Goal: Task Accomplishment & Management: Use online tool/utility

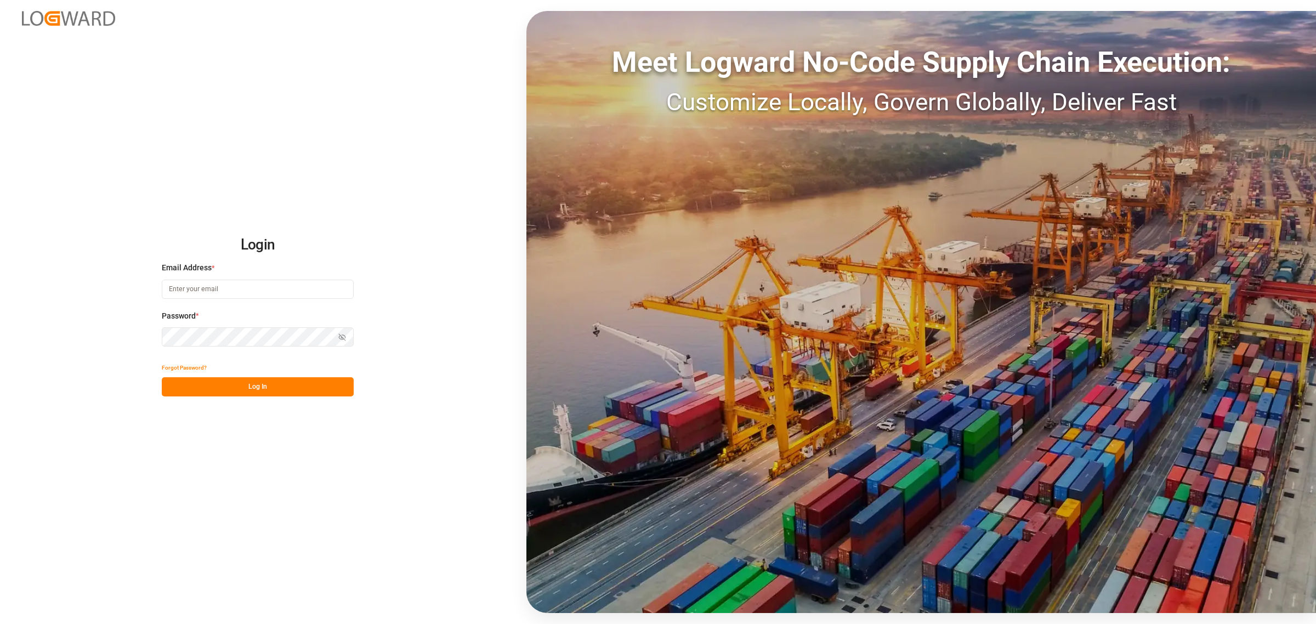
type input "[PERSON_NAME][EMAIL_ADDRESS][DOMAIN_NAME]"
click at [246, 390] on button "Log In" at bounding box center [258, 386] width 192 height 19
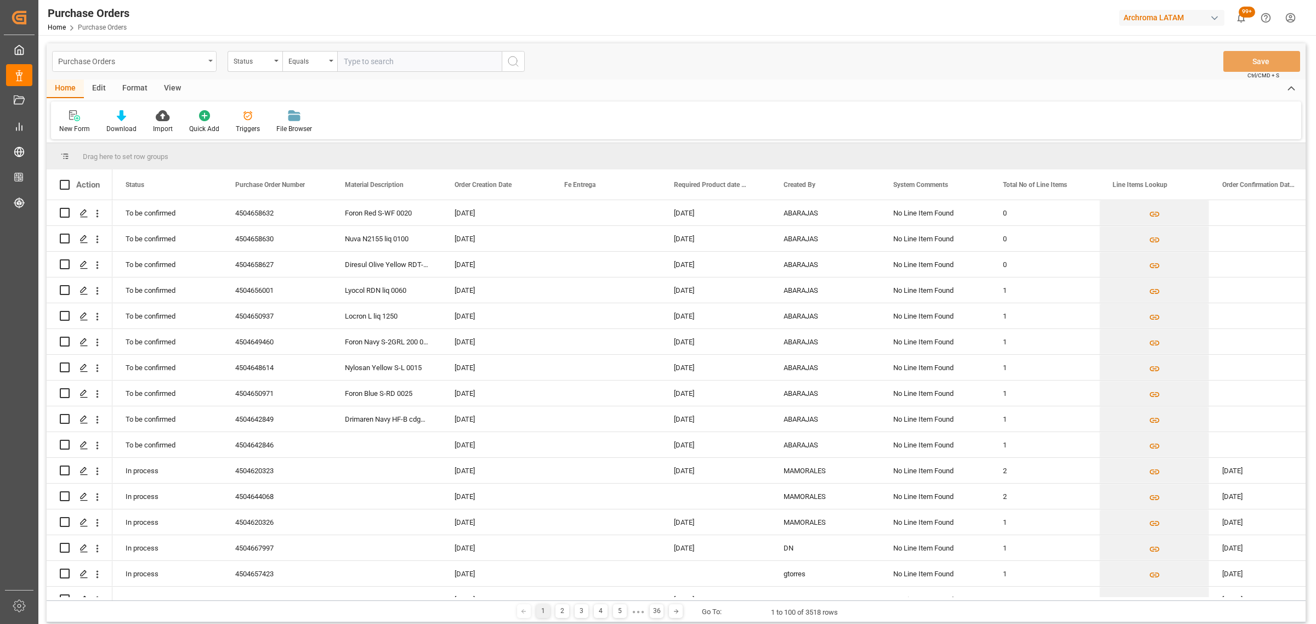
click at [173, 61] on div "Purchase Orders" at bounding box center [131, 61] width 146 height 14
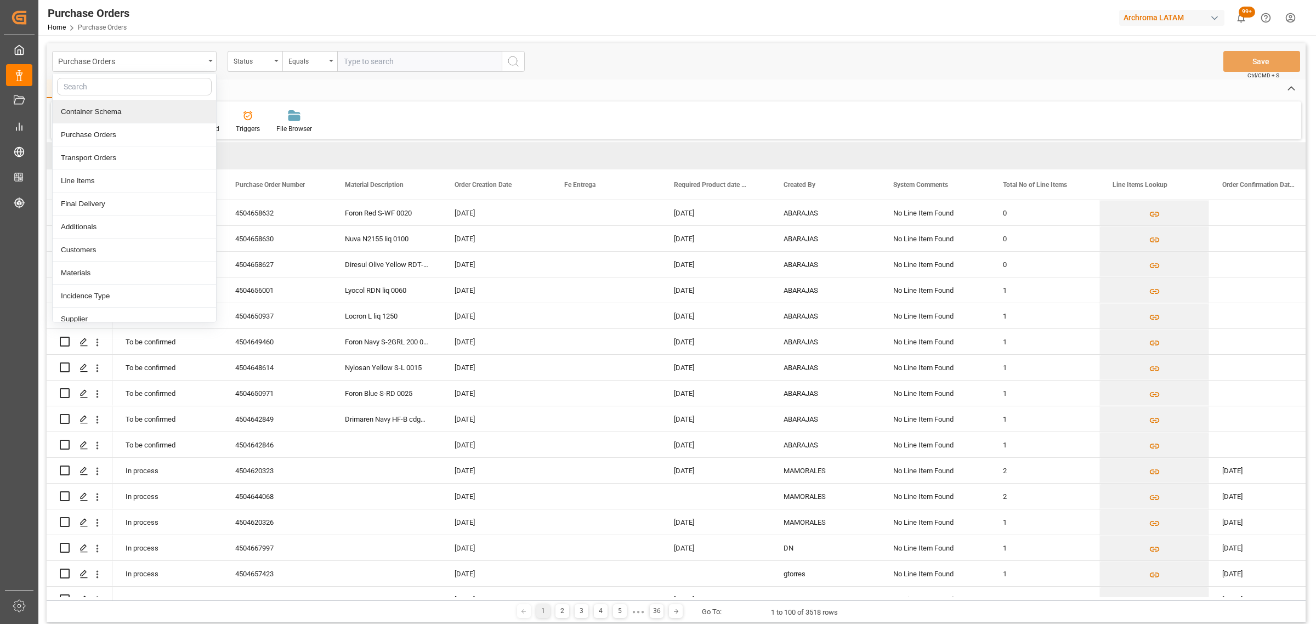
click at [124, 110] on div "Container Schema" at bounding box center [134, 111] width 163 height 23
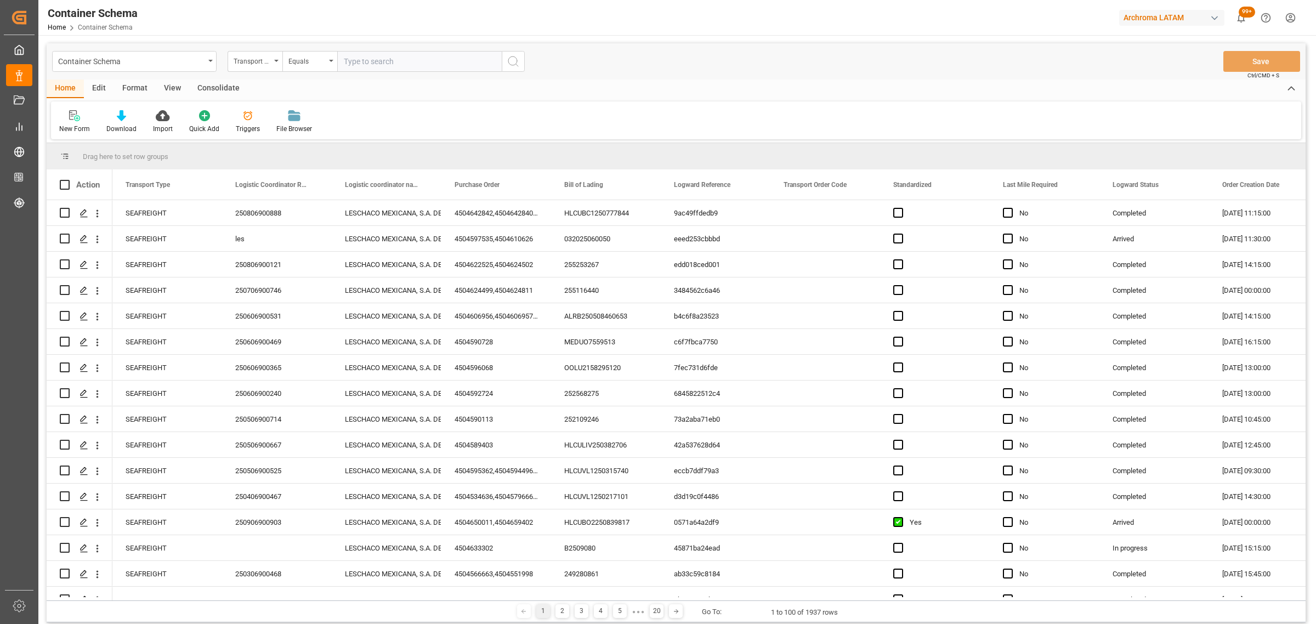
click at [256, 66] on div "Transport Type" at bounding box center [255, 61] width 55 height 21
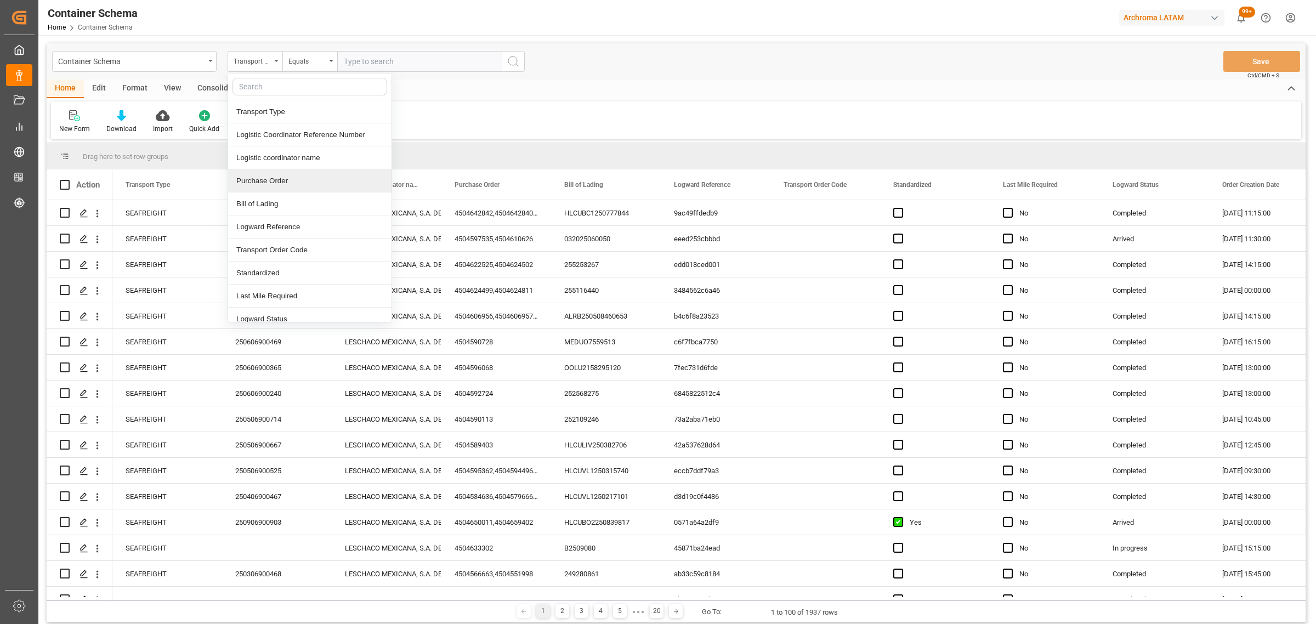
click at [268, 183] on div "Purchase Order" at bounding box center [309, 180] width 163 height 23
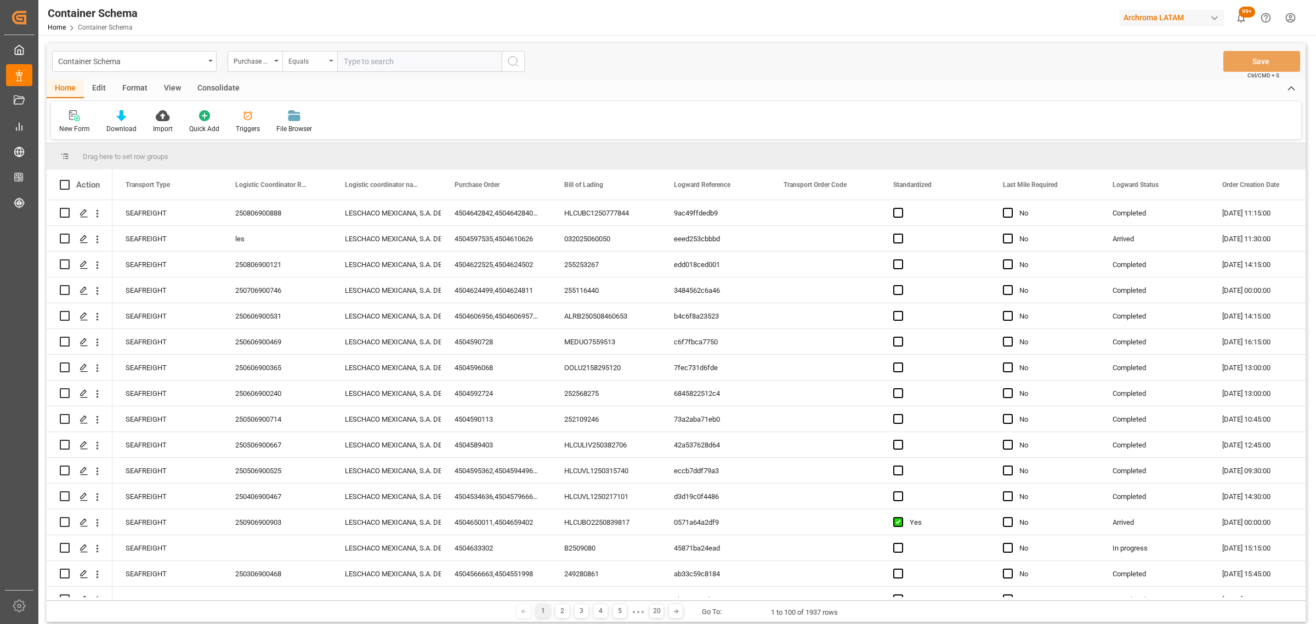
click at [305, 55] on div "Equals" at bounding box center [306, 60] width 37 height 13
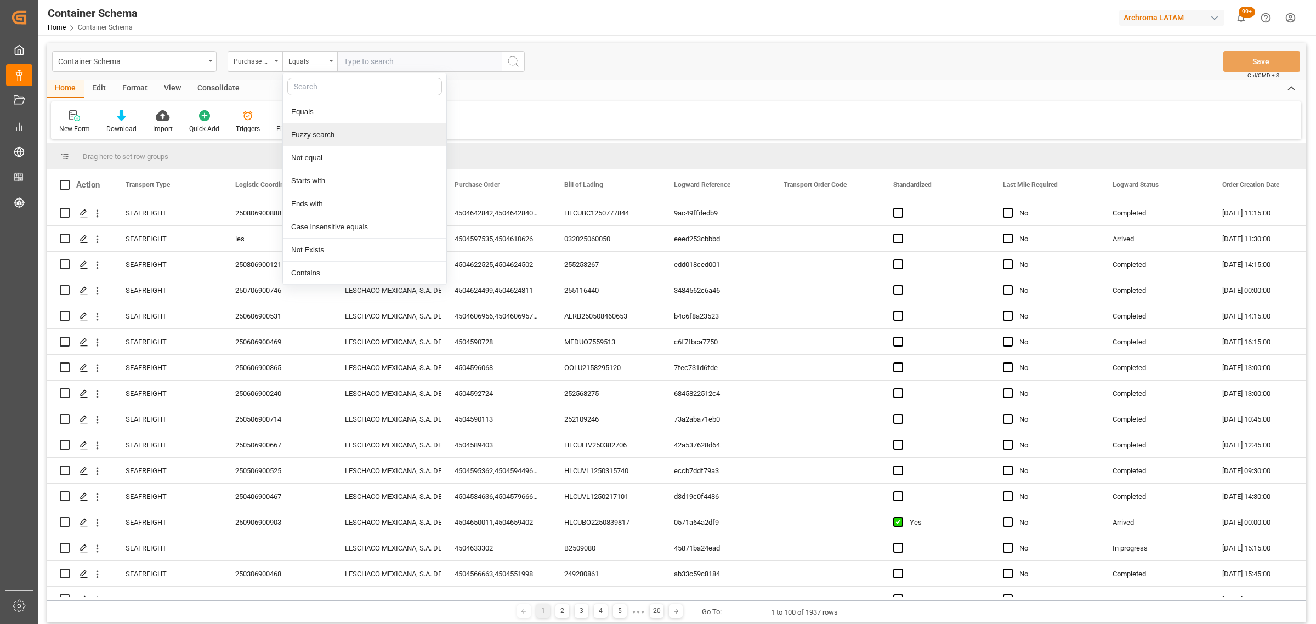
click at [341, 134] on div "Fuzzy search" at bounding box center [364, 134] width 163 height 23
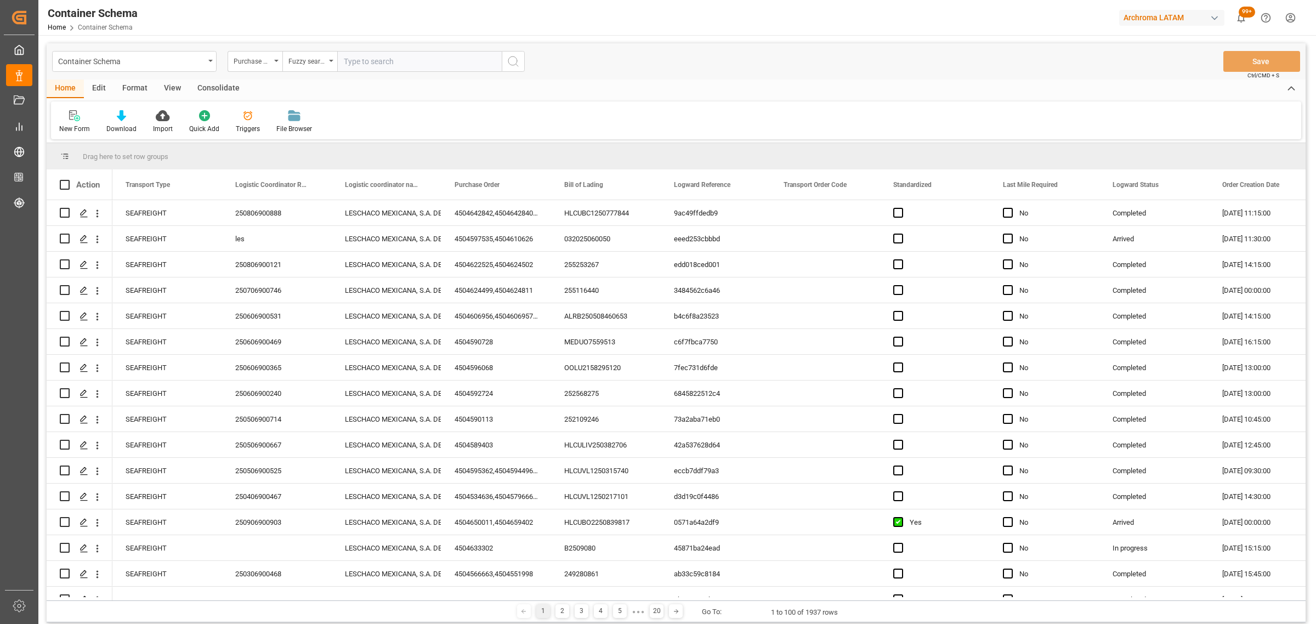
click at [384, 59] on input "text" at bounding box center [419, 61] width 165 height 21
paste input "4504645854"
type input "4504645854"
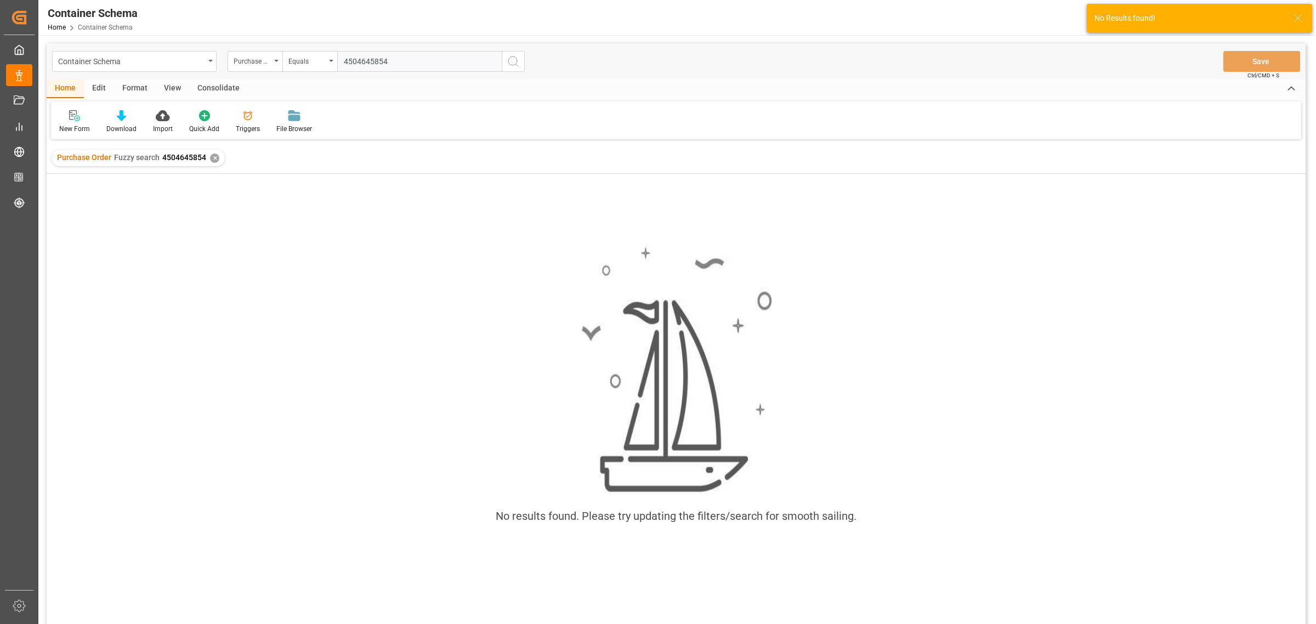
type input "4504645854"
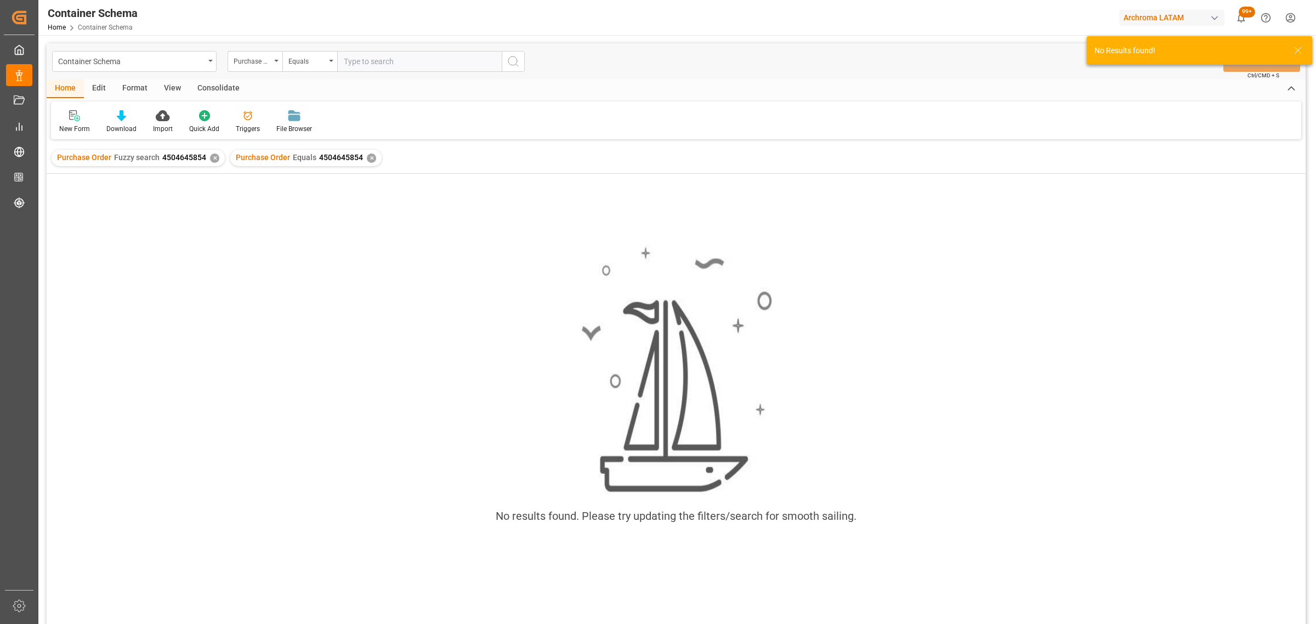
click at [211, 160] on div "✕" at bounding box center [214, 158] width 9 height 9
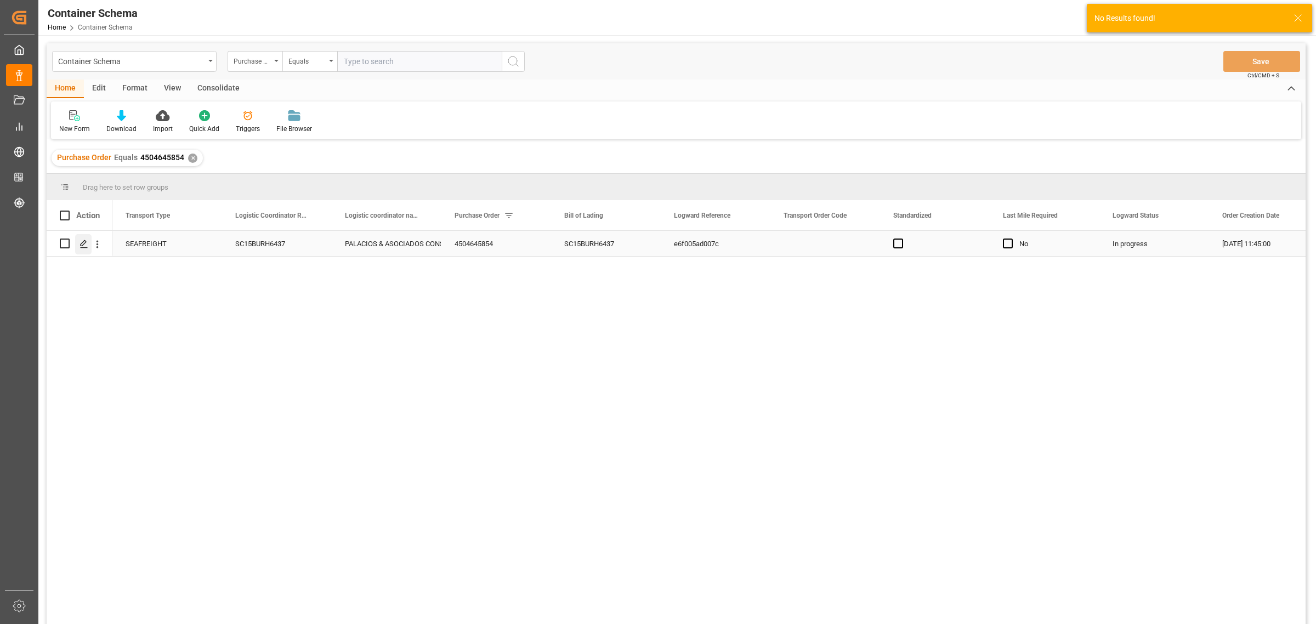
click at [82, 247] on icon "Press SPACE to select this row." at bounding box center [84, 244] width 9 height 9
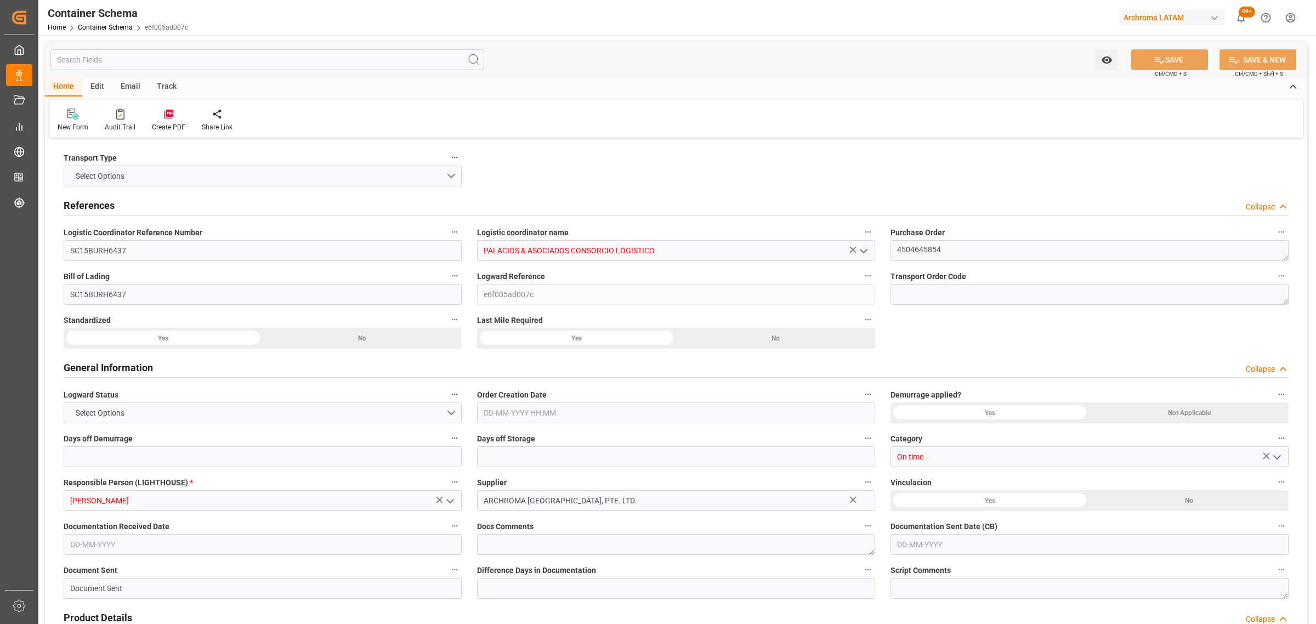
type input "0"
type input "3"
type input "1"
type input "4"
type input "1625"
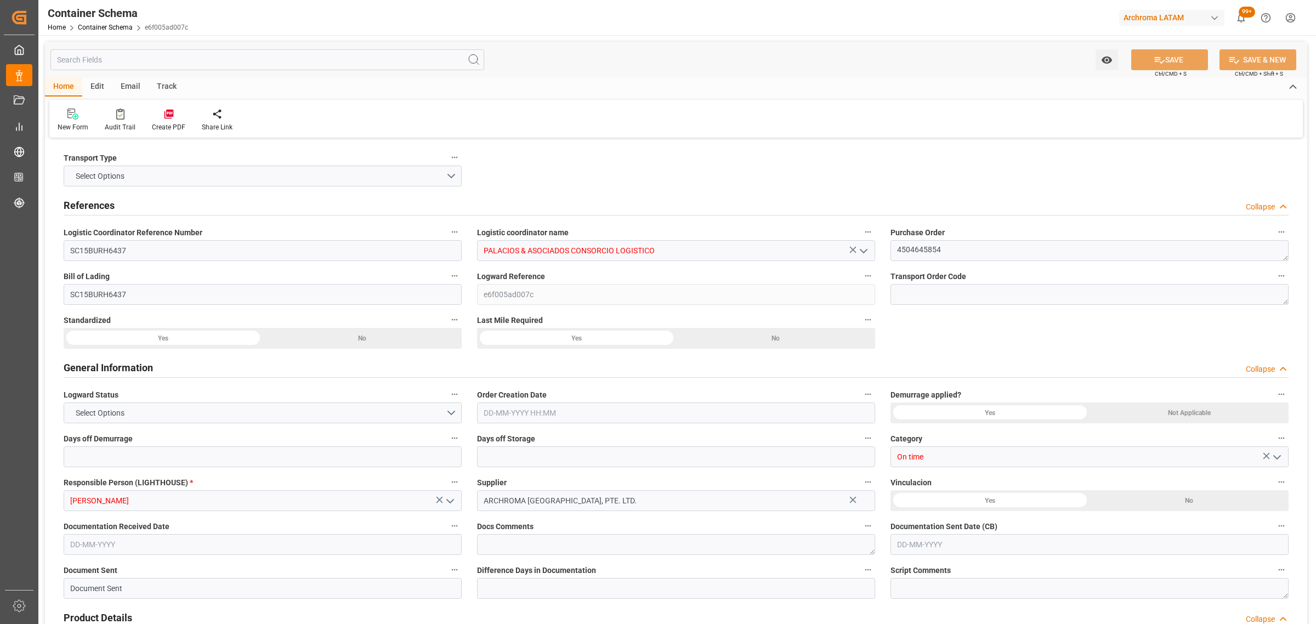
type input "1724.125"
type input "ZIM"
type input "ZIM Integrated Shipping Services Ltd."
type input "CNTXG"
type input "CNXGA"
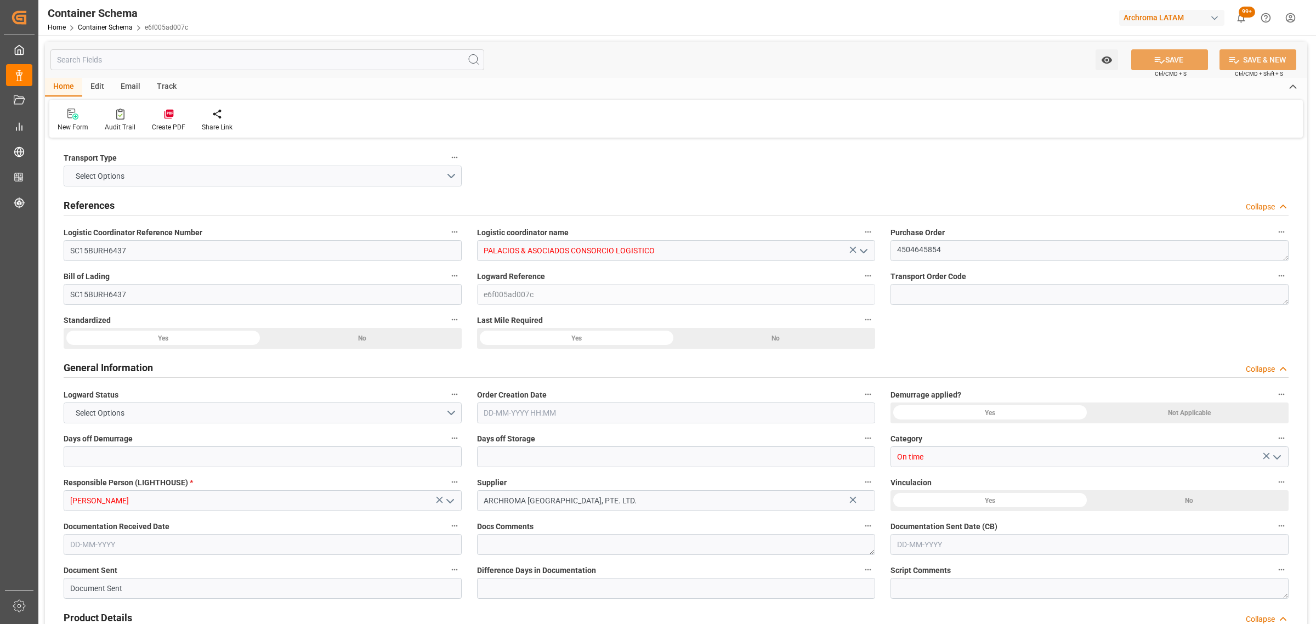
type input "PECLL"
type input "9450583"
type input "[DATE] 11:45"
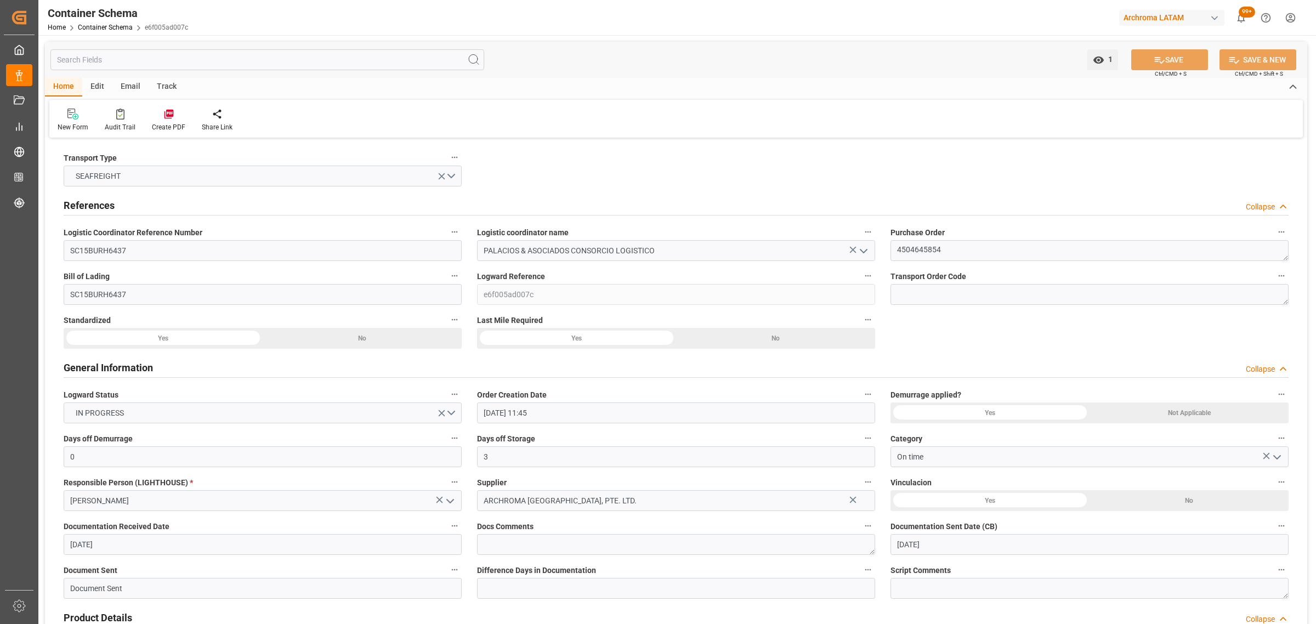
type input "[DATE]"
type input "[DATE] 00:00"
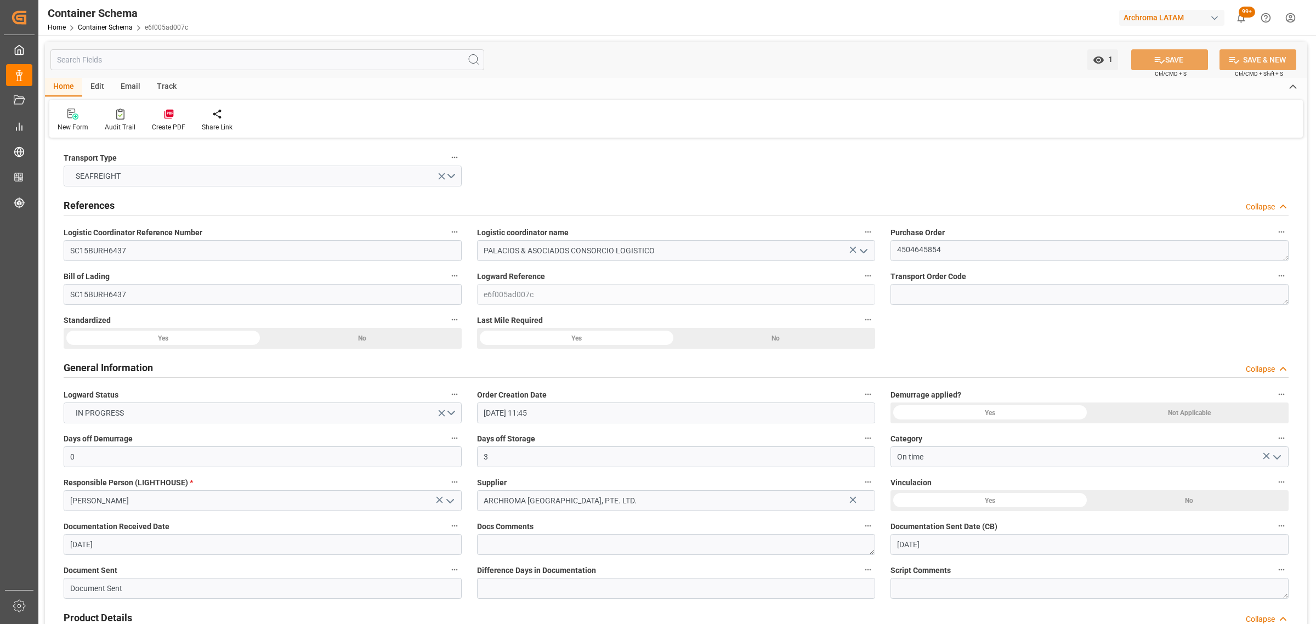
type input "[DATE] 00:00"
click at [172, 92] on div "Track" at bounding box center [167, 87] width 36 height 19
click at [56, 124] on div "Tracking" at bounding box center [70, 120] width 42 height 24
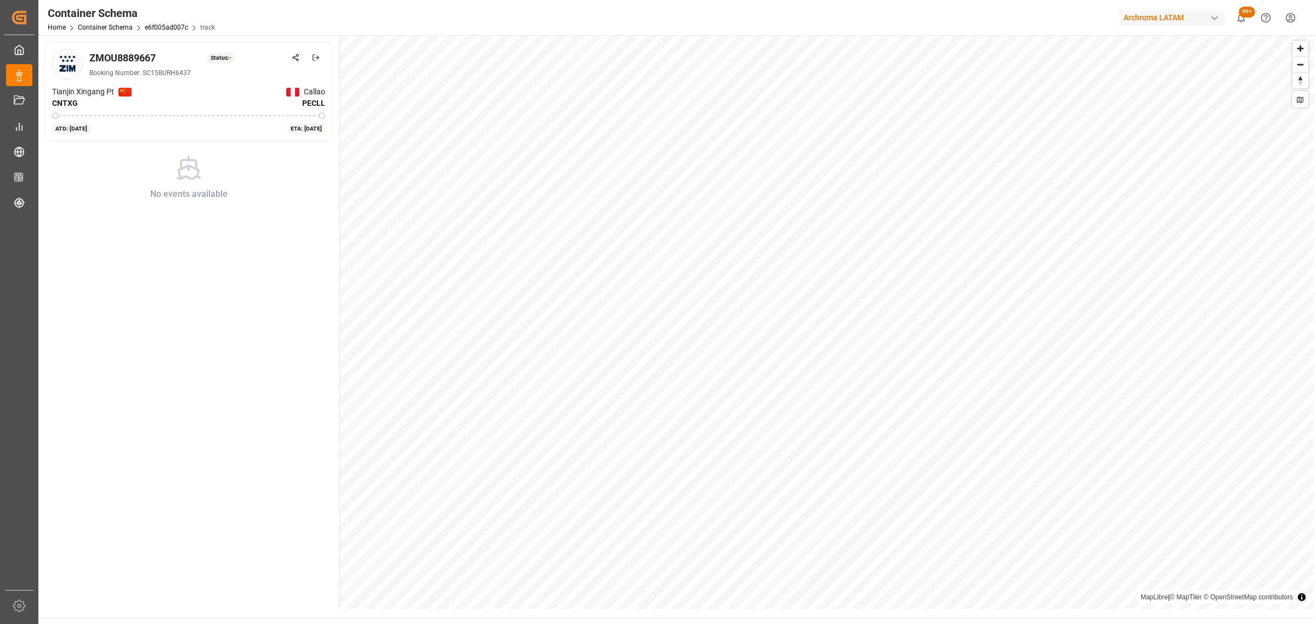
click at [137, 58] on div "ZMOU8889667" at bounding box center [122, 57] width 66 height 15
copy div "ZMOU8889667"
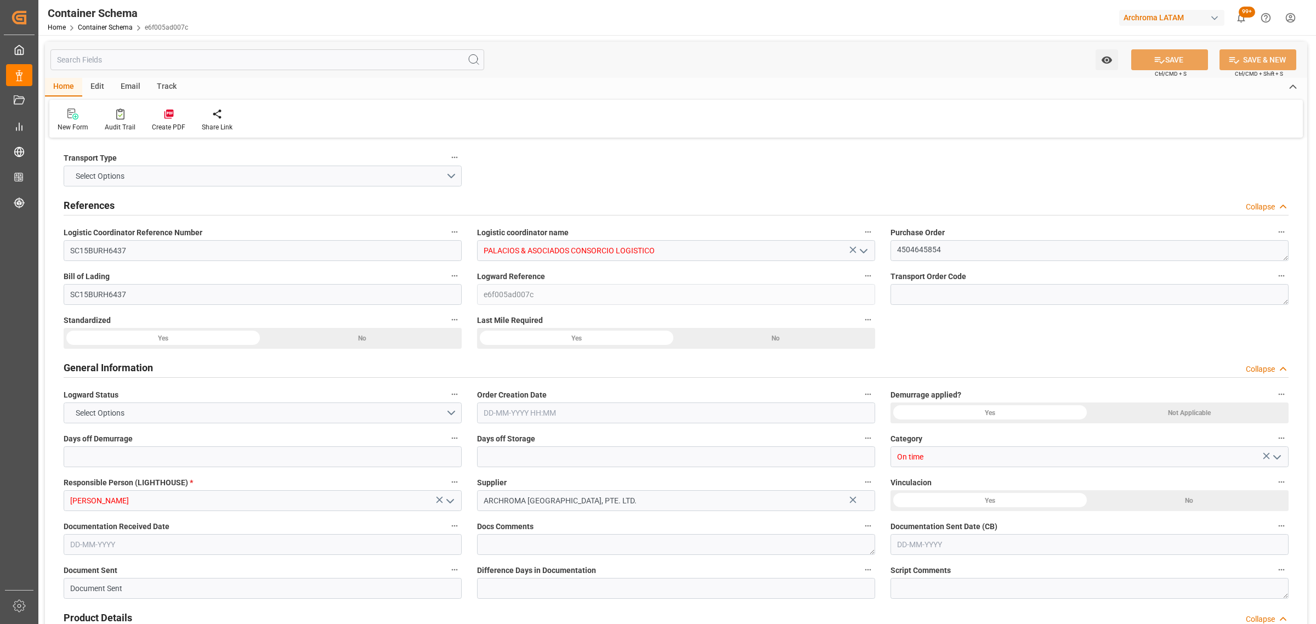
type input "0"
type input "3"
type input "1"
type input "4"
type input "1625"
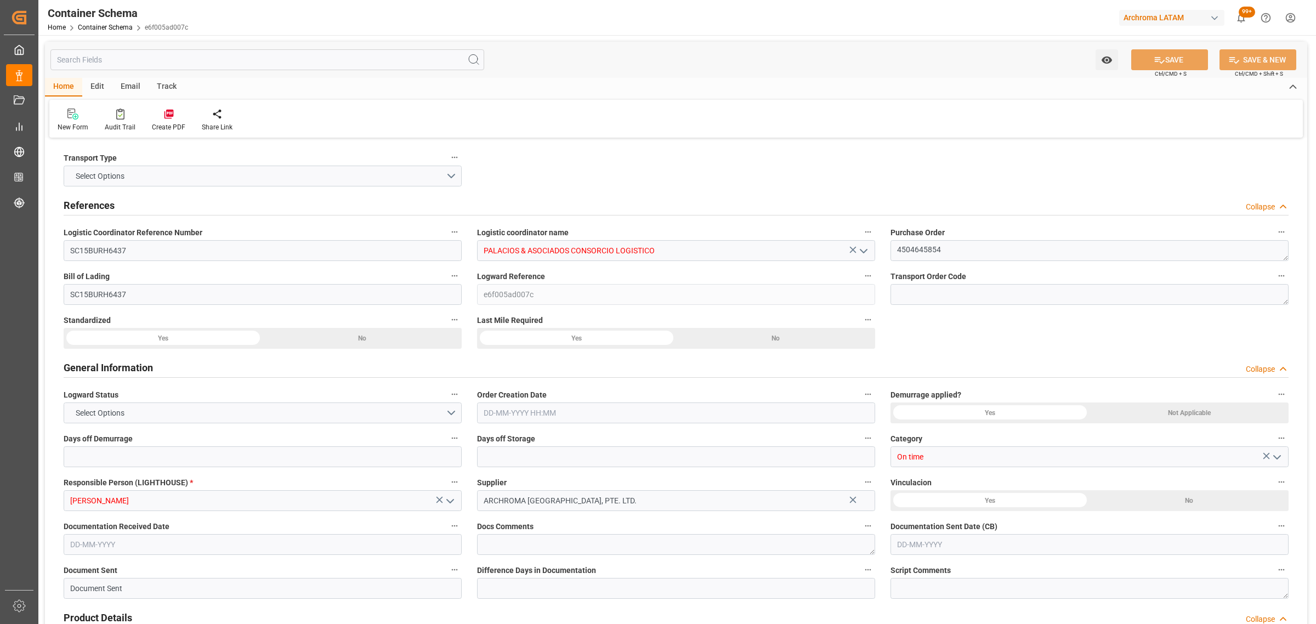
type input "1724.125"
type input "ZIM"
type input "ZIM Integrated Shipping Services Ltd."
type input "CNTXG"
type input "CNXGA"
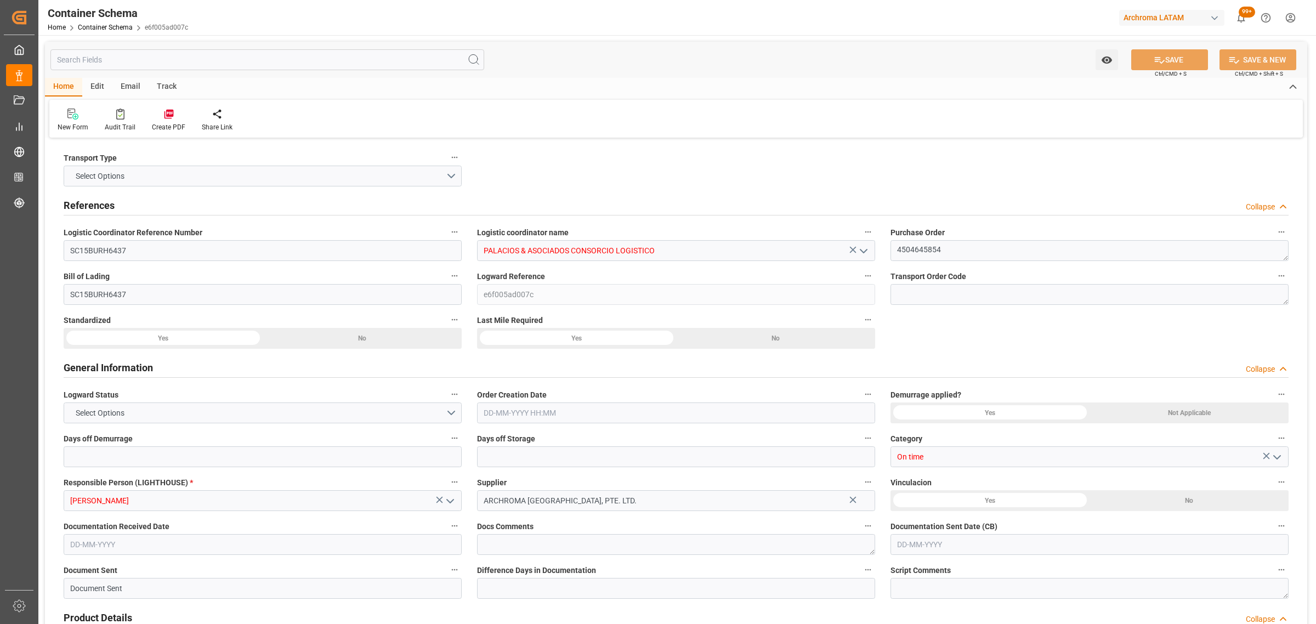
type input "PECLL"
type input "9450583"
type input "[DATE] 11:45"
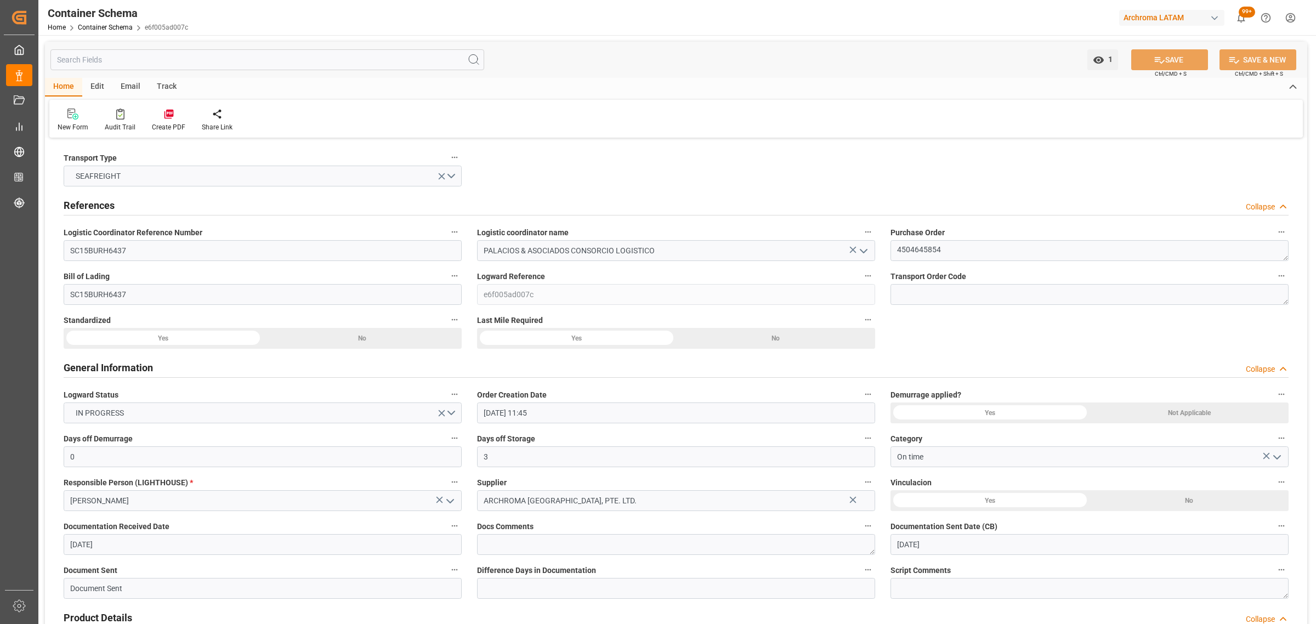
type input "[DATE]"
type input "[DATE] 00:00"
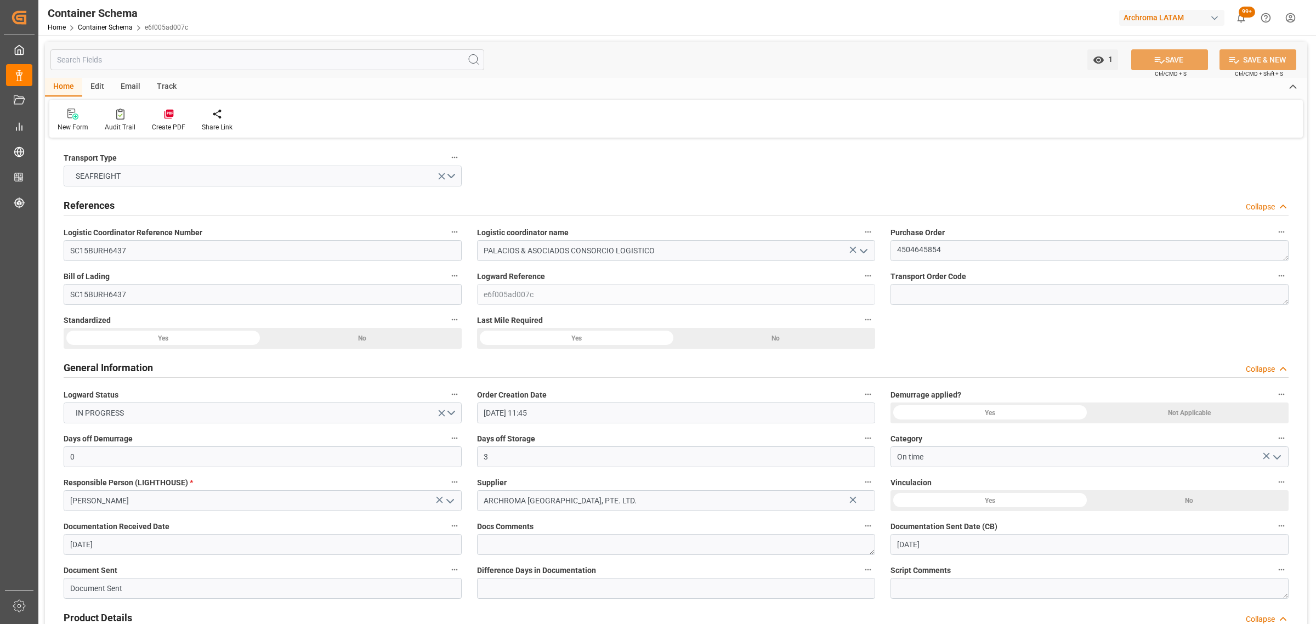
type input "[DATE] 00:00"
click at [131, 86] on div "Email" at bounding box center [130, 87] width 36 height 19
click at [83, 118] on div at bounding box center [74, 114] width 33 height 12
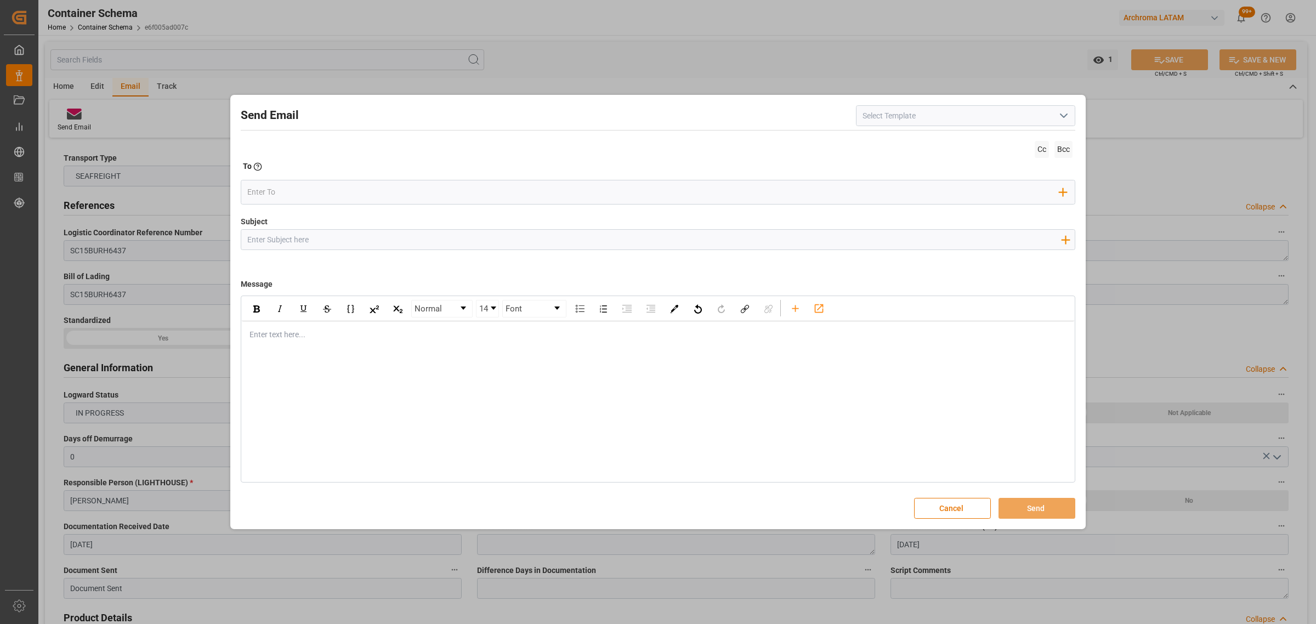
click at [351, 242] on input "Subject" at bounding box center [653, 239] width 825 height 19
paste input "PE || LOGWARD STATUS | PO 4504645854 | Contenedor ZMOU8889667 | TEXTIL | LCL//E…"
type input "PE || LOGWARD STATUS | PO 4504645854 | Contenedor ZMOU8889667 | TEXTIL | LCL//E…"
click at [409, 340] on div "rdw-editor" at bounding box center [658, 335] width 817 height 12
click at [387, 365] on div "Normal 14 Font Enter text here..." at bounding box center [658, 389] width 835 height 187
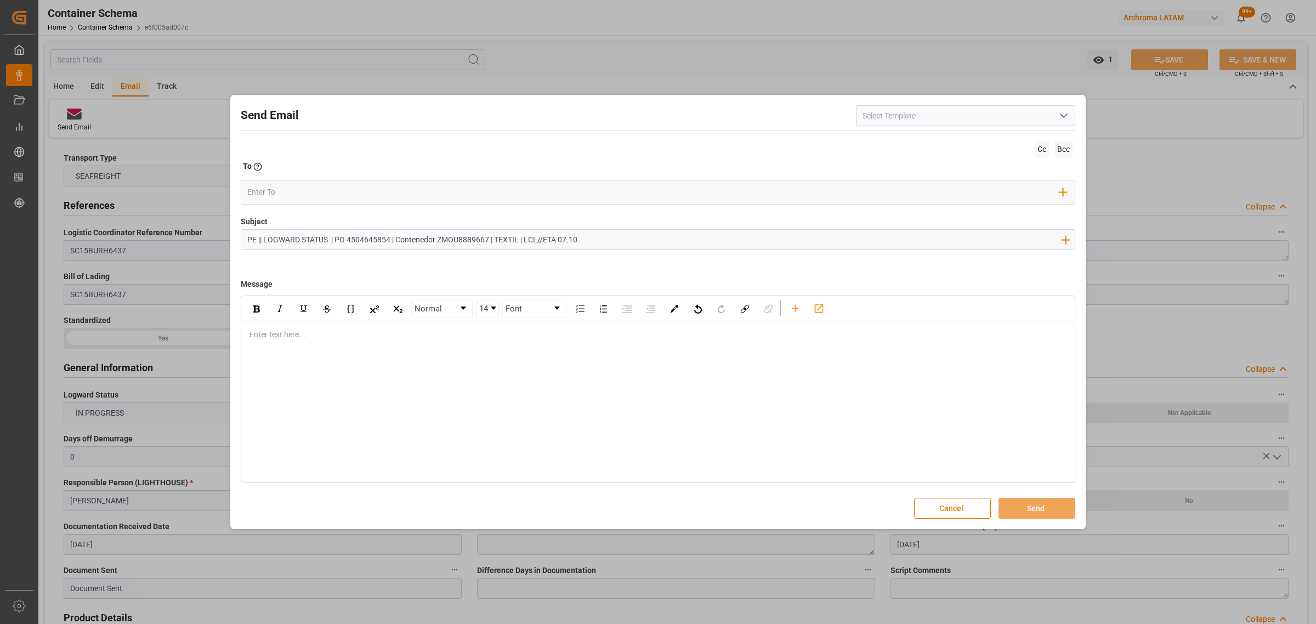
click at [379, 339] on div "rdw-editor" at bounding box center [658, 335] width 817 height 12
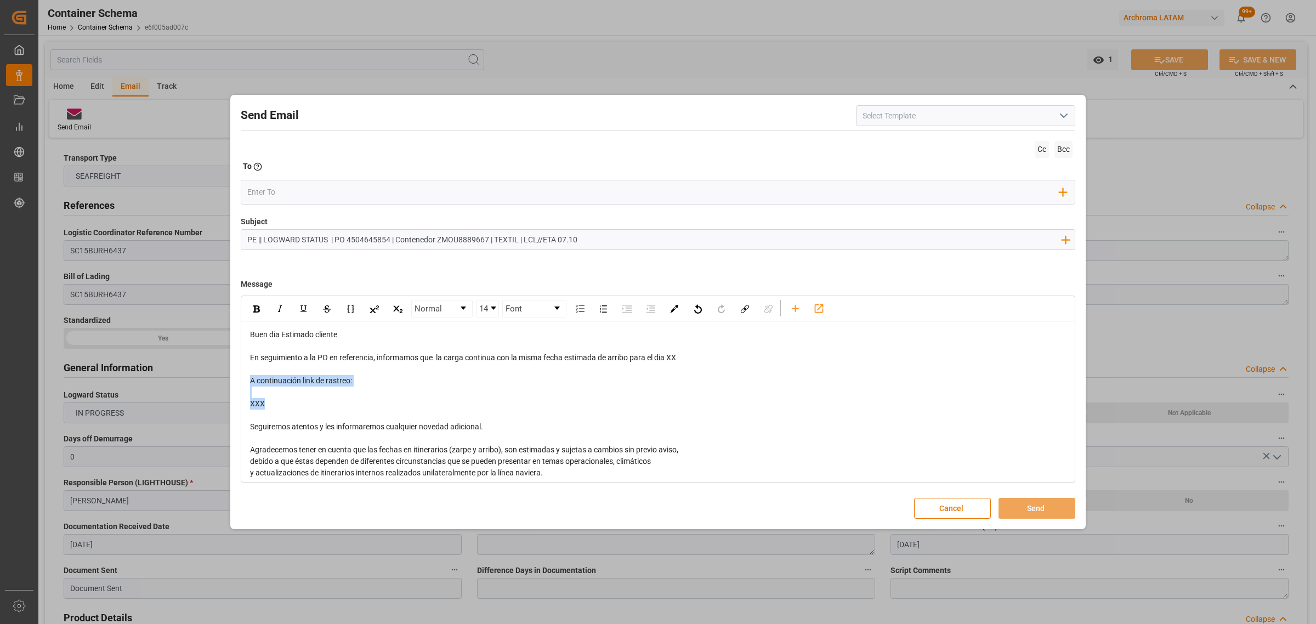
drag, startPoint x: 319, startPoint y: 407, endPoint x: 236, endPoint y: 379, distance: 86.9
click at [236, 379] on div "Send Email Cc Bcc To Enter the TO Email address Add Field to To Subject PE || L…" at bounding box center [658, 312] width 850 height 429
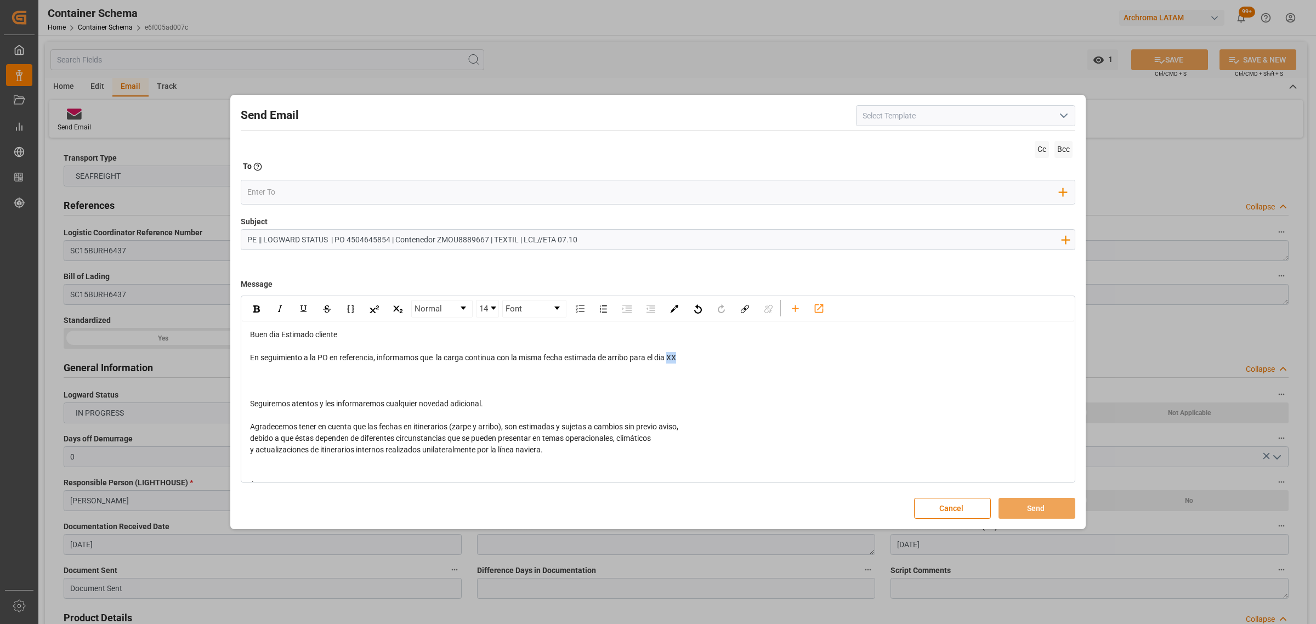
drag, startPoint x: 689, startPoint y: 360, endPoint x: 672, endPoint y: 360, distance: 17.0
click at [672, 360] on div "En seguimiento a la PO en referencia, informamos que la carga continua con la m…" at bounding box center [658, 358] width 817 height 12
click at [285, 384] on div "rdw-editor" at bounding box center [658, 381] width 817 height 12
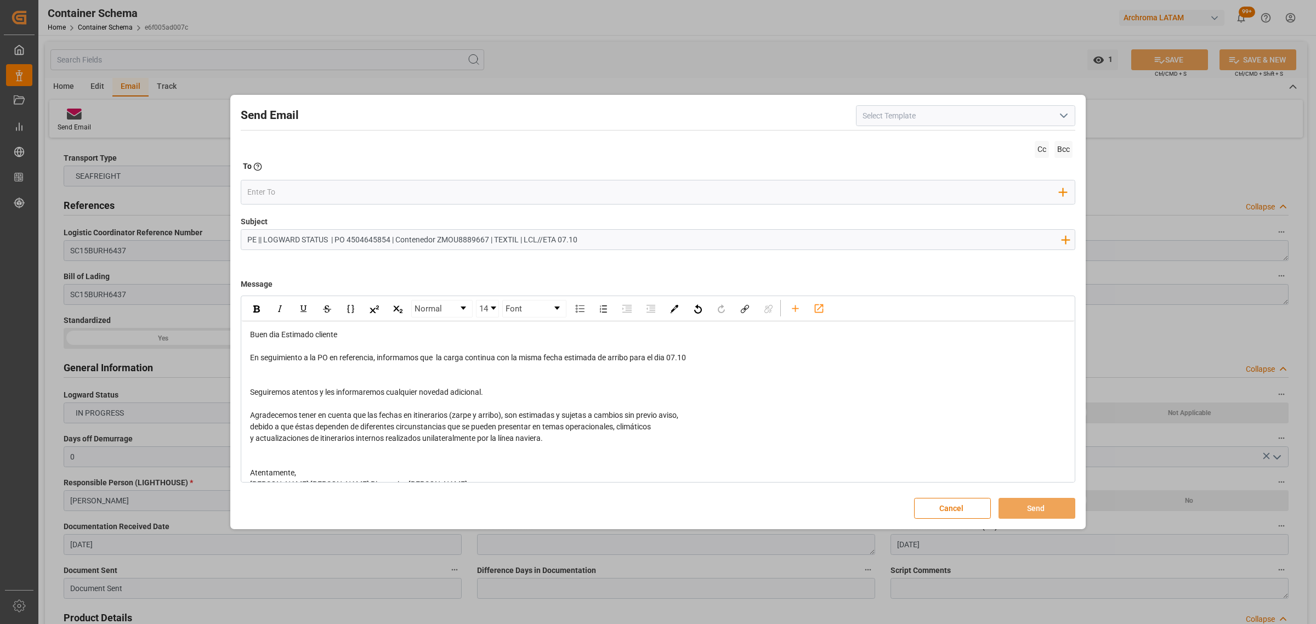
click at [287, 172] on div "To Enter the TO Email address" at bounding box center [658, 168] width 835 height 15
click at [277, 192] on input "email" at bounding box center [653, 192] width 813 height 16
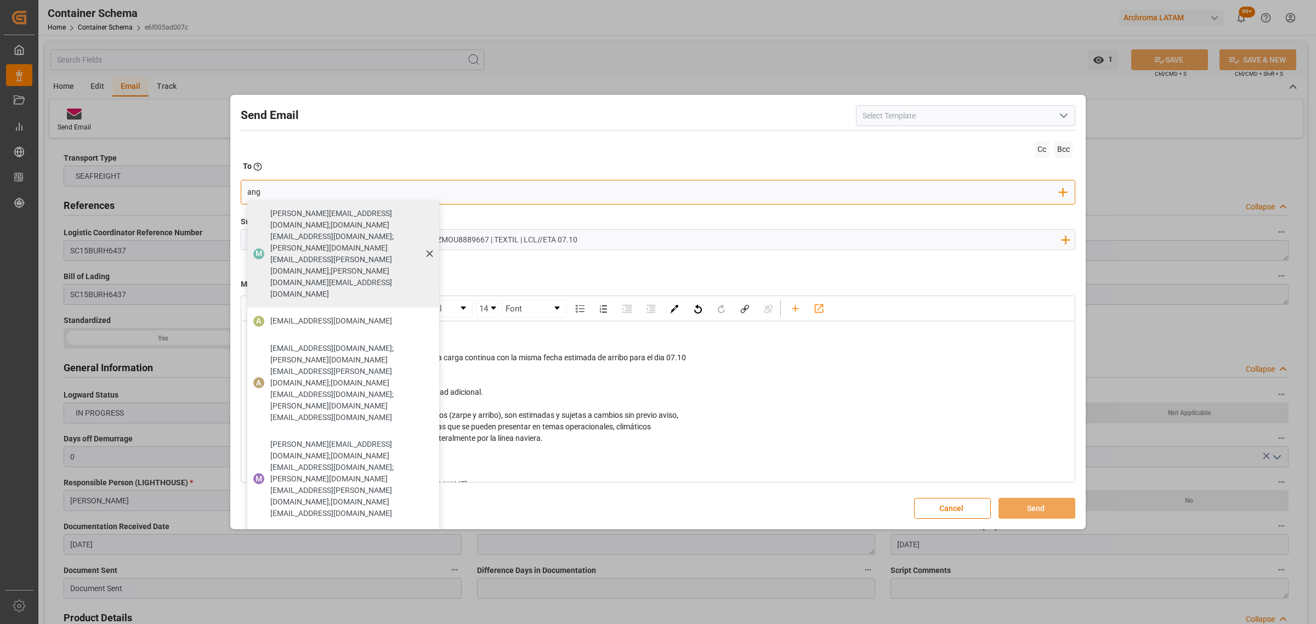
type input "[PERSON_NAME]"
click at [338, 315] on span "[EMAIL_ADDRESS][DOMAIN_NAME]" at bounding box center [331, 321] width 122 height 12
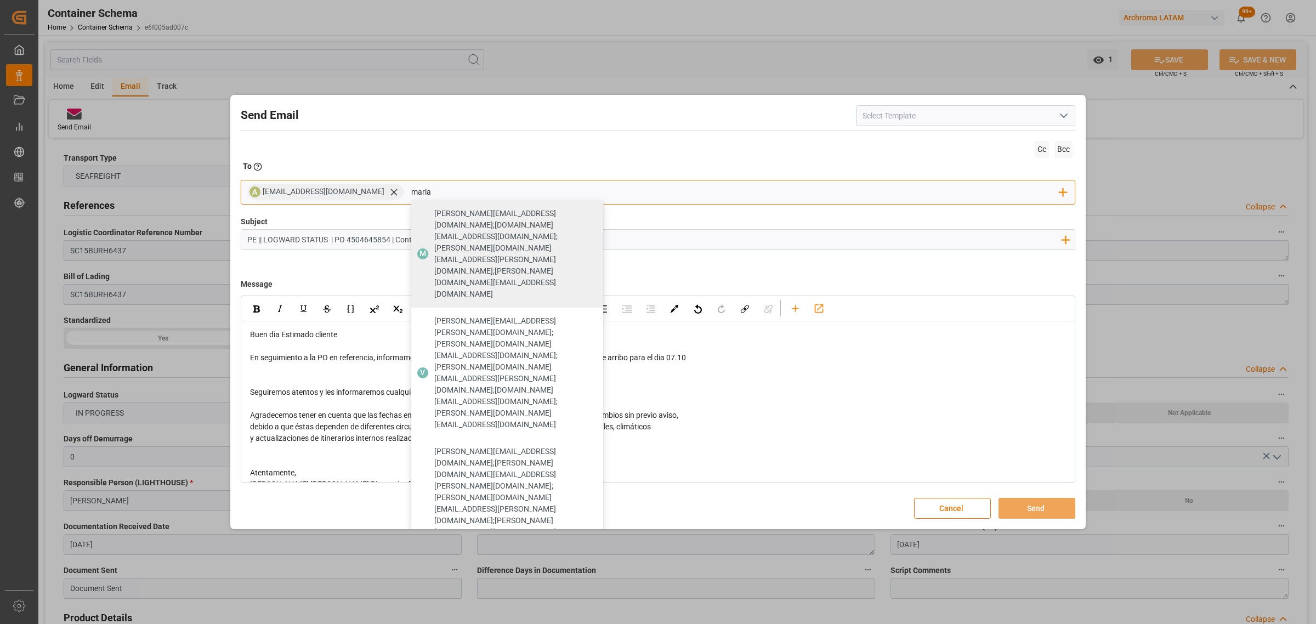
type input "maria"
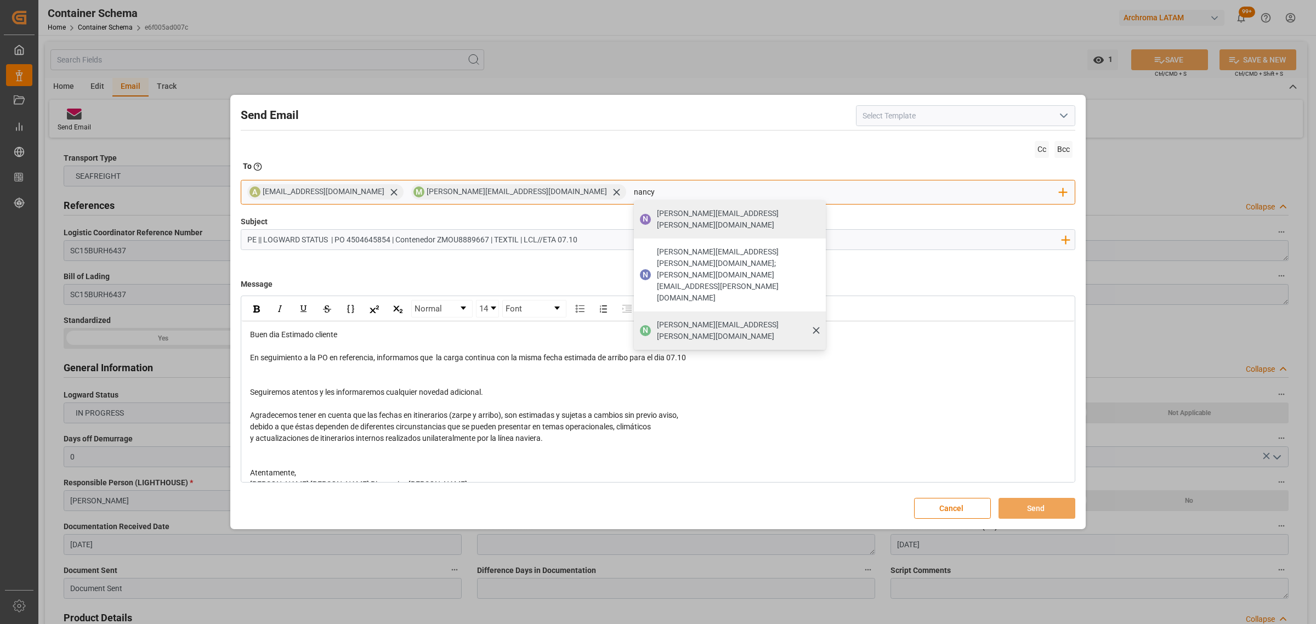
type input "nancy"
click at [657, 319] on span "[PERSON_NAME][EMAIL_ADDRESS][PERSON_NAME][DOMAIN_NAME]" at bounding box center [737, 330] width 161 height 23
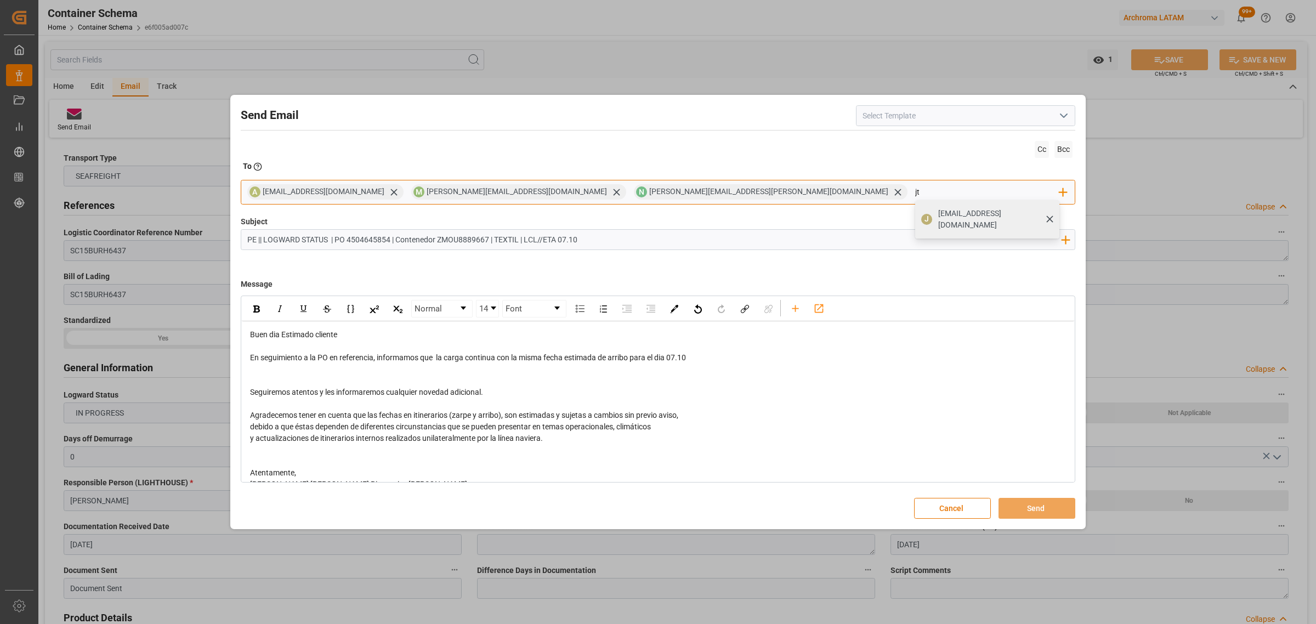
type input "jt"
click at [938, 218] on span "[EMAIL_ADDRESS][DOMAIN_NAME]" at bounding box center [995, 219] width 114 height 23
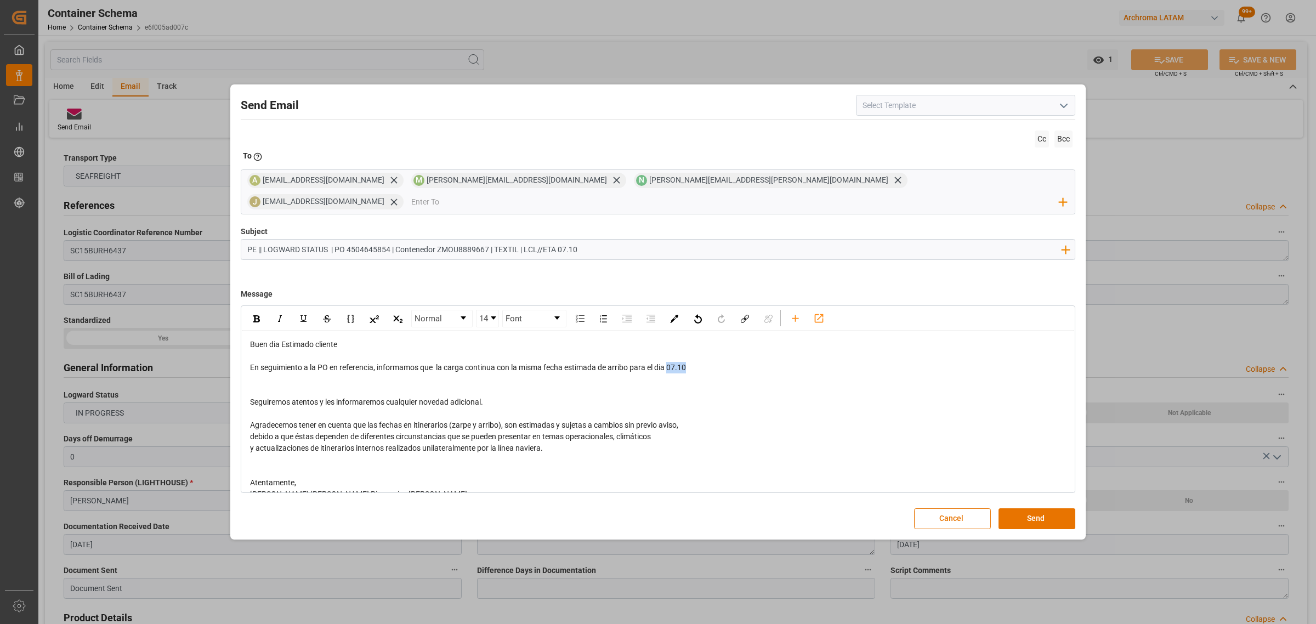
drag, startPoint x: 695, startPoint y: 362, endPoint x: 672, endPoint y: 362, distance: 23.0
click at [672, 362] on div "En seguimiento a la PO en referencia, informamos que la carga continua con la m…" at bounding box center [658, 368] width 817 height 12
click at [259, 315] on img "rdw-inline-control" at bounding box center [256, 318] width 7 height 7
click at [1045, 508] on button "Send" at bounding box center [1037, 518] width 77 height 21
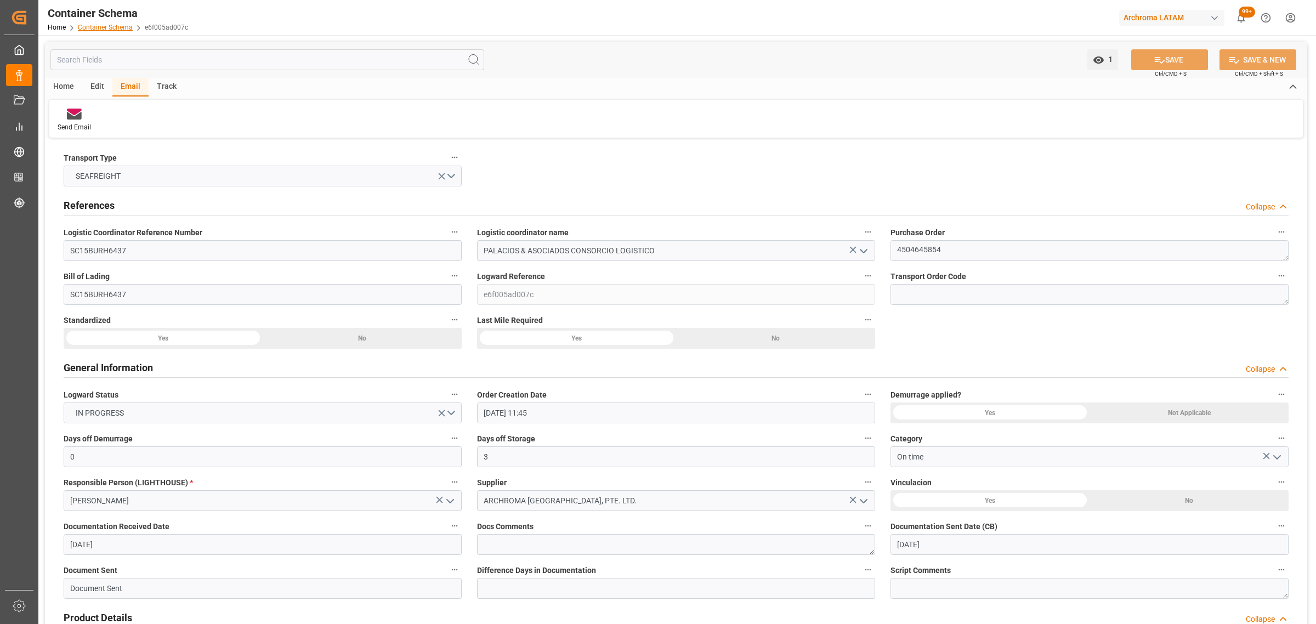
click at [123, 29] on link "Container Schema" at bounding box center [105, 28] width 55 height 8
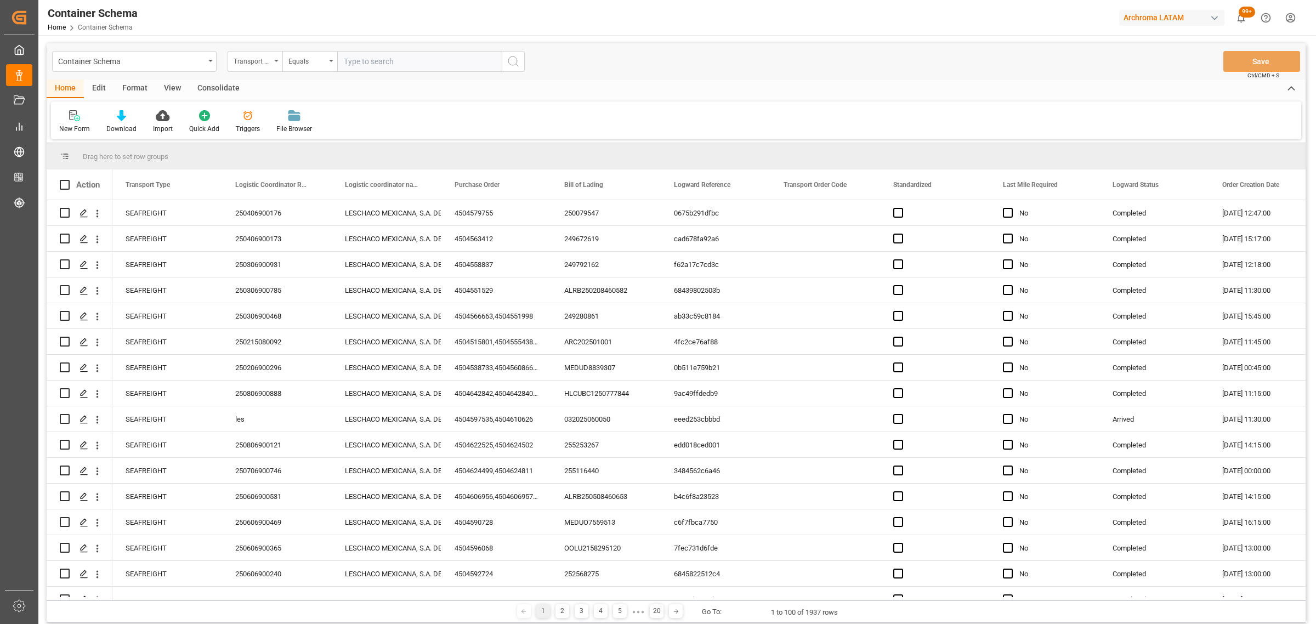
click at [242, 61] on div "Transport Type" at bounding box center [252, 60] width 37 height 13
click at [267, 188] on div "Purchase Order" at bounding box center [309, 180] width 163 height 23
click at [327, 59] on div "Equals" at bounding box center [309, 61] width 55 height 21
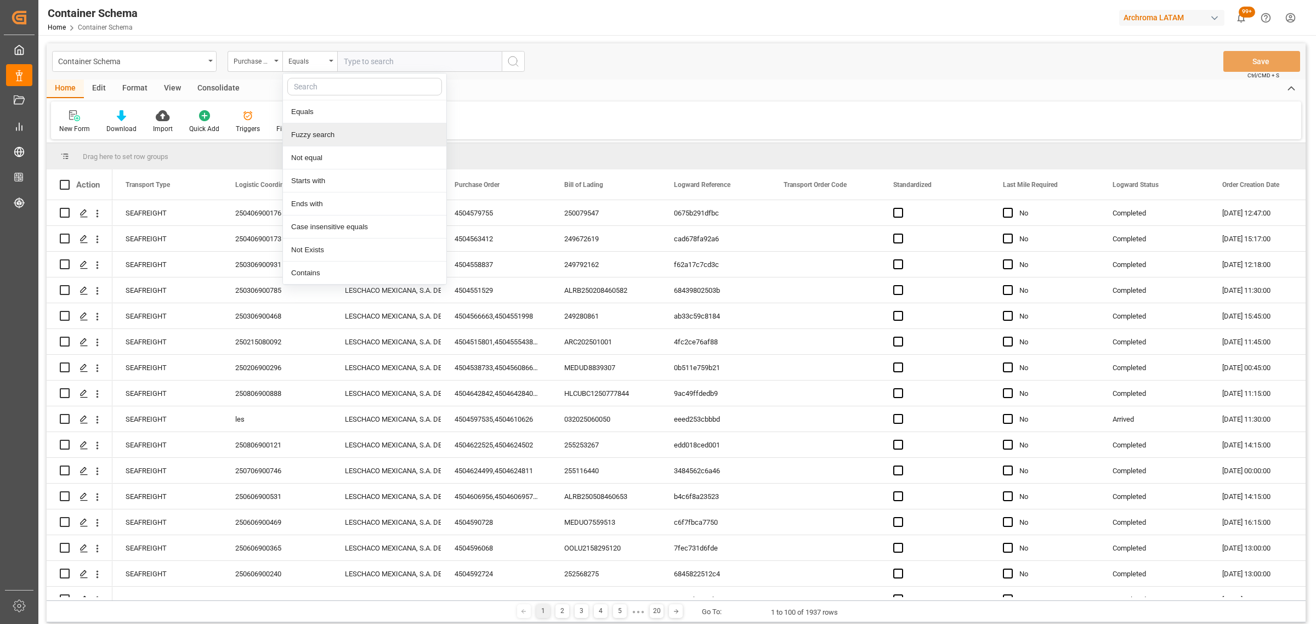
click at [341, 132] on div "Fuzzy search" at bounding box center [364, 134] width 163 height 23
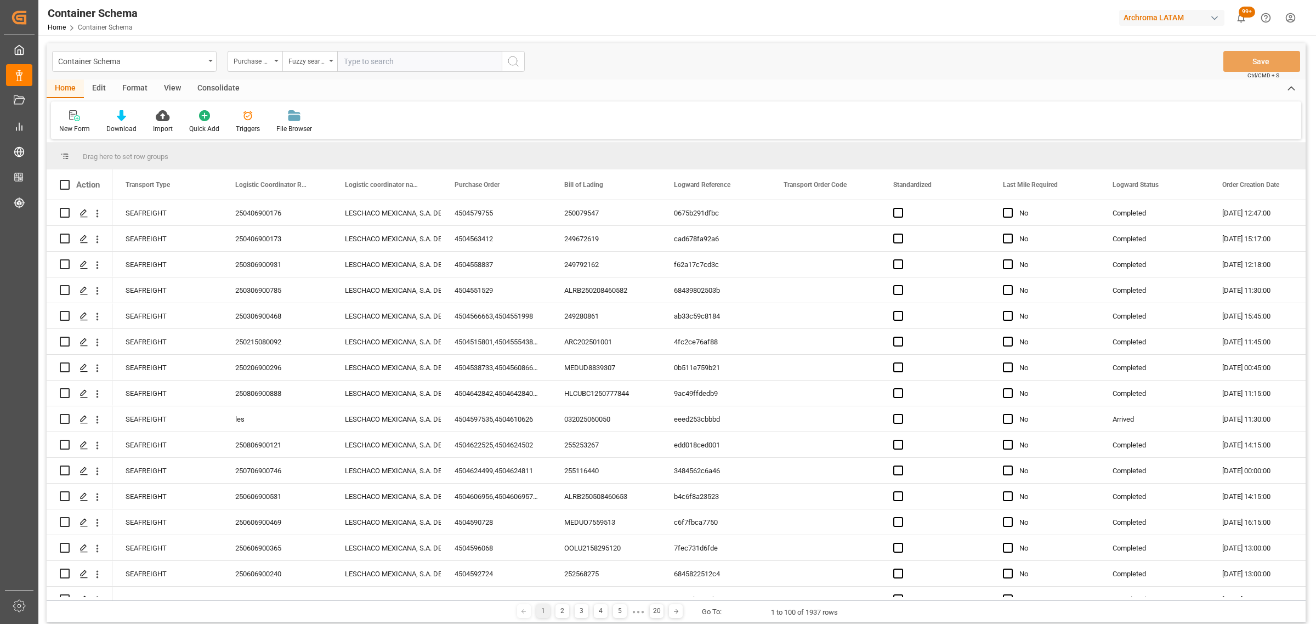
click at [390, 61] on input "text" at bounding box center [419, 61] width 165 height 21
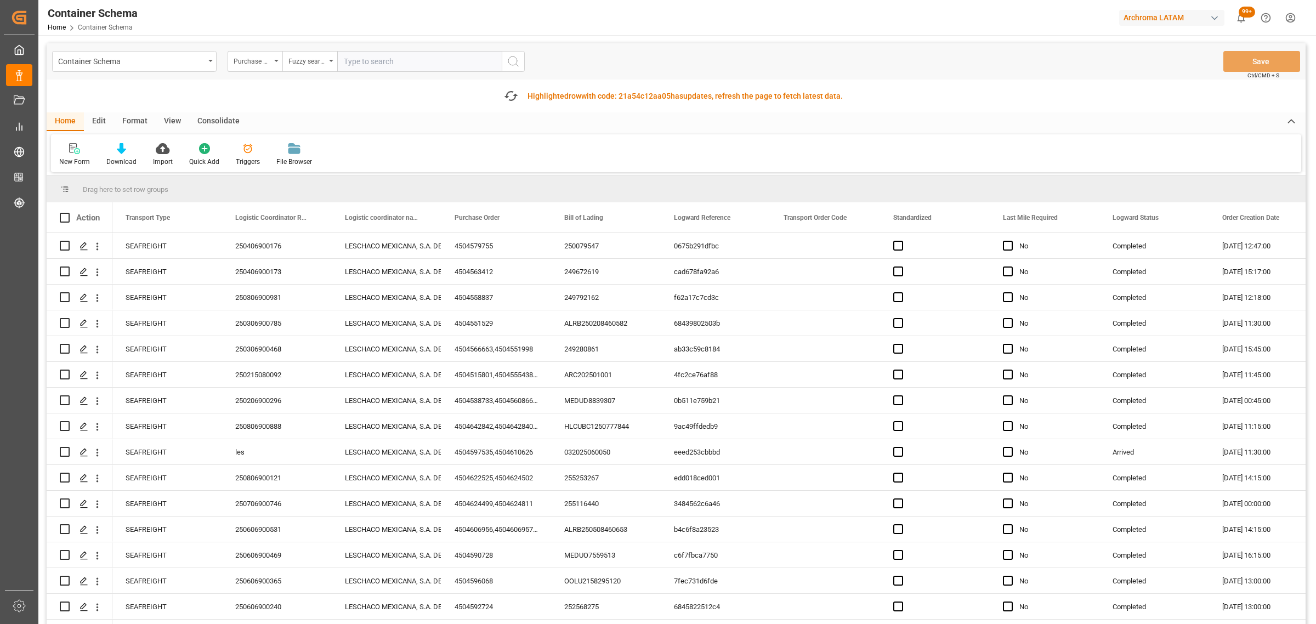
click at [371, 58] on input "text" at bounding box center [419, 61] width 165 height 21
paste input "4504653036"
type input "4504653036"
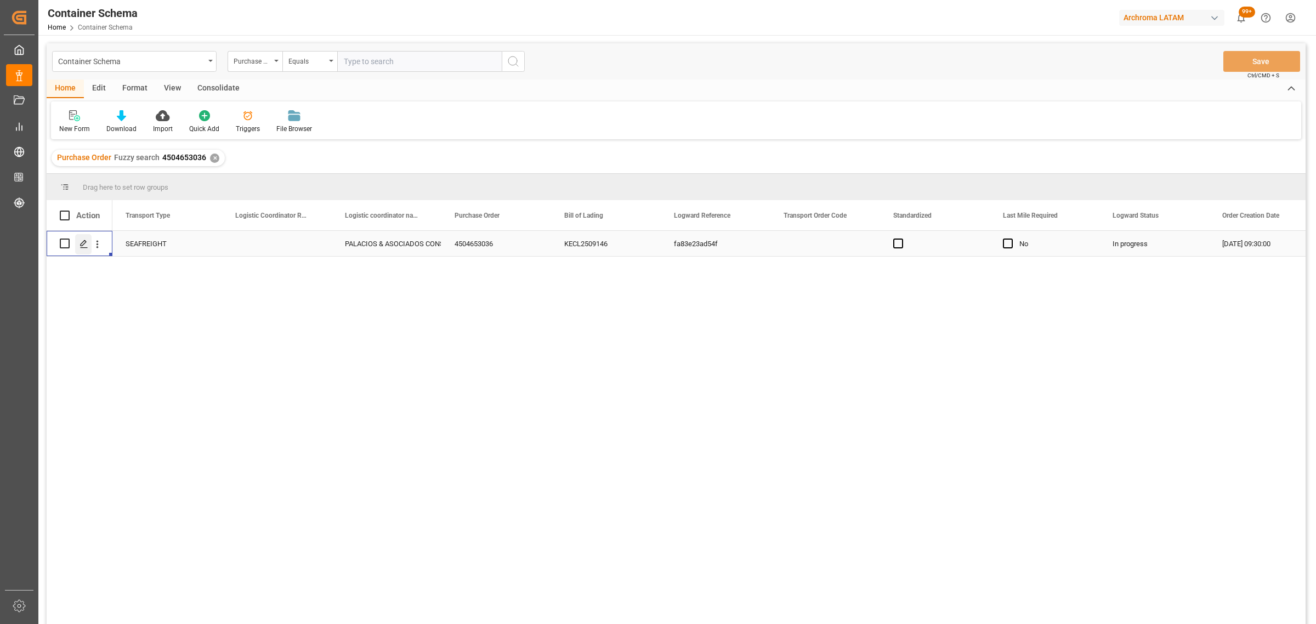
click at [83, 245] on polygon "Press SPACE to select this row." at bounding box center [83, 242] width 5 height 5
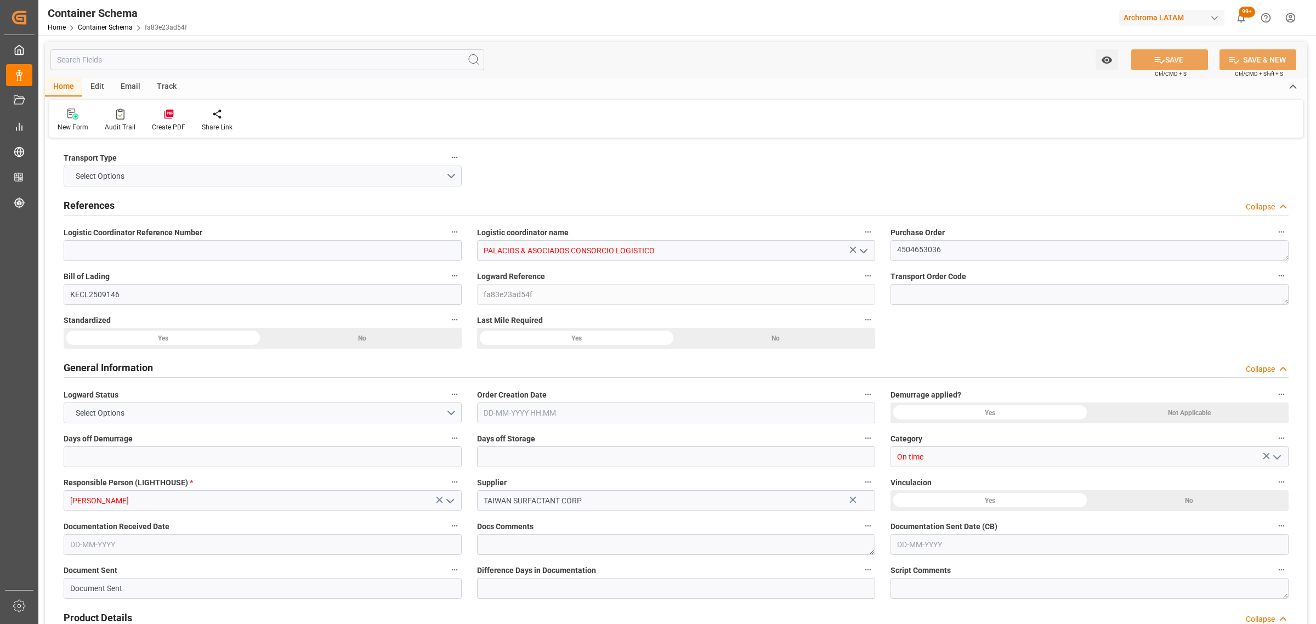
type input "0"
type input "3"
type input "2"
type input "12"
type input "8575"
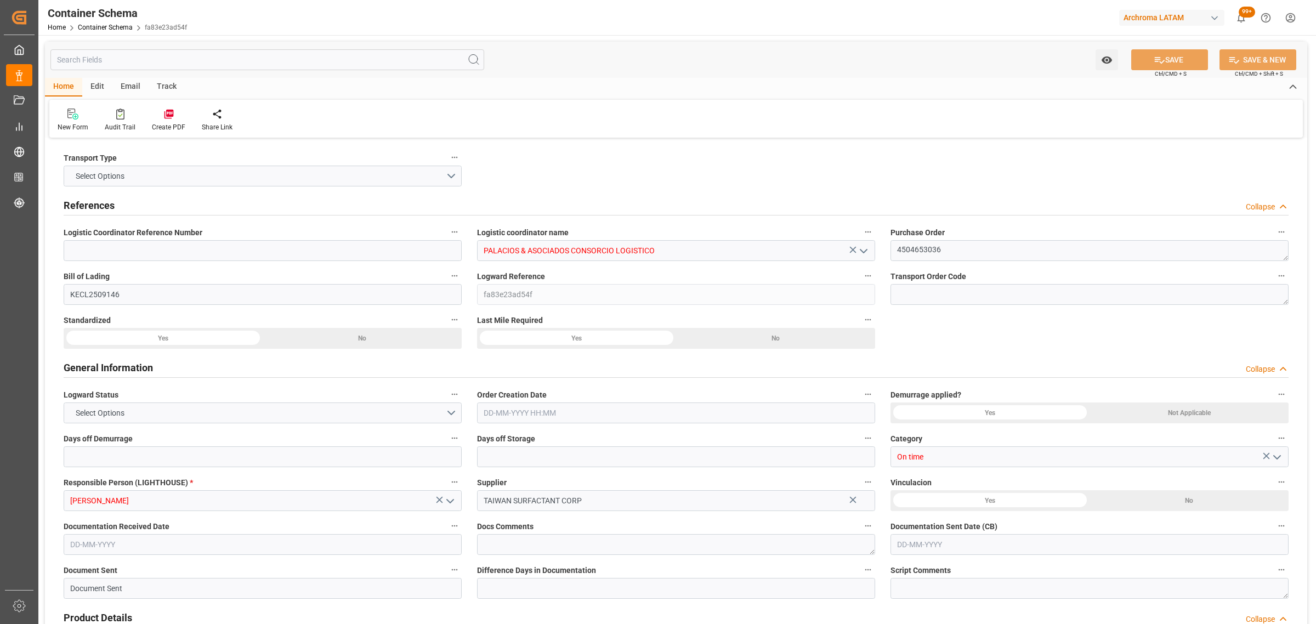
type input "9470"
type input "ONE"
type input "Ocean Network Express"
type input "TWKEL"
type input "PECLL"
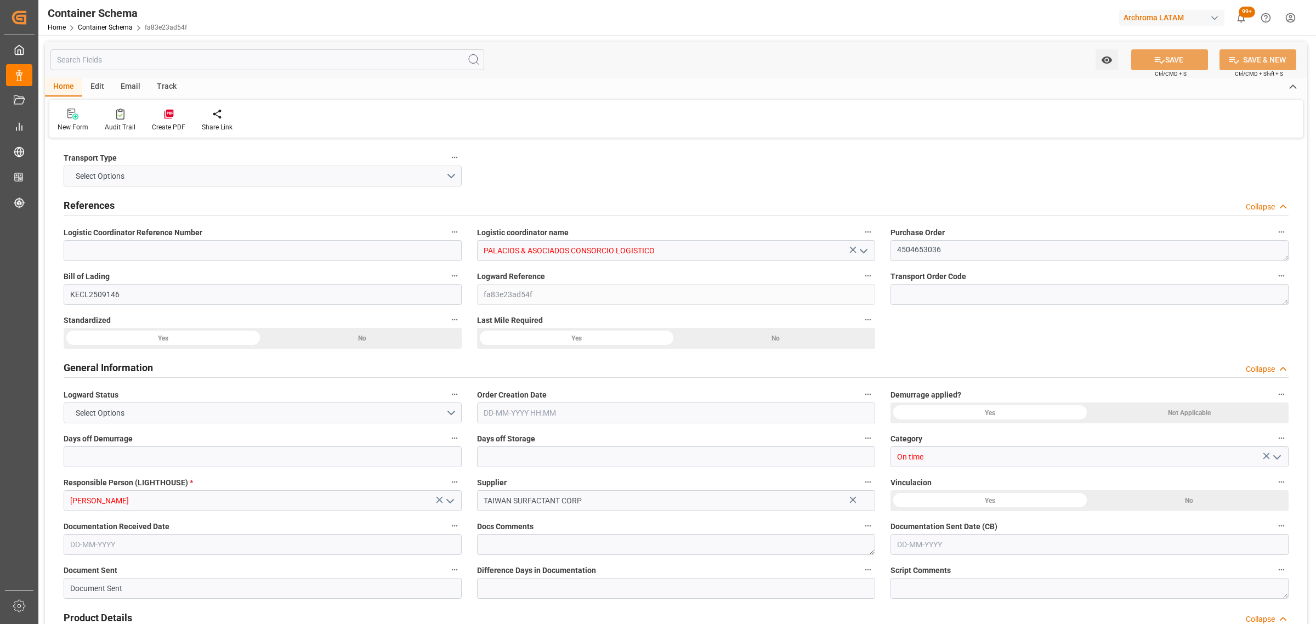
type input "PECLL"
type input "9793935"
type input "[DATE] 09:30"
type input "[DATE]"
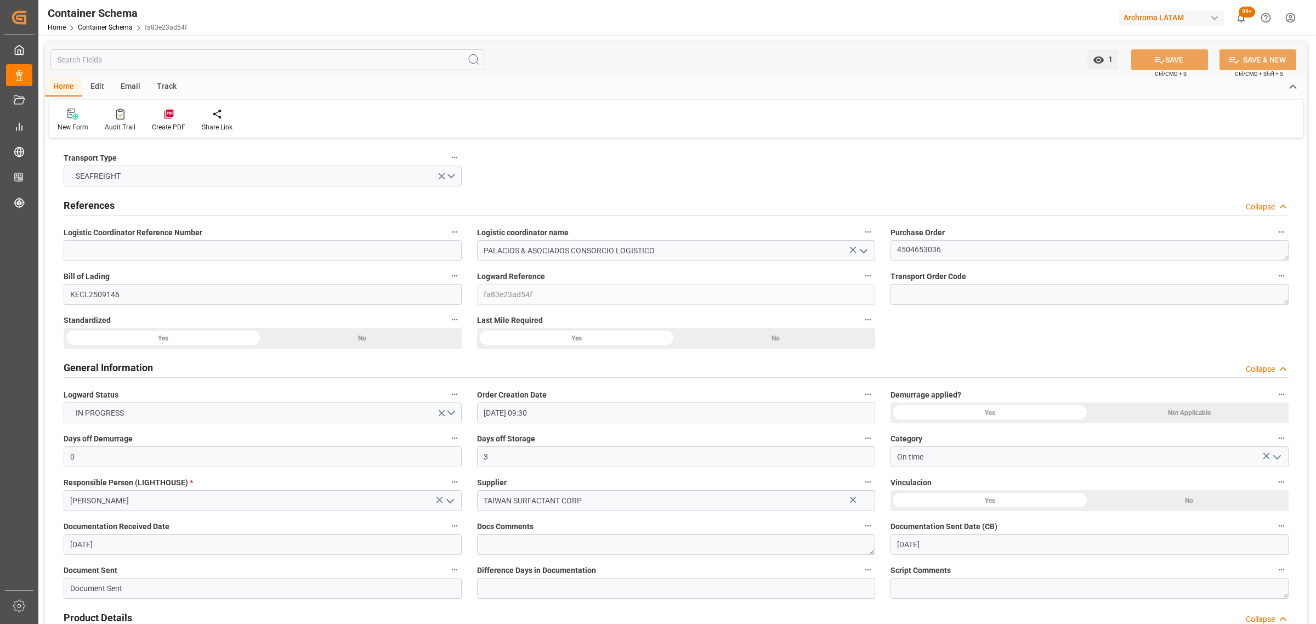
type input "[DATE]"
type input "[DATE] 00:00"
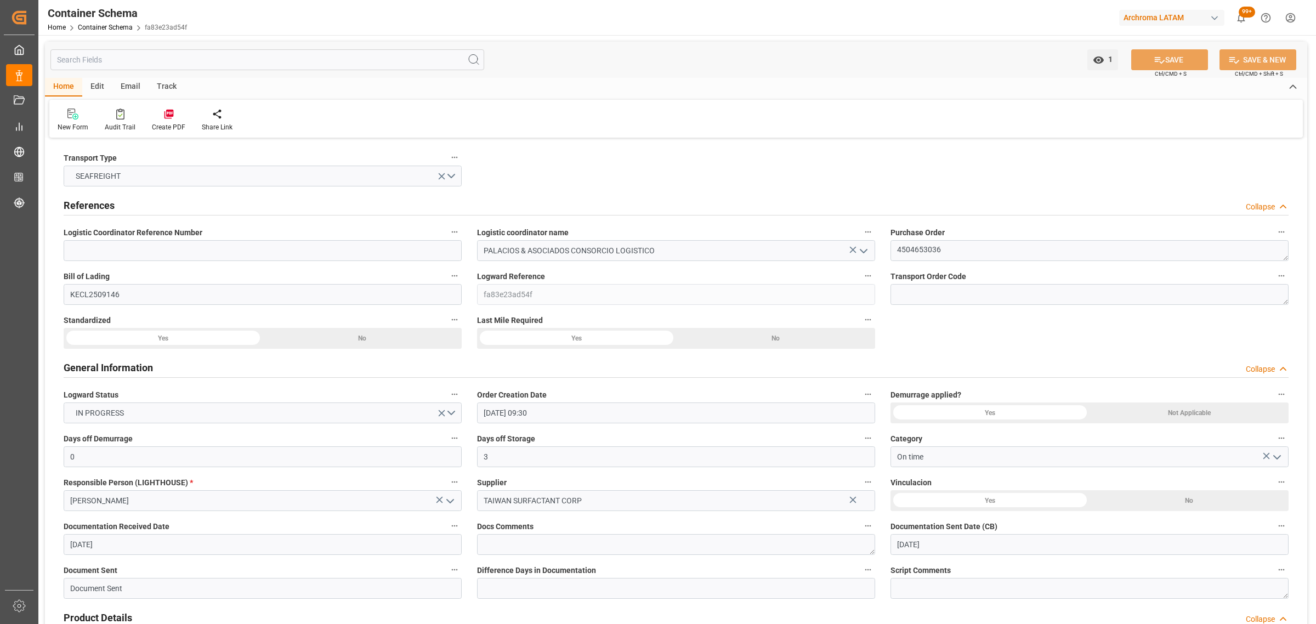
type input "[DATE] 00:00"
click at [154, 86] on div "Track" at bounding box center [167, 87] width 36 height 19
click at [72, 128] on div "Tracking" at bounding box center [71, 127] width 26 height 10
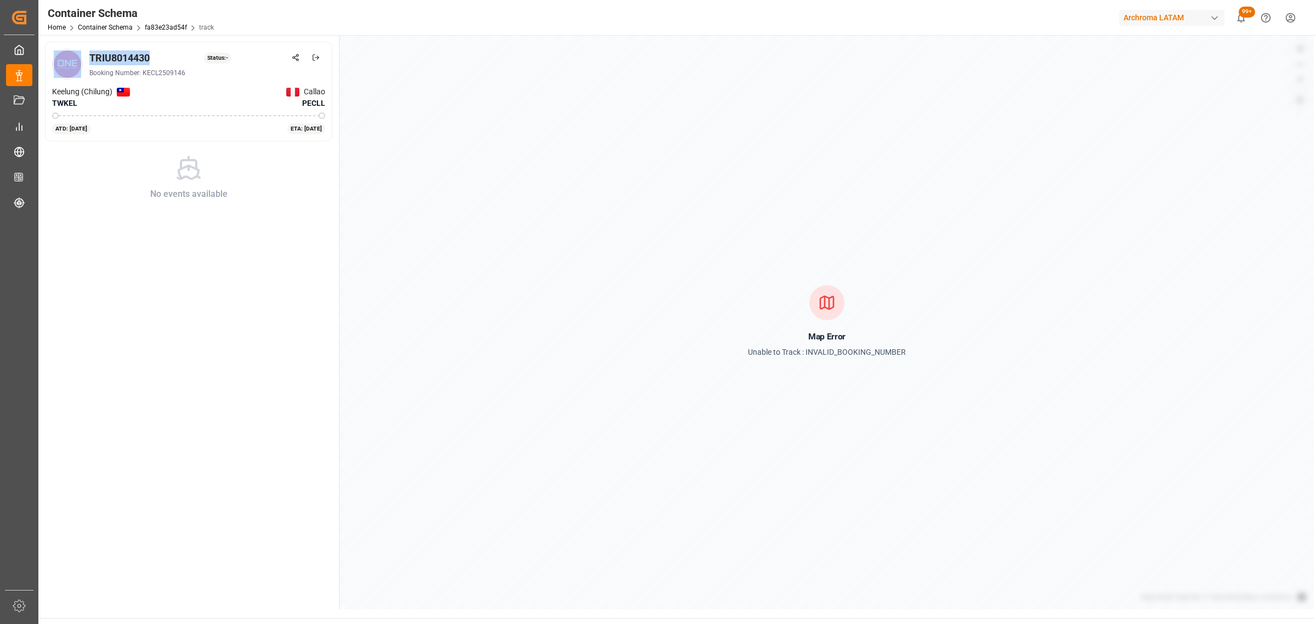
drag, startPoint x: 133, startPoint y: 56, endPoint x: 78, endPoint y: 53, distance: 54.9
click at [78, 53] on div "TRIU8014430 Status: - Booking Number: KECL2509146" at bounding box center [188, 64] width 273 height 31
copy div "TRIU8014430"
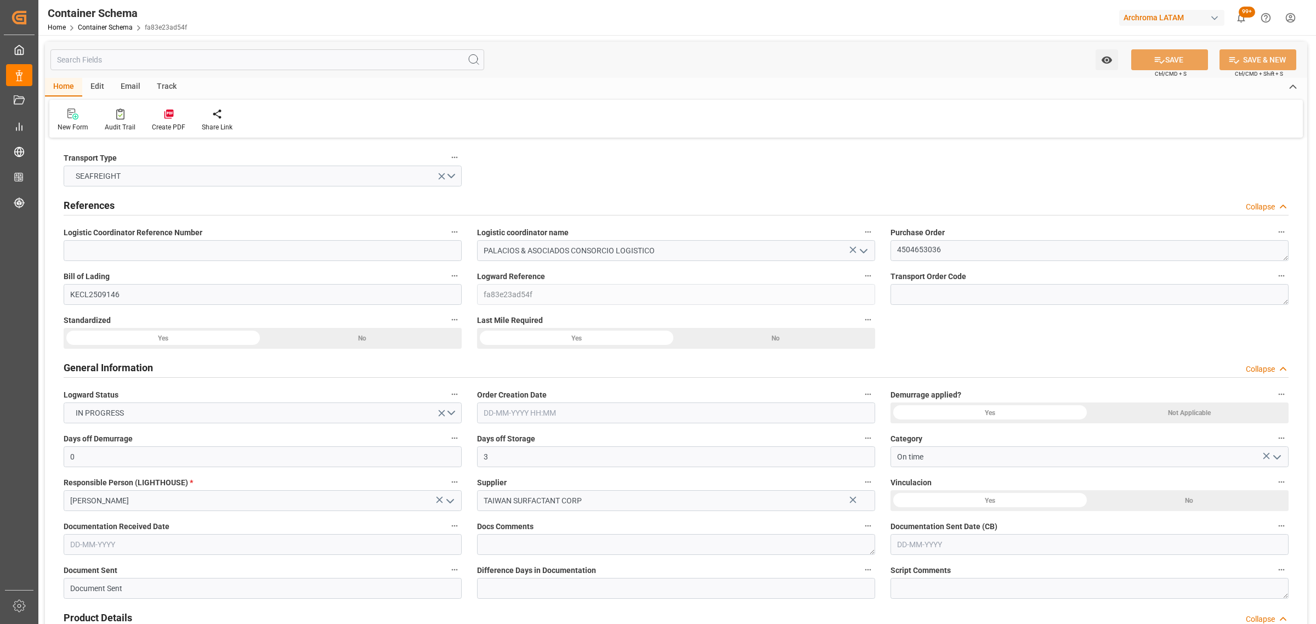
type input "0"
type input "3"
type input "2"
type input "12"
type input "8575"
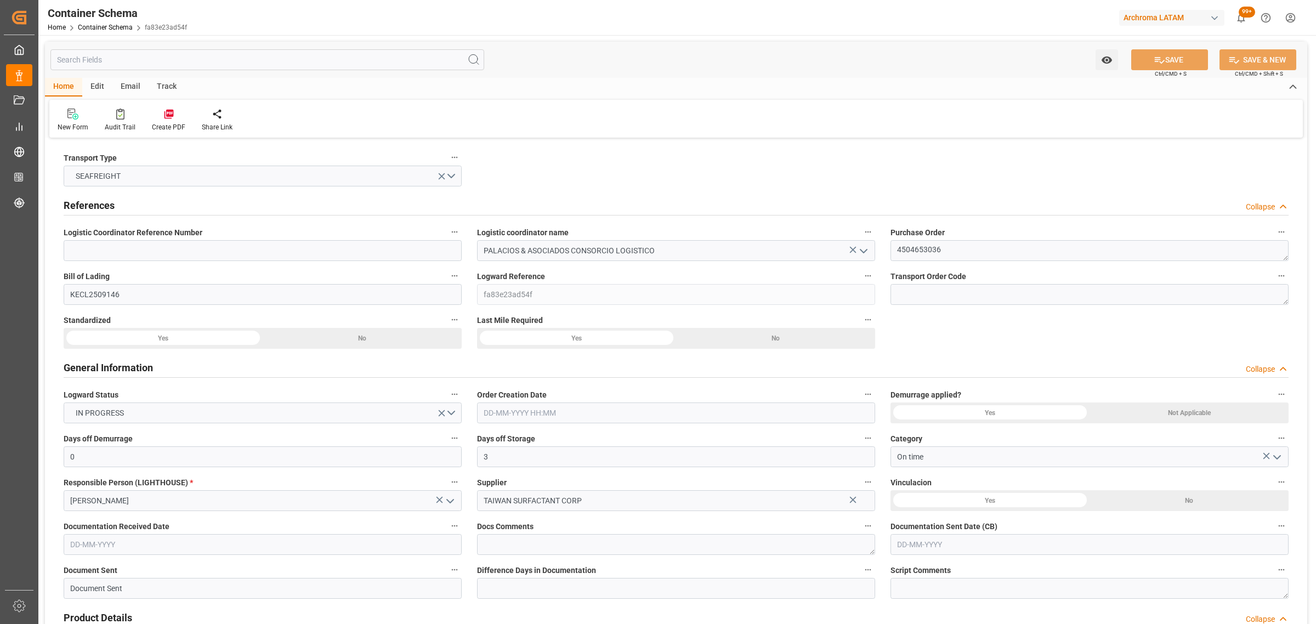
type input "9470"
type input "ONE"
type input "Ocean Network Express"
type input "TWKEL"
type input "PECLL"
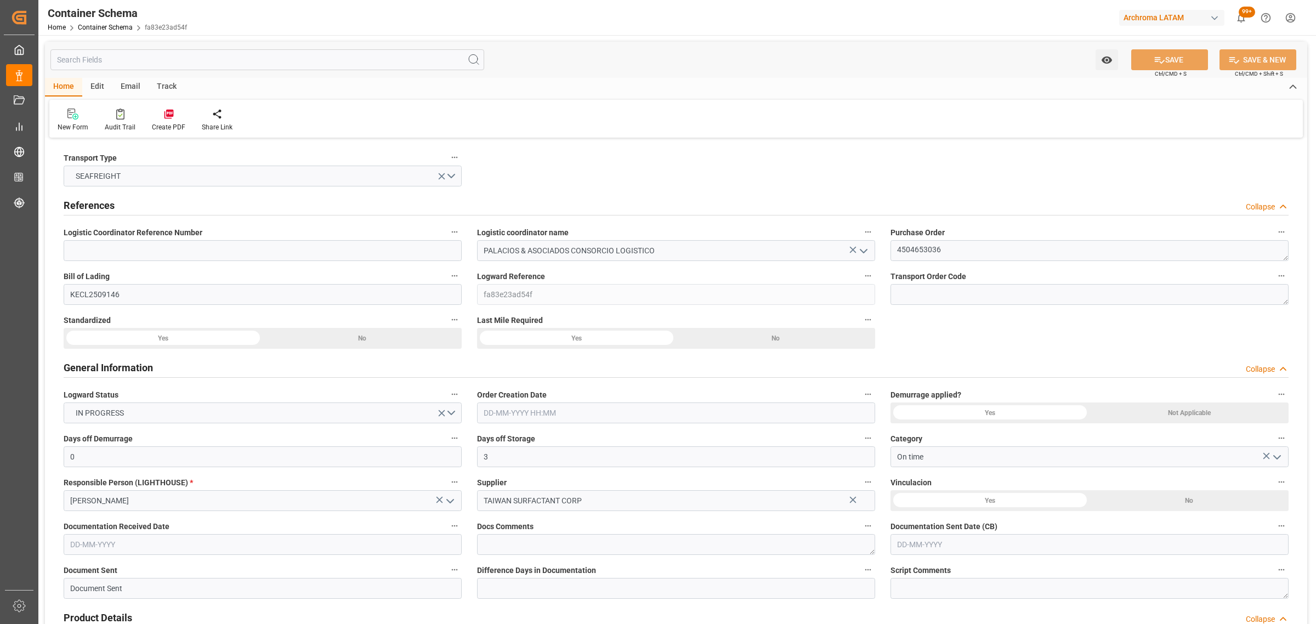
type input "PECLL"
type input "9793935"
type input "[DATE] 09:30"
type input "[DATE]"
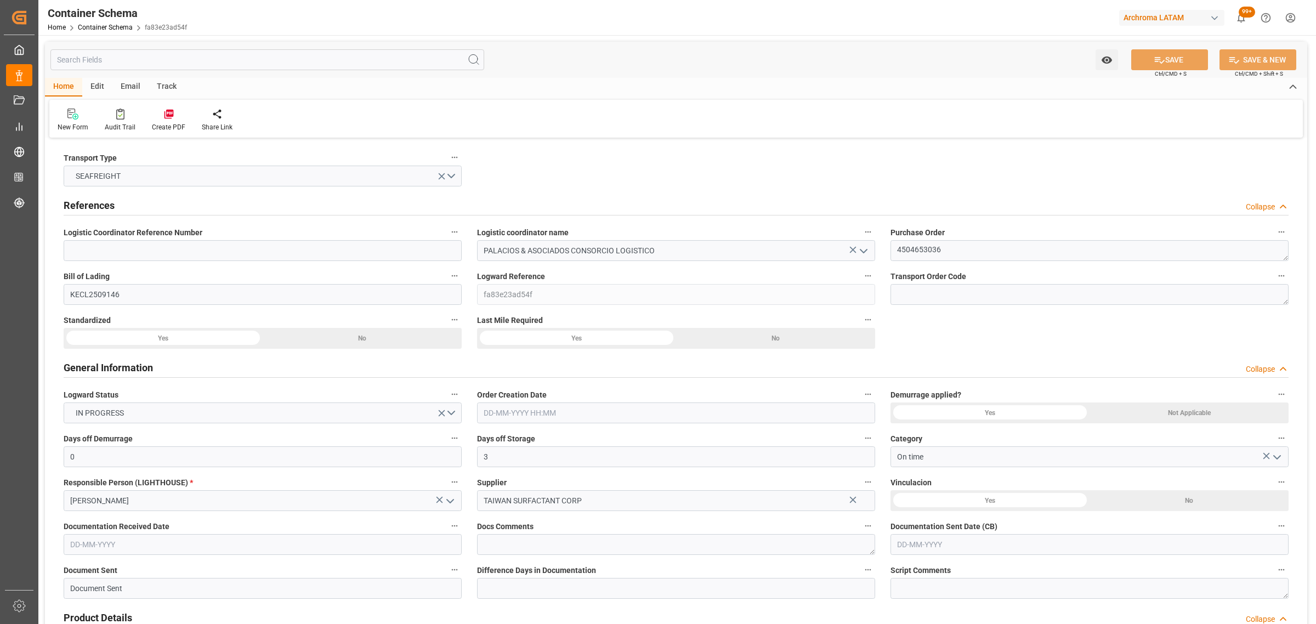
type input "[DATE]"
type input "[DATE] 00:00"
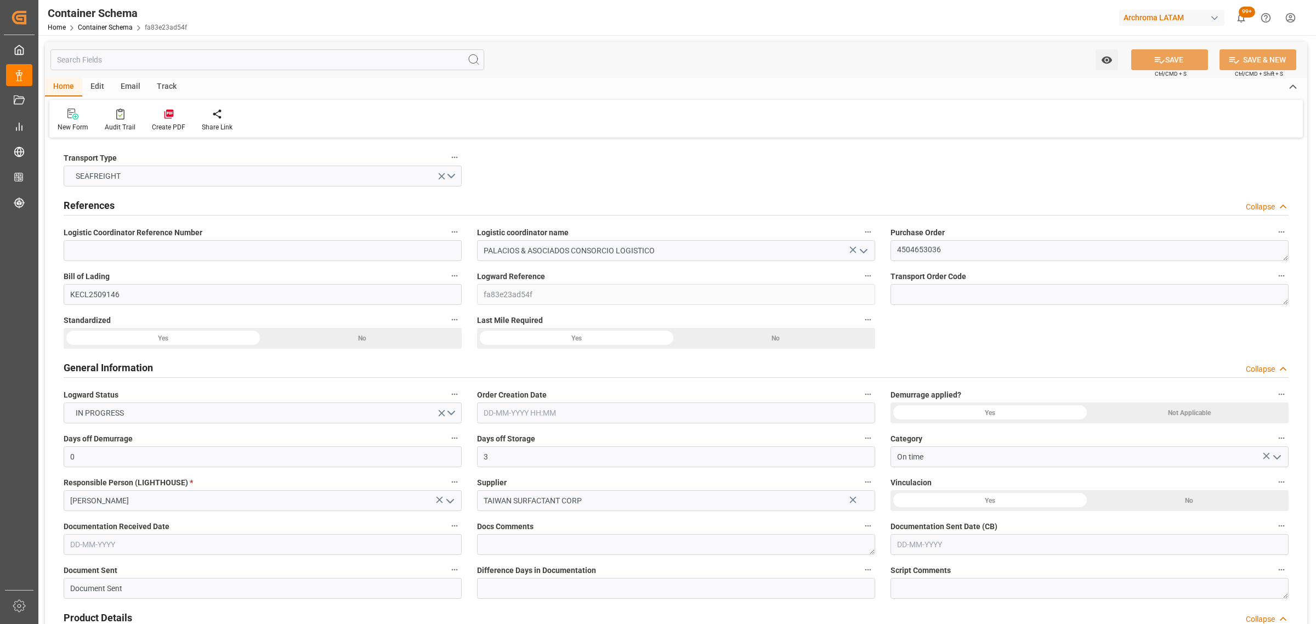
type input "[DATE] 00:00"
click at [127, 83] on div "Email" at bounding box center [130, 87] width 36 height 19
click at [83, 121] on div "Send Email" at bounding box center [74, 120] width 50 height 24
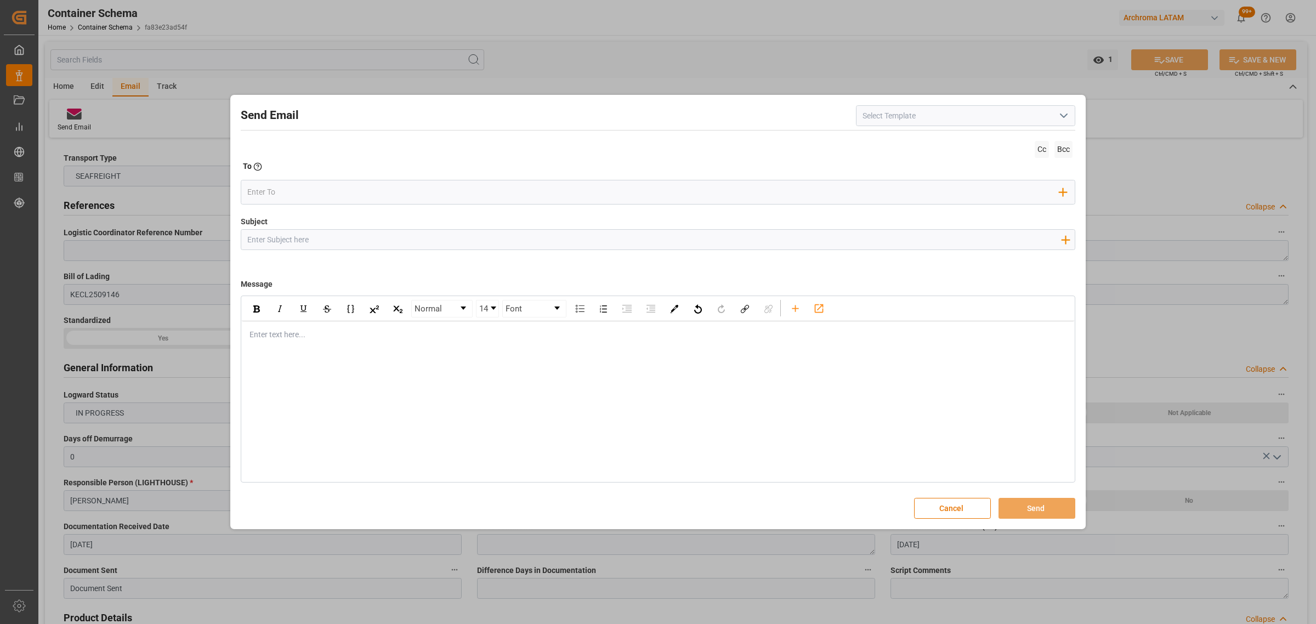
click at [292, 333] on div "rdw-editor" at bounding box center [658, 335] width 817 height 12
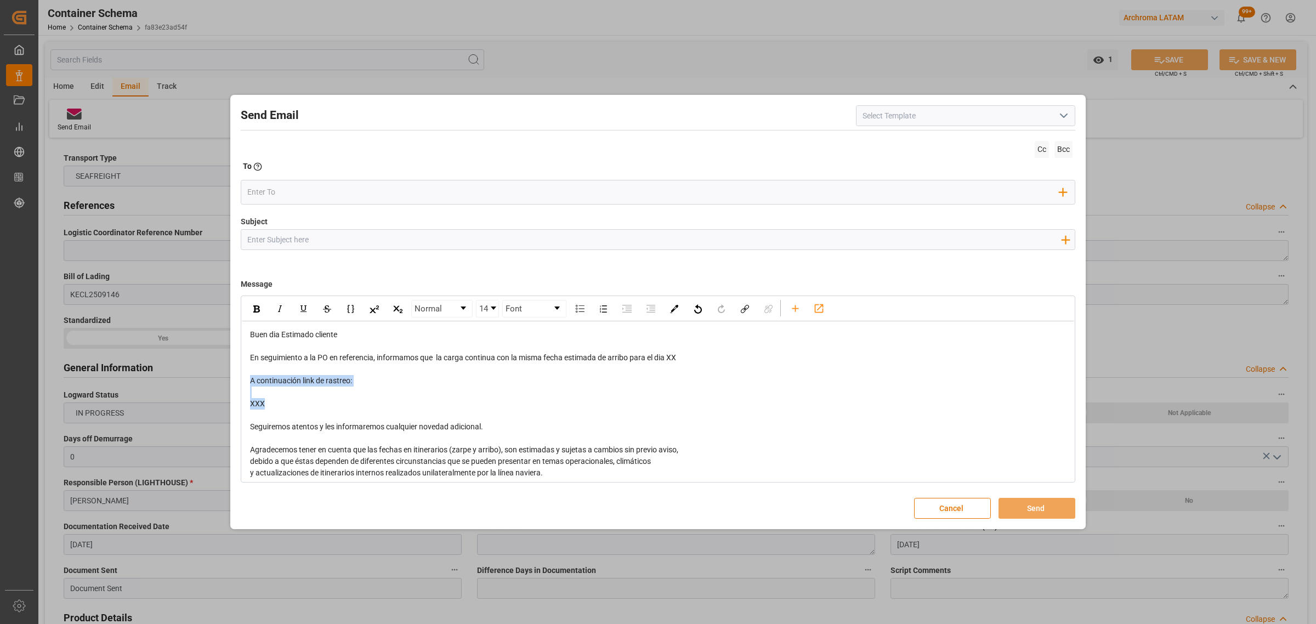
drag, startPoint x: 281, startPoint y: 407, endPoint x: 235, endPoint y: 377, distance: 55.5
click at [235, 377] on div "Send Email Cc Bcc To Enter the TO Email address Add Field to To Subject Add fie…" at bounding box center [658, 312] width 850 height 429
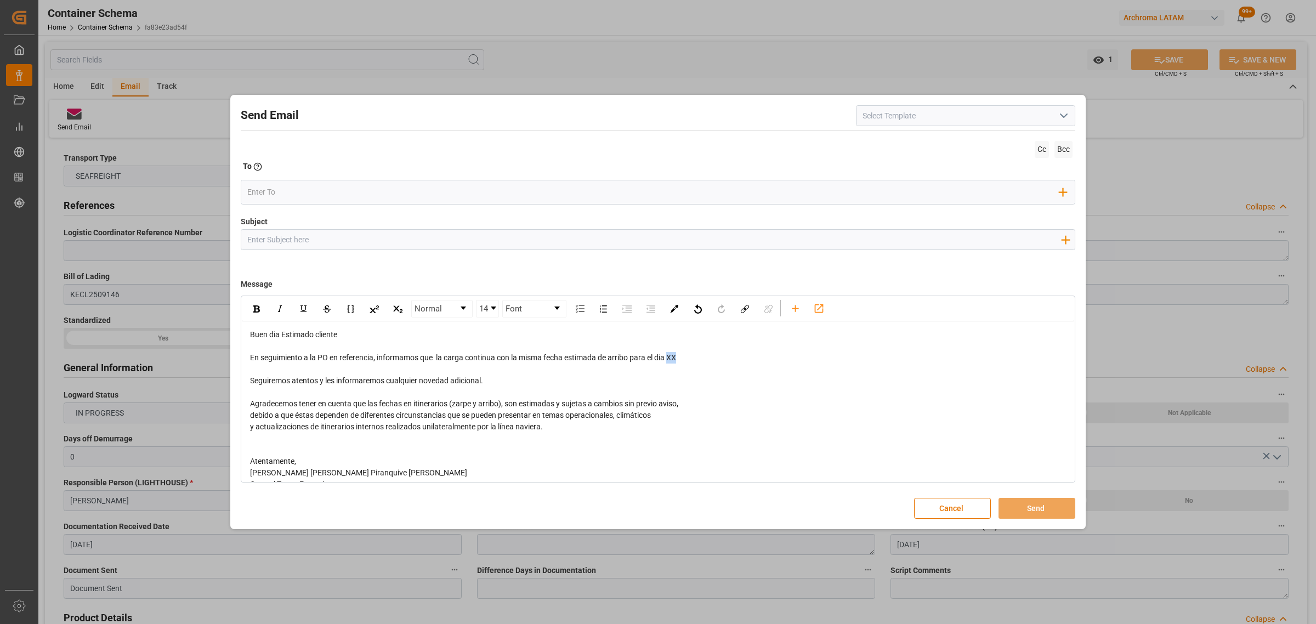
drag, startPoint x: 684, startPoint y: 358, endPoint x: 670, endPoint y: 360, distance: 13.9
click at [670, 360] on div "En seguimiento a la PO en referencia, informamos que la carga continua con la m…" at bounding box center [658, 358] width 817 height 12
drag, startPoint x: 698, startPoint y: 356, endPoint x: 670, endPoint y: 358, distance: 28.5
click at [670, 358] on div "En seguimiento a la PO en referencia, informamos que la carga continua con la m…" at bounding box center [658, 358] width 817 height 12
click at [264, 310] on div "rdw-inline-control" at bounding box center [256, 309] width 19 height 16
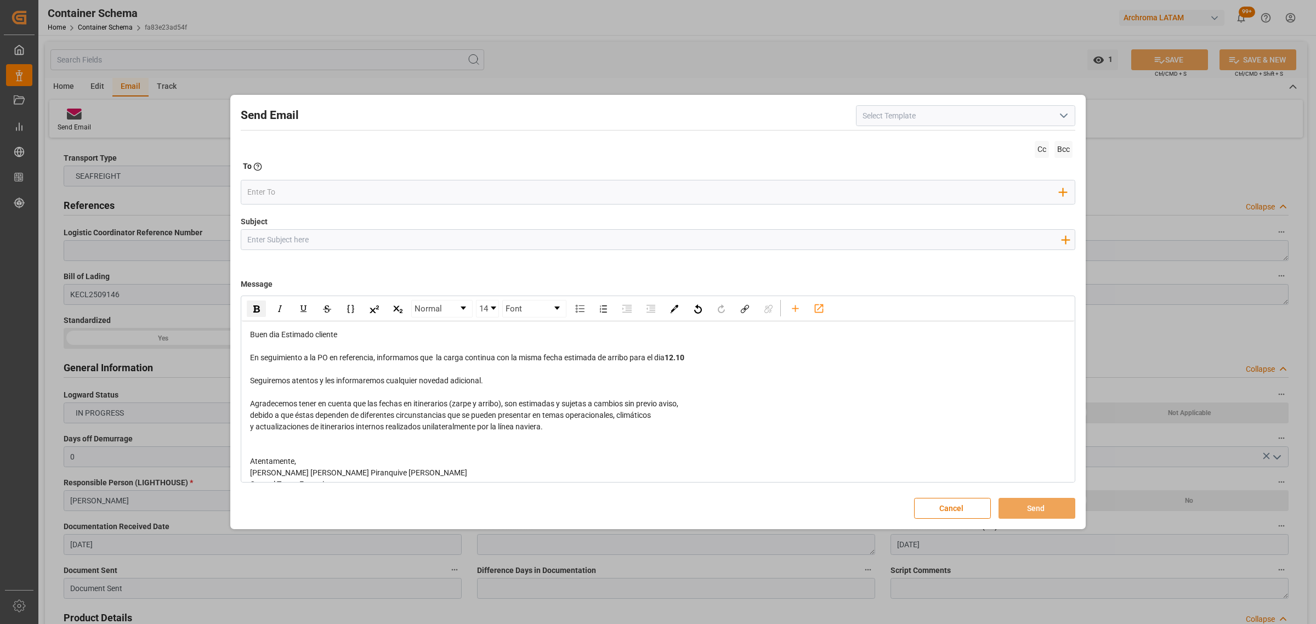
drag, startPoint x: 265, startPoint y: 233, endPoint x: 259, endPoint y: 229, distance: 7.1
click at [265, 233] on input "Subject" at bounding box center [653, 239] width 825 height 19
click at [405, 234] on input "Subject" at bounding box center [653, 239] width 825 height 19
paste input "PO 4504653036 10,20//TE//LOGWARD STATUS//TAIWAN [MEDICAL_DATA] CORP//ARCHROMA […"
type input "PO 4504653036 10,20//TE//LOGWARD STATUS//TAIWAN [MEDICAL_DATA] CORP//ARCHROMA […"
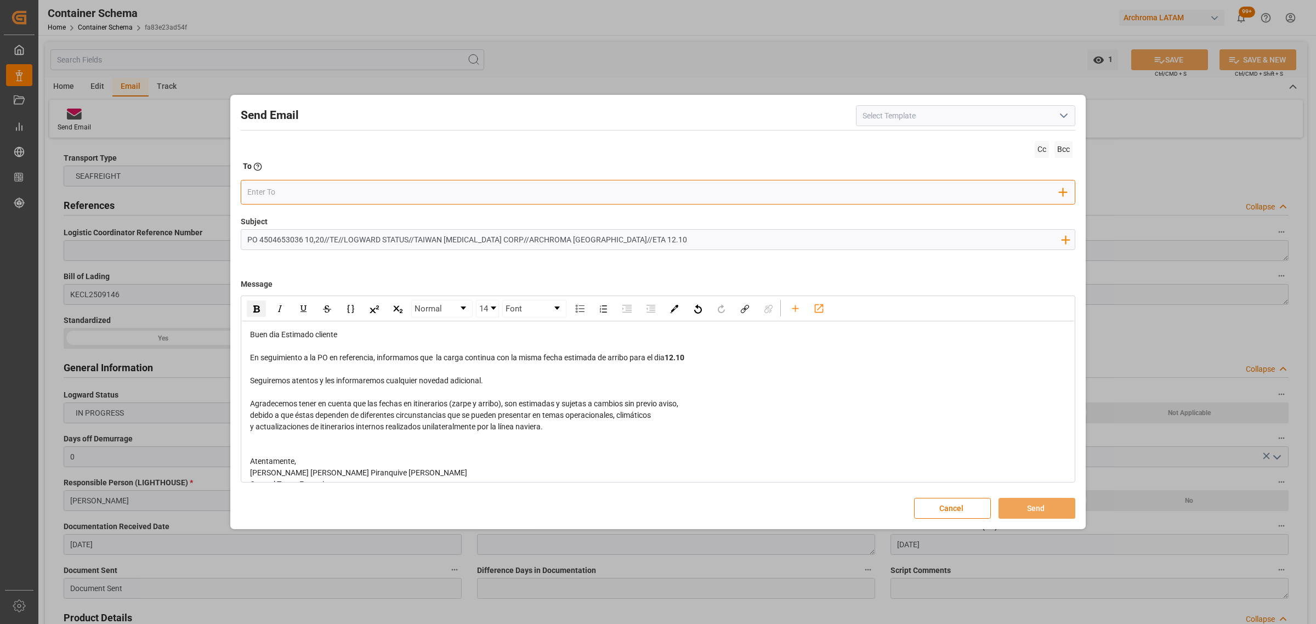
click at [316, 195] on input "email" at bounding box center [653, 192] width 813 height 16
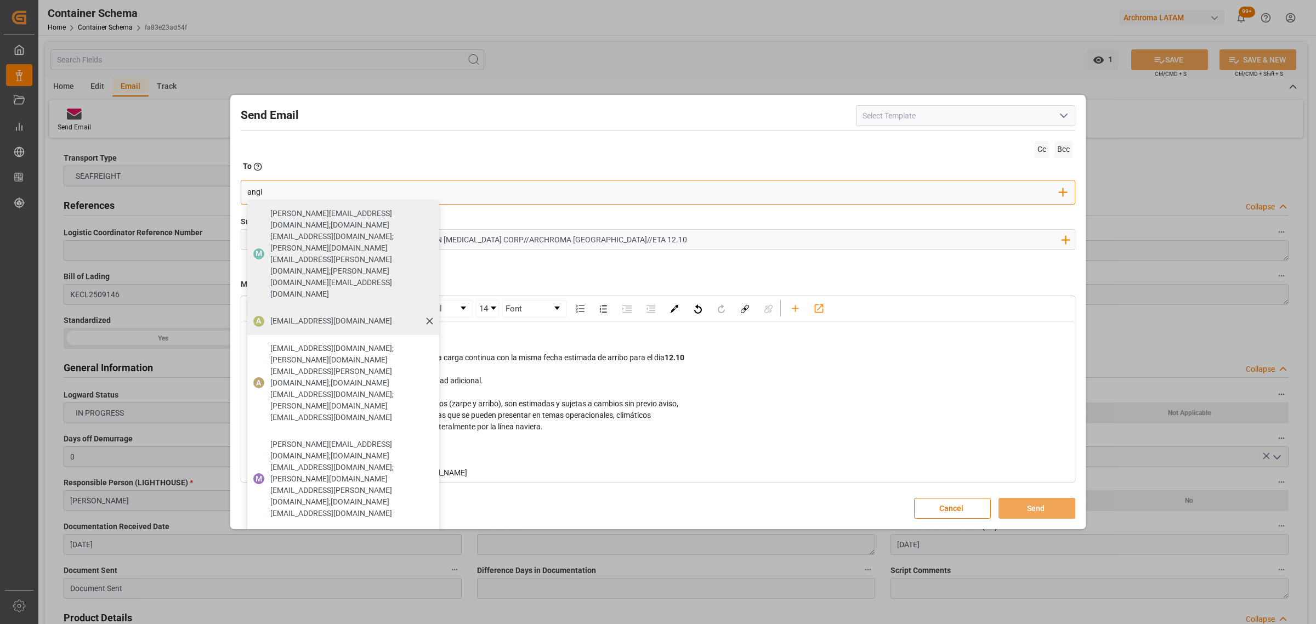
type input "angi"
click at [291, 315] on span "[EMAIL_ADDRESS][DOMAIN_NAME]" at bounding box center [331, 321] width 122 height 12
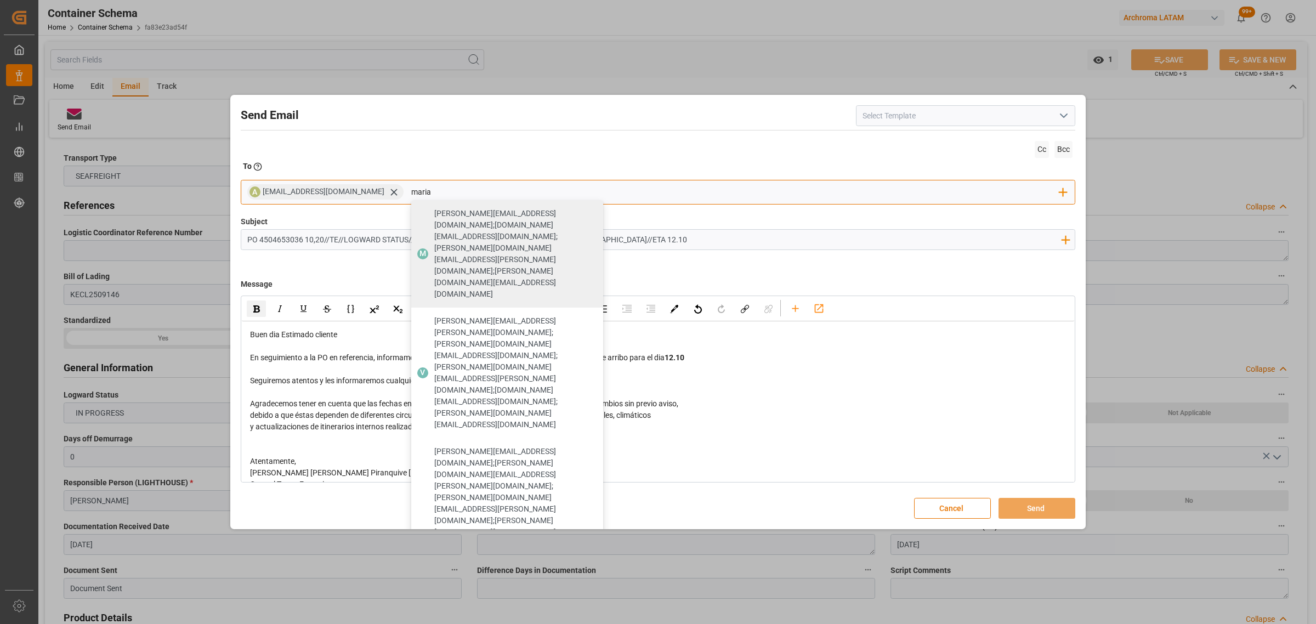
type input "maria"
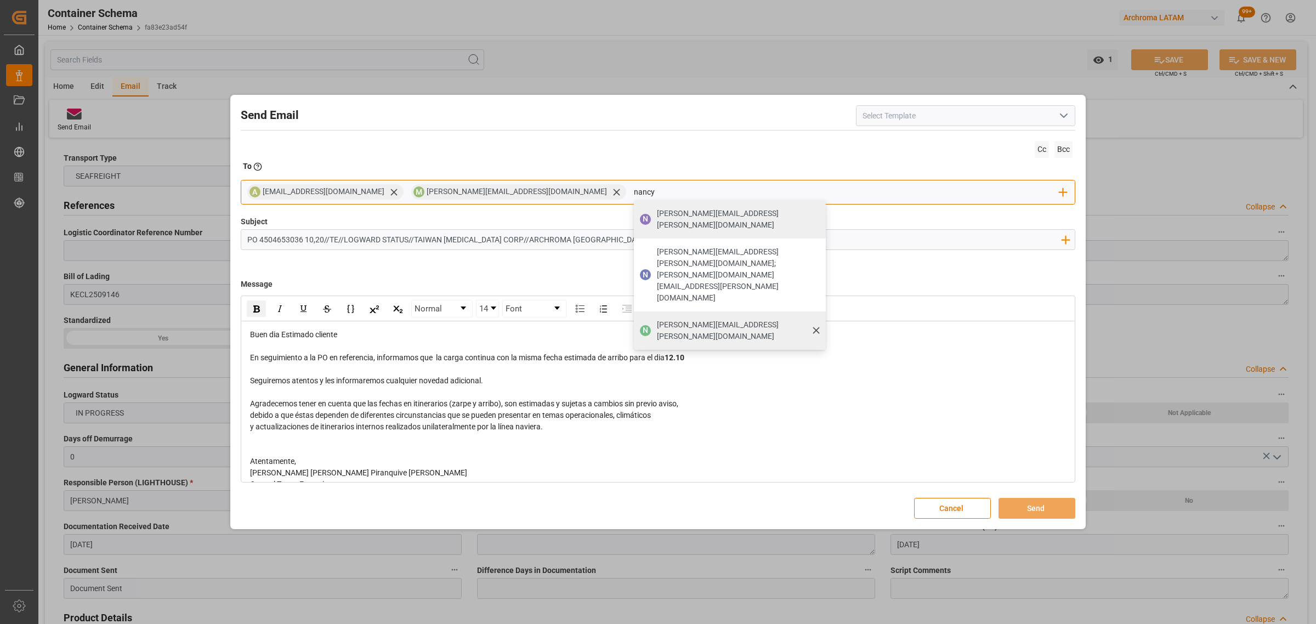
type input "nancy"
click at [657, 319] on span "[PERSON_NAME][EMAIL_ADDRESS][PERSON_NAME][DOMAIN_NAME]" at bounding box center [737, 330] width 161 height 23
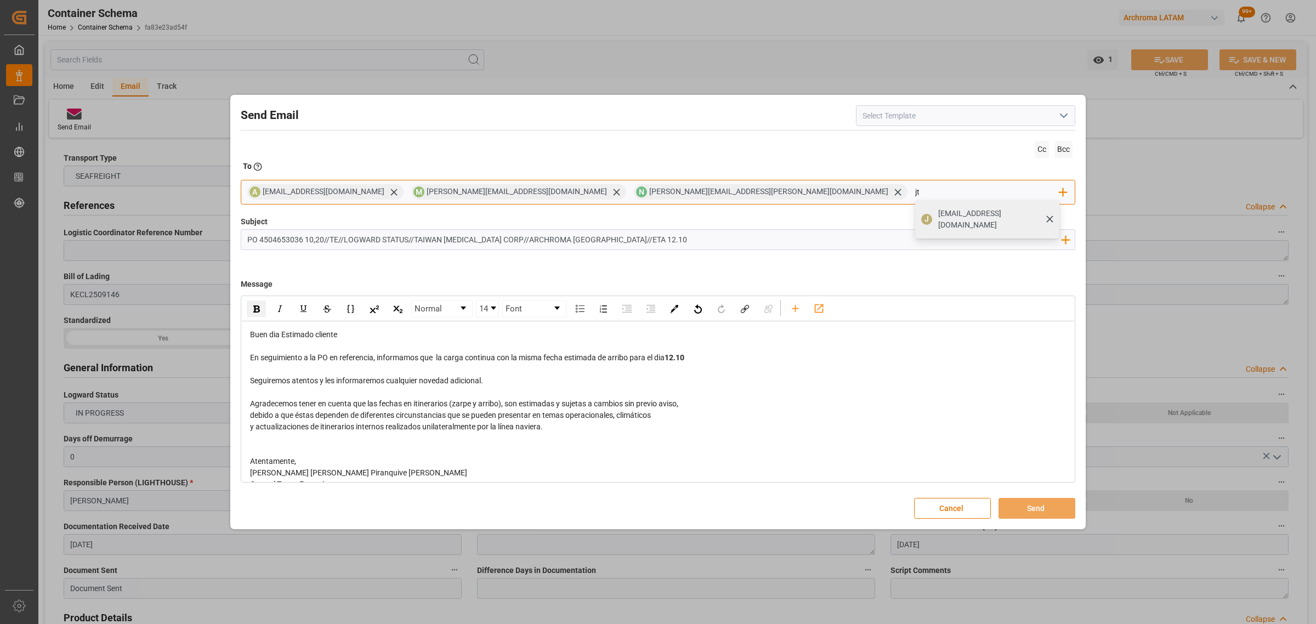
type input "jt"
click at [938, 217] on span "[EMAIL_ADDRESS][DOMAIN_NAME]" at bounding box center [995, 219] width 114 height 23
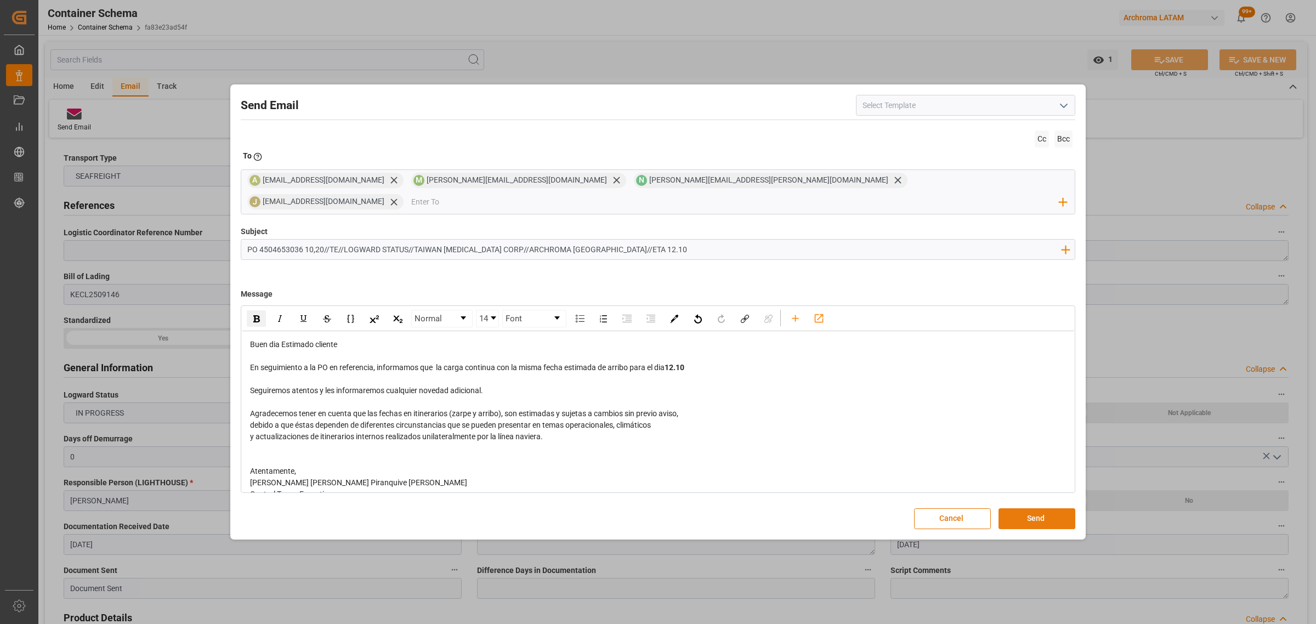
click at [1043, 508] on button "Send" at bounding box center [1037, 518] width 77 height 21
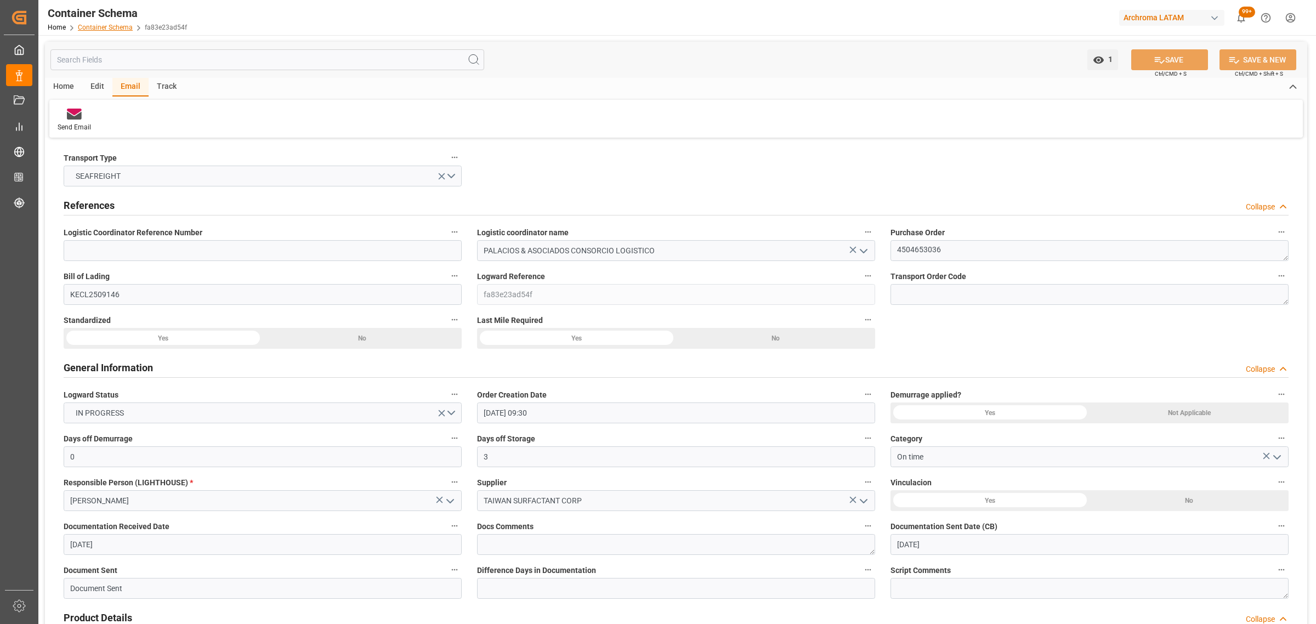
click at [117, 29] on link "Container Schema" at bounding box center [105, 28] width 55 height 8
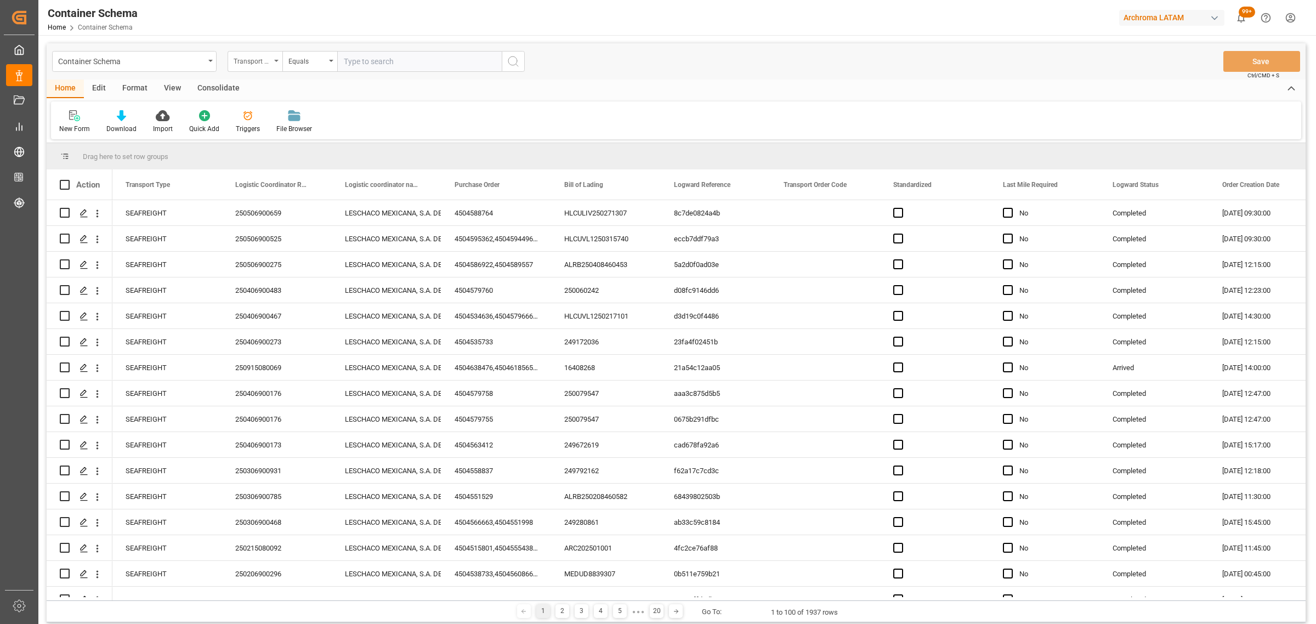
click at [251, 60] on div "Transport Type" at bounding box center [252, 60] width 37 height 13
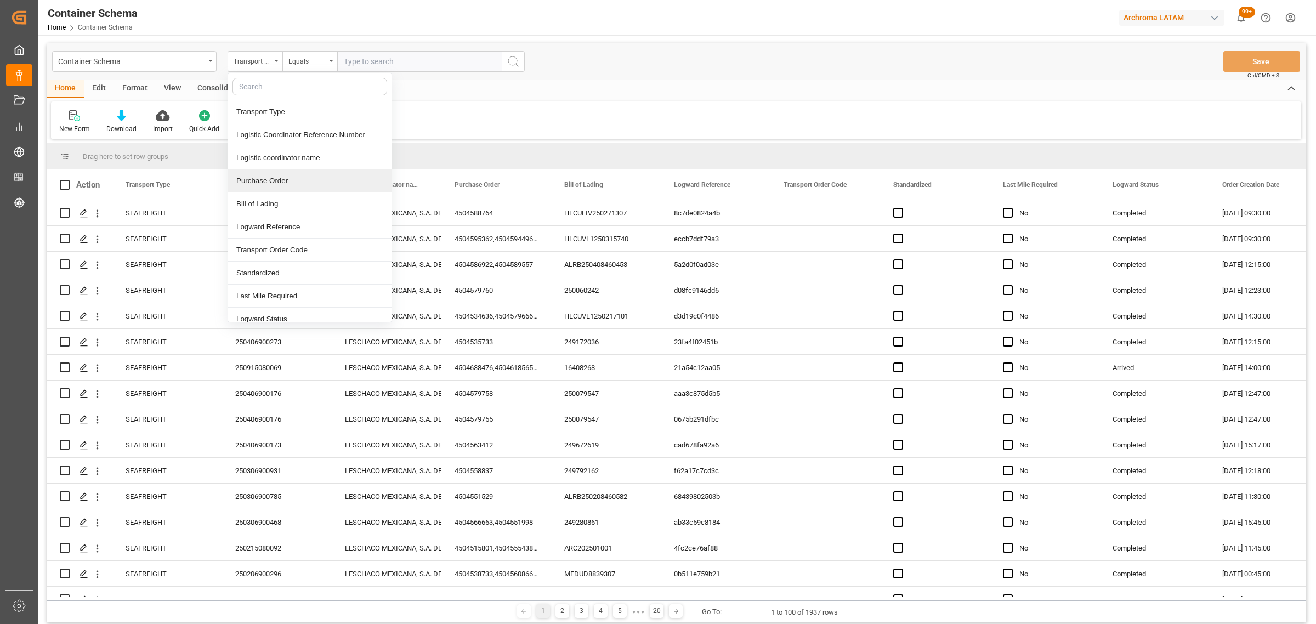
drag, startPoint x: 282, startPoint y: 177, endPoint x: 291, endPoint y: 154, distance: 24.6
click at [284, 176] on div "Purchase Order" at bounding box center [309, 180] width 163 height 23
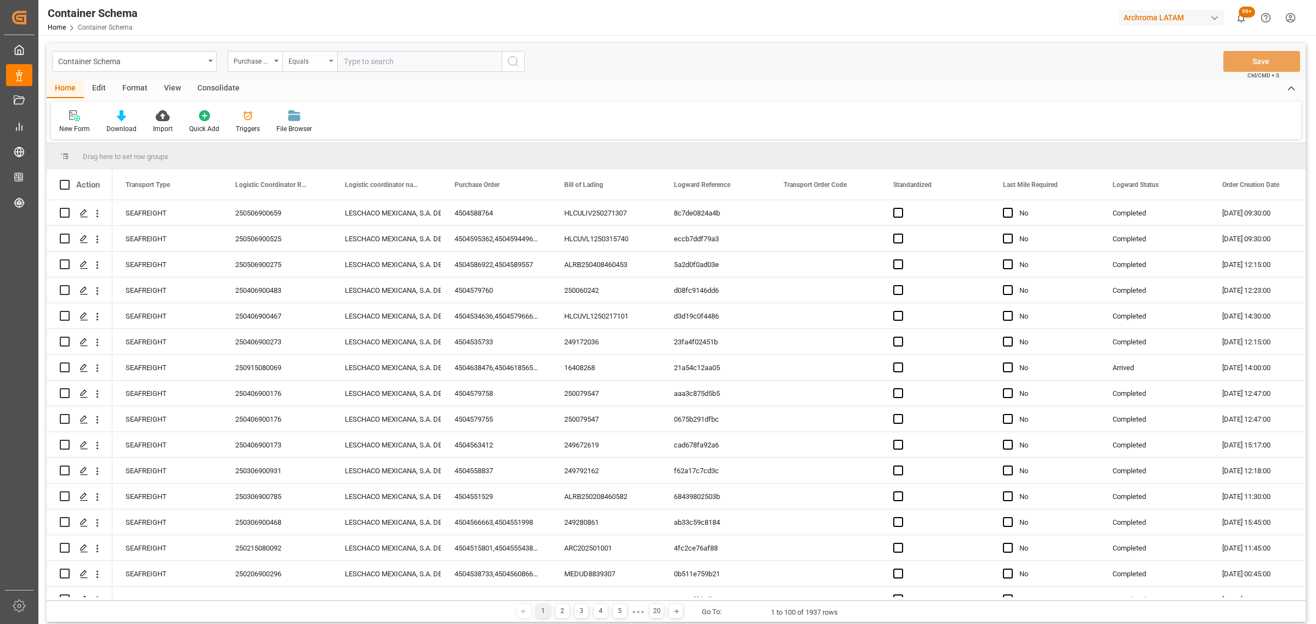
click at [310, 63] on div "Equals" at bounding box center [306, 60] width 37 height 13
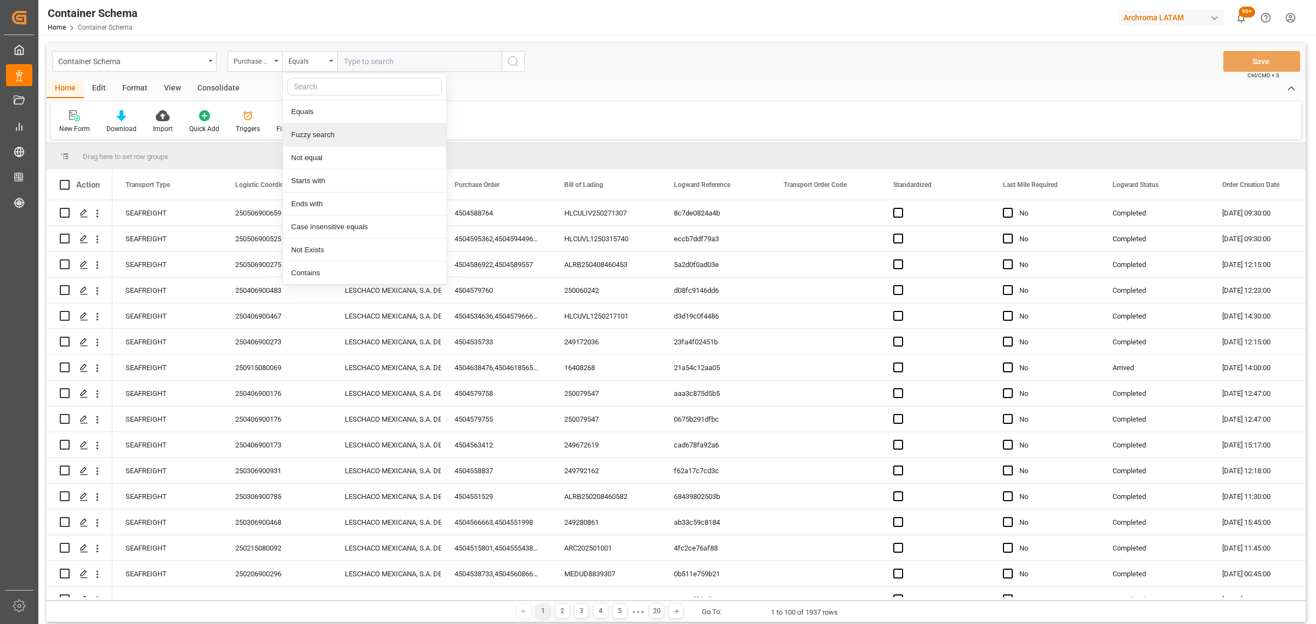
click at [332, 133] on div "Fuzzy search" at bounding box center [364, 134] width 163 height 23
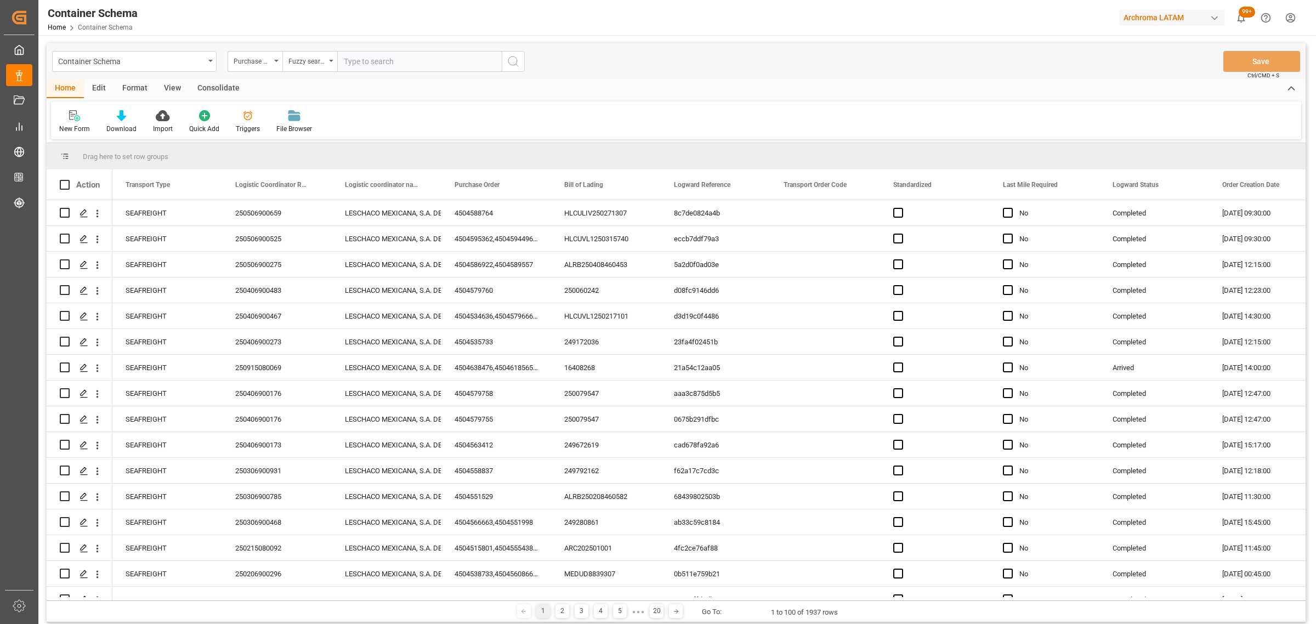
click at [388, 61] on input "text" at bounding box center [419, 61] width 165 height 21
paste input "4504645822,4504645823,4504645824"
drag, startPoint x: 483, startPoint y: 61, endPoint x: 384, endPoint y: 64, distance: 99.3
click at [384, 64] on input "4504645822,4504645823,4504645824" at bounding box center [419, 61] width 165 height 21
click at [392, 64] on input "4504645822,4504645823,4504645824" at bounding box center [419, 61] width 165 height 21
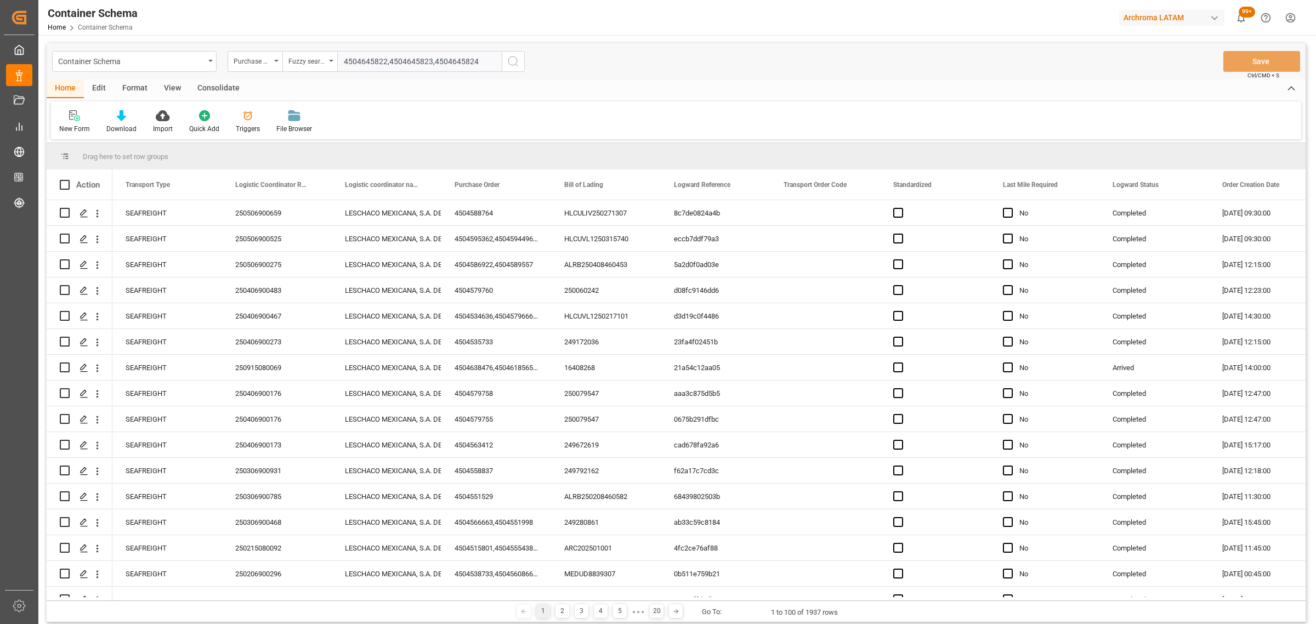
drag, startPoint x: 385, startPoint y: 60, endPoint x: 549, endPoint y: 70, distance: 164.3
click at [548, 69] on div "Container Schema Purchase Order Fuzzy search 4504645822,4504645823,4504645824 S…" at bounding box center [676, 61] width 1259 height 36
type input "4504645822"
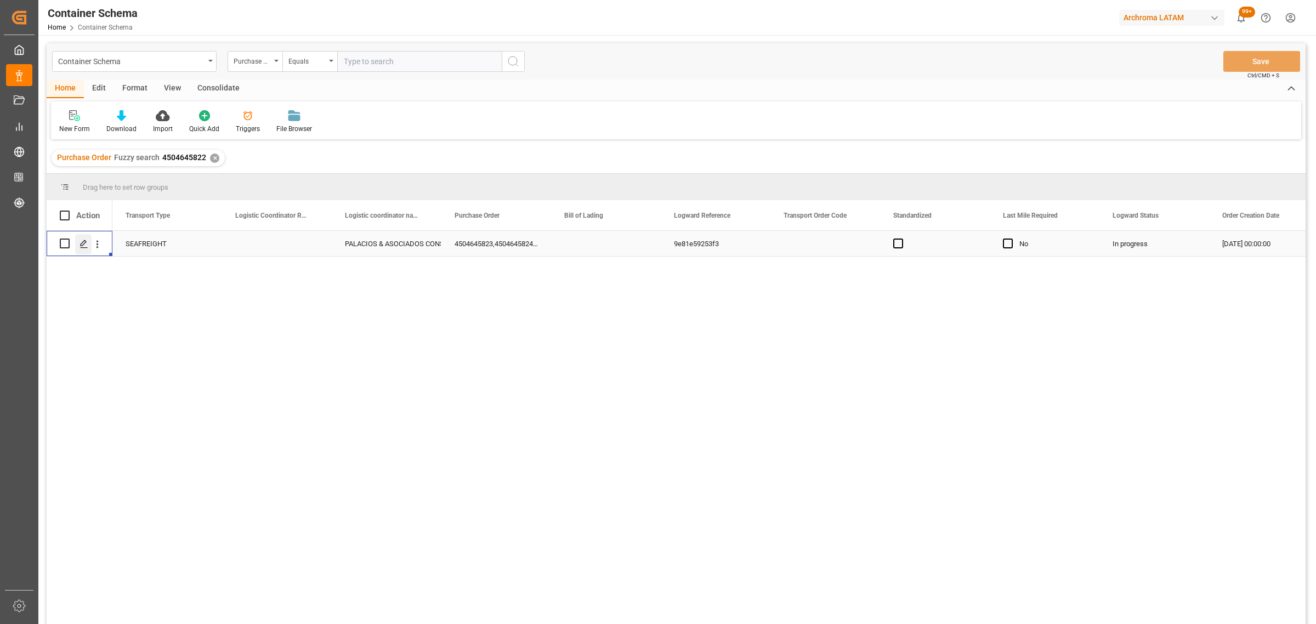
click at [84, 245] on icon "Press SPACE to select this row." at bounding box center [84, 244] width 9 height 9
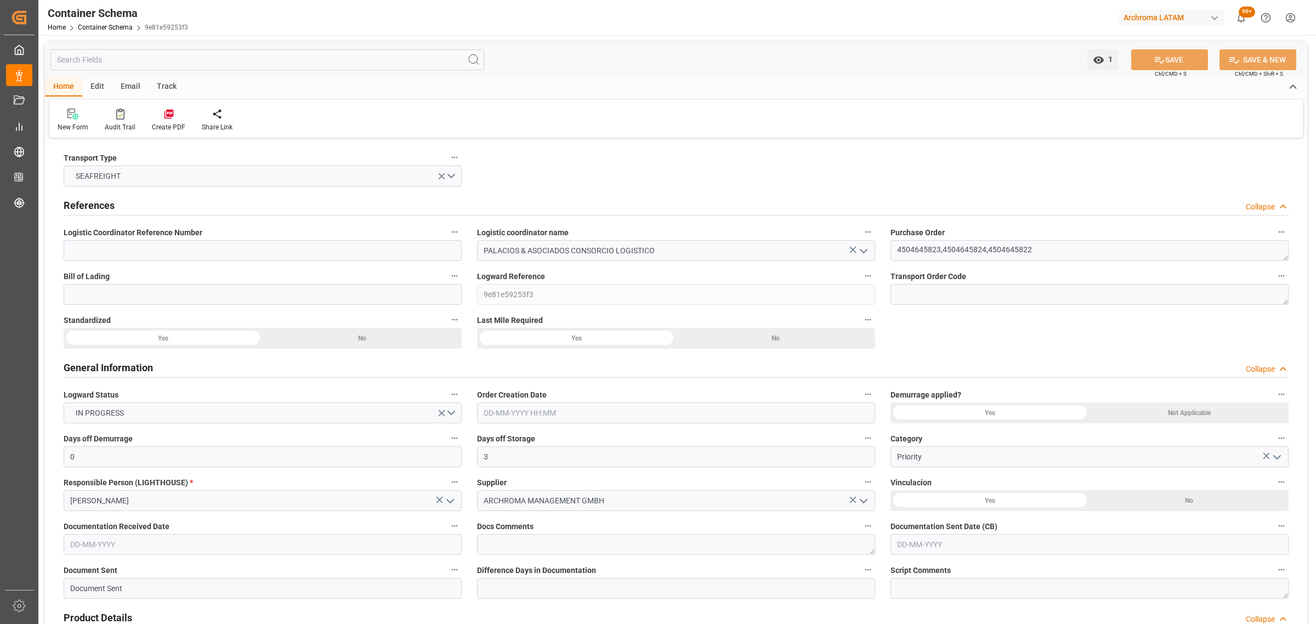
type input "0"
type input "3"
type input "13"
type input "2760"
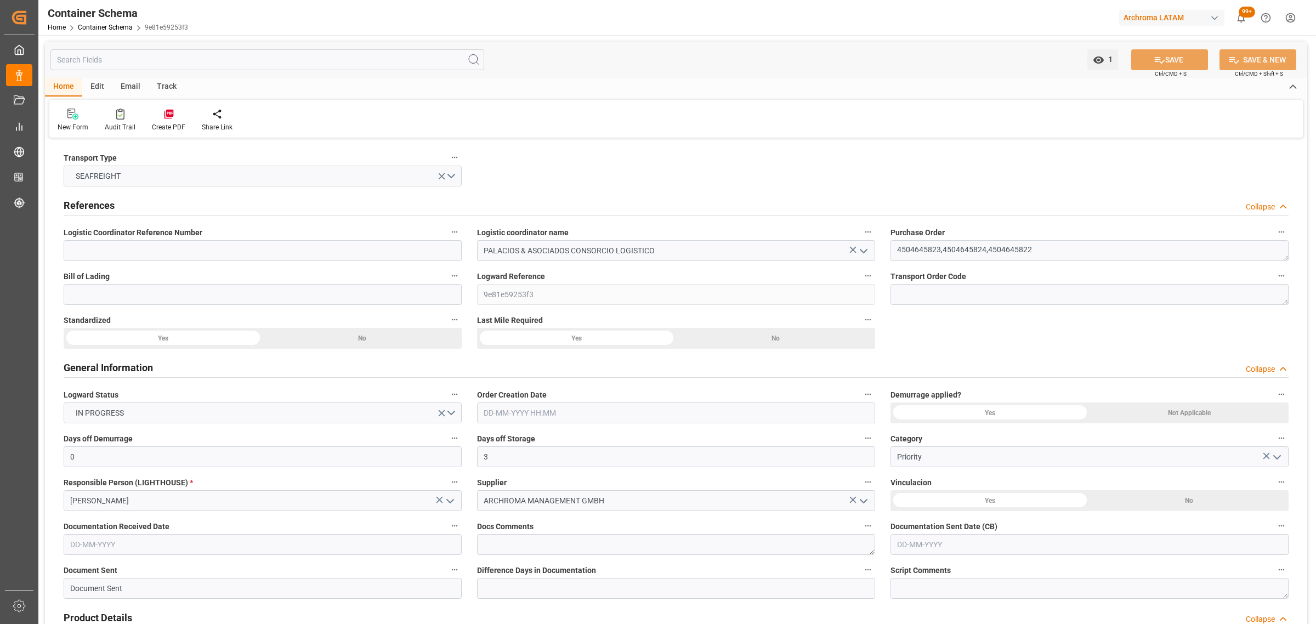
type input "2890.92"
type input "CMACGM"
type input "CMA CGM Group"
type input "ESBCN"
type input "PECLL"
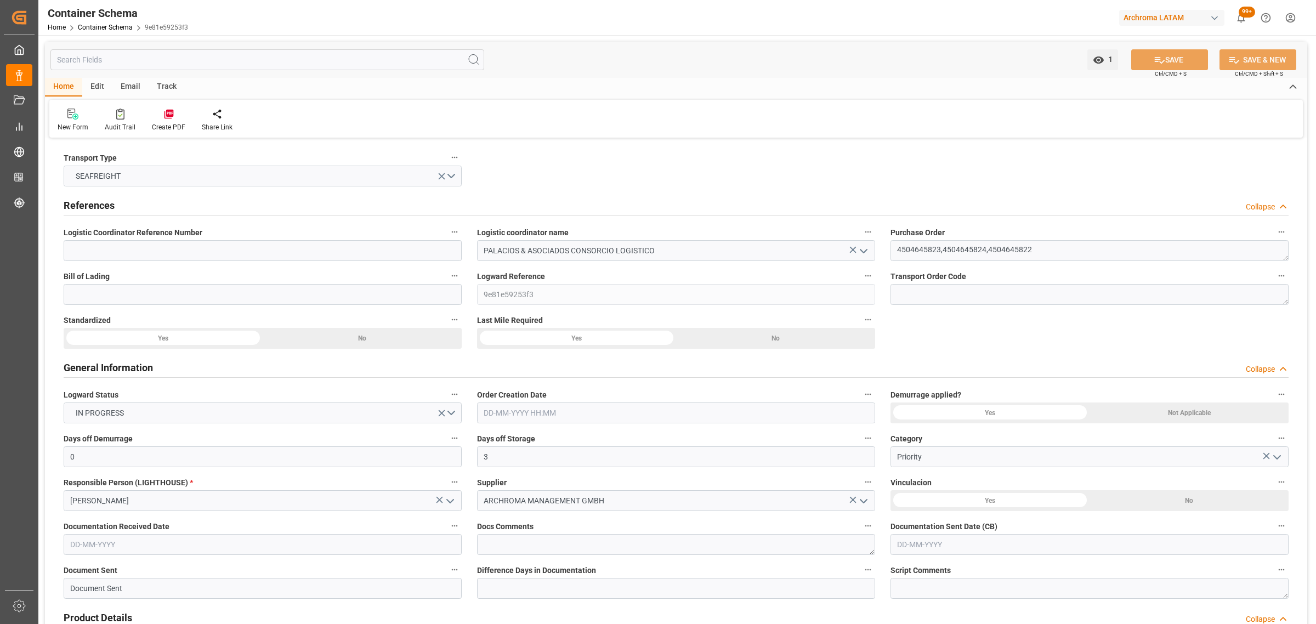
type input "PECLL"
type input "9948231"
type input "[DATE] 00:00"
type input "[DATE]"
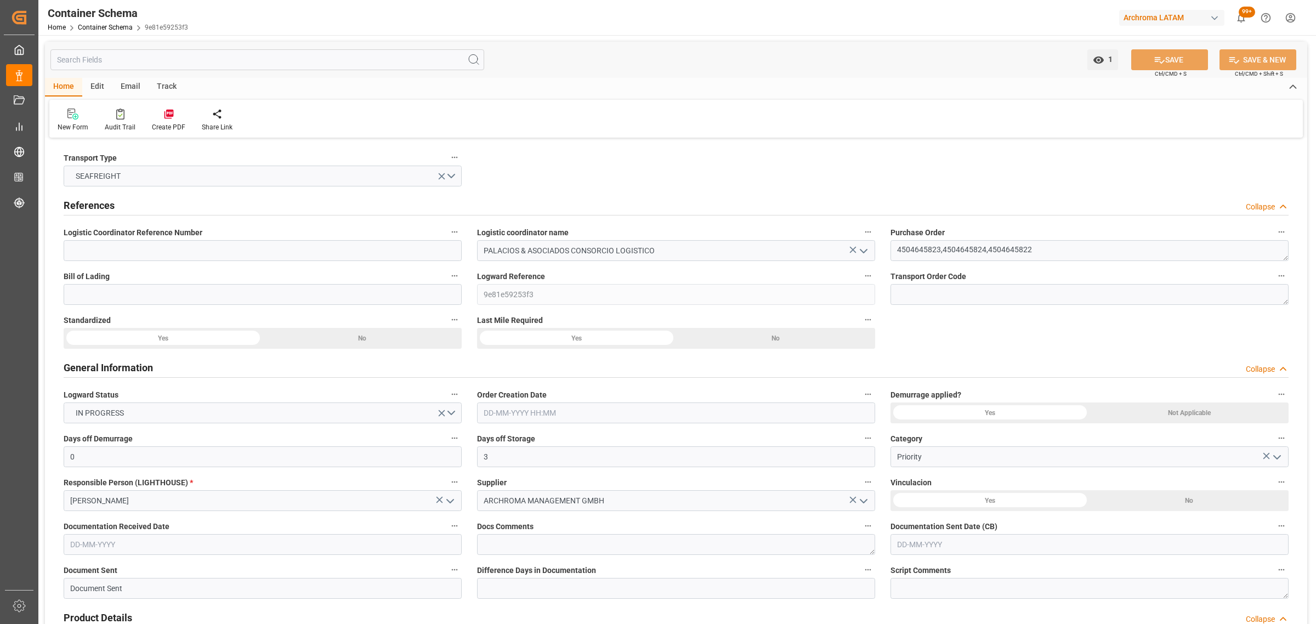
type input "[DATE]"
type input "[DATE] 16:00"
type input "[DATE] 00:00"
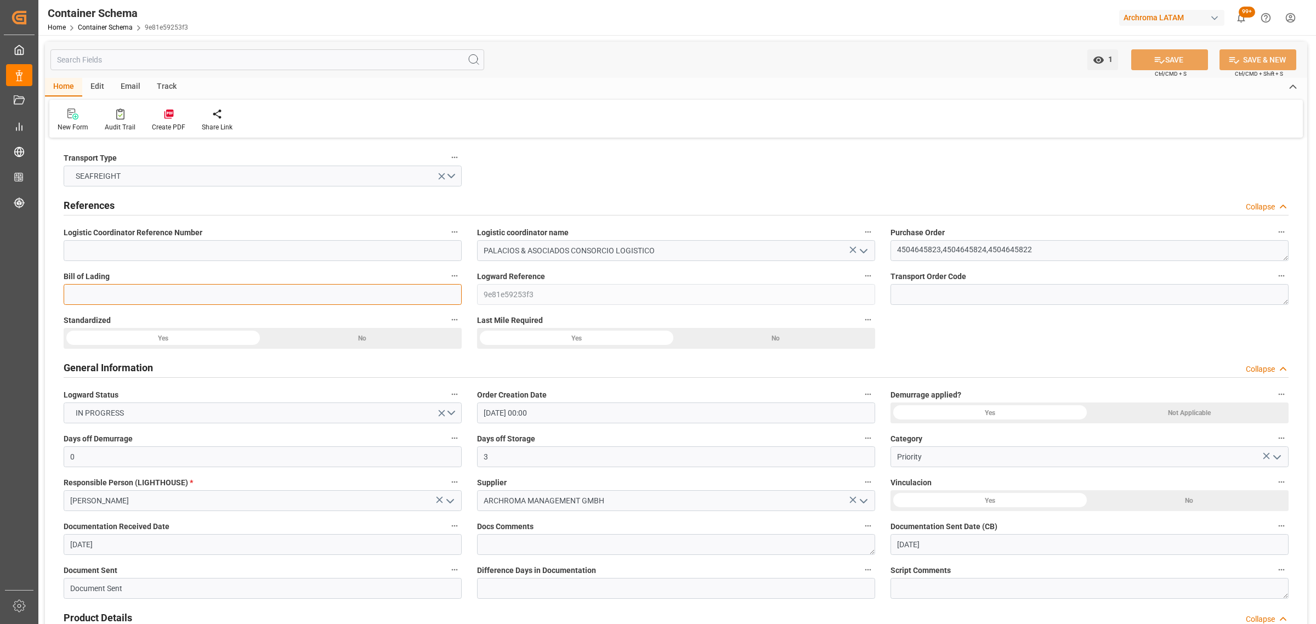
click at [247, 296] on input at bounding box center [263, 294] width 398 height 21
paste input "BCN0279583"
type input "BCN0279583"
click at [1179, 61] on button "SAVE" at bounding box center [1169, 59] width 77 height 21
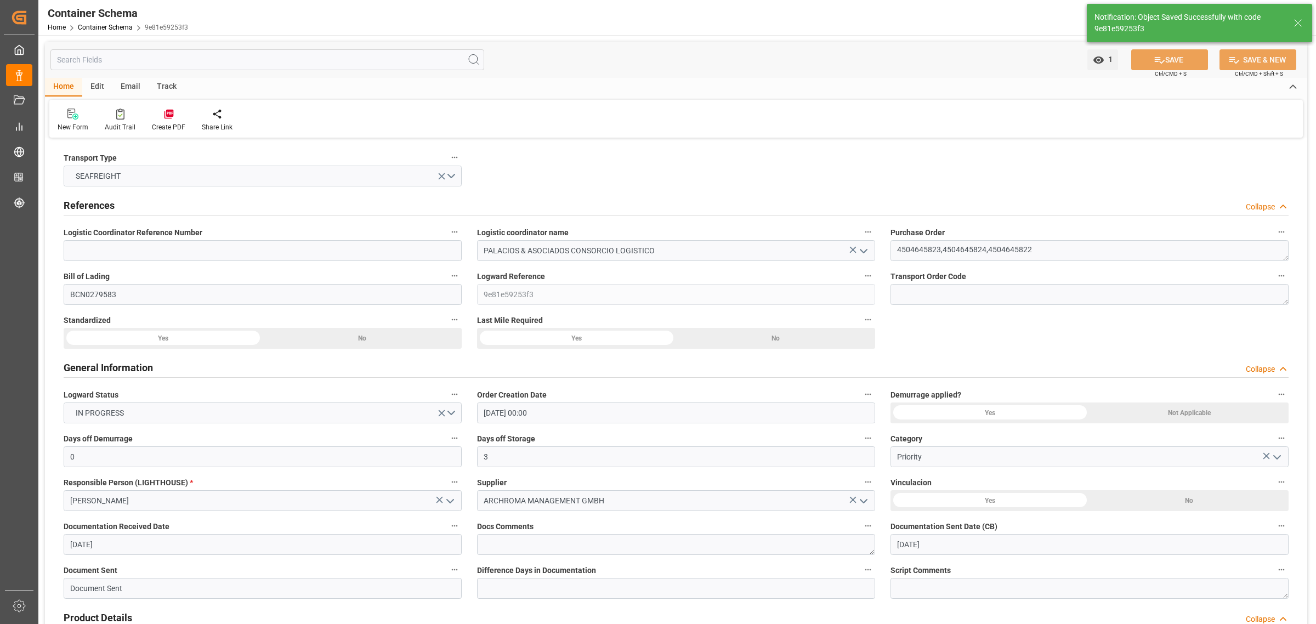
click at [154, 86] on div "Track" at bounding box center [167, 87] width 36 height 19
click at [77, 116] on div at bounding box center [71, 114] width 26 height 12
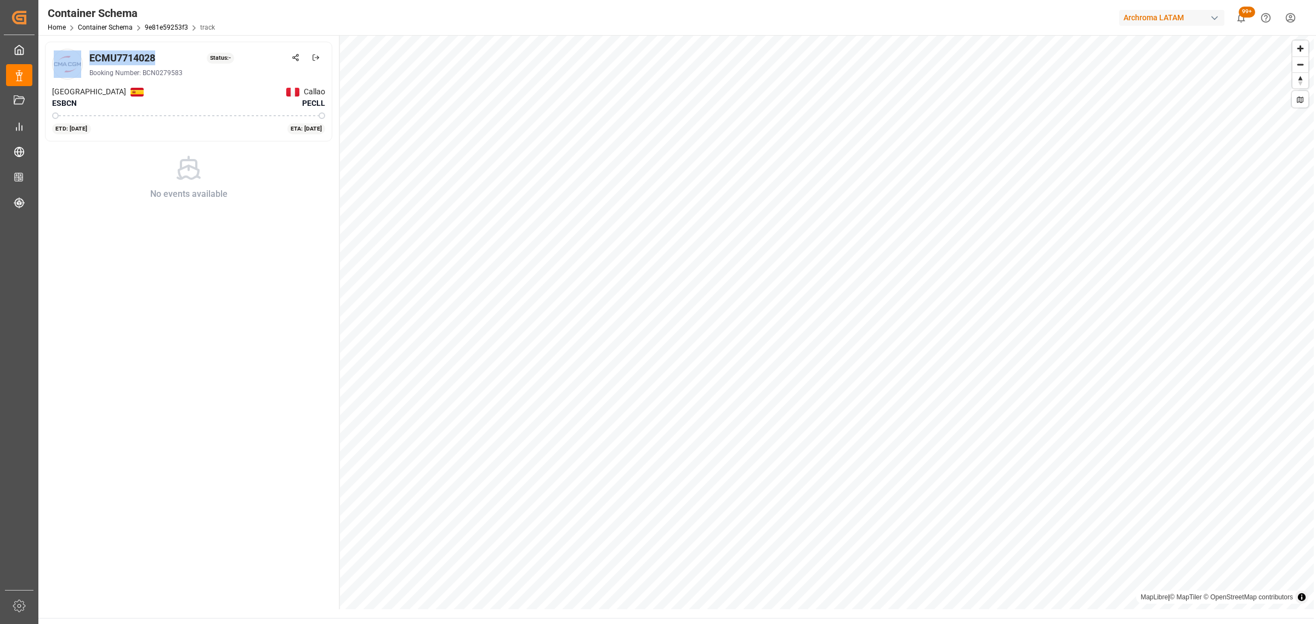
drag, startPoint x: 157, startPoint y: 56, endPoint x: 86, endPoint y: 56, distance: 71.8
click at [86, 56] on div "ECMU7714028 Status: - Booking Number: BCN0279583" at bounding box center [188, 64] width 273 height 31
copy div "ECMU7714028"
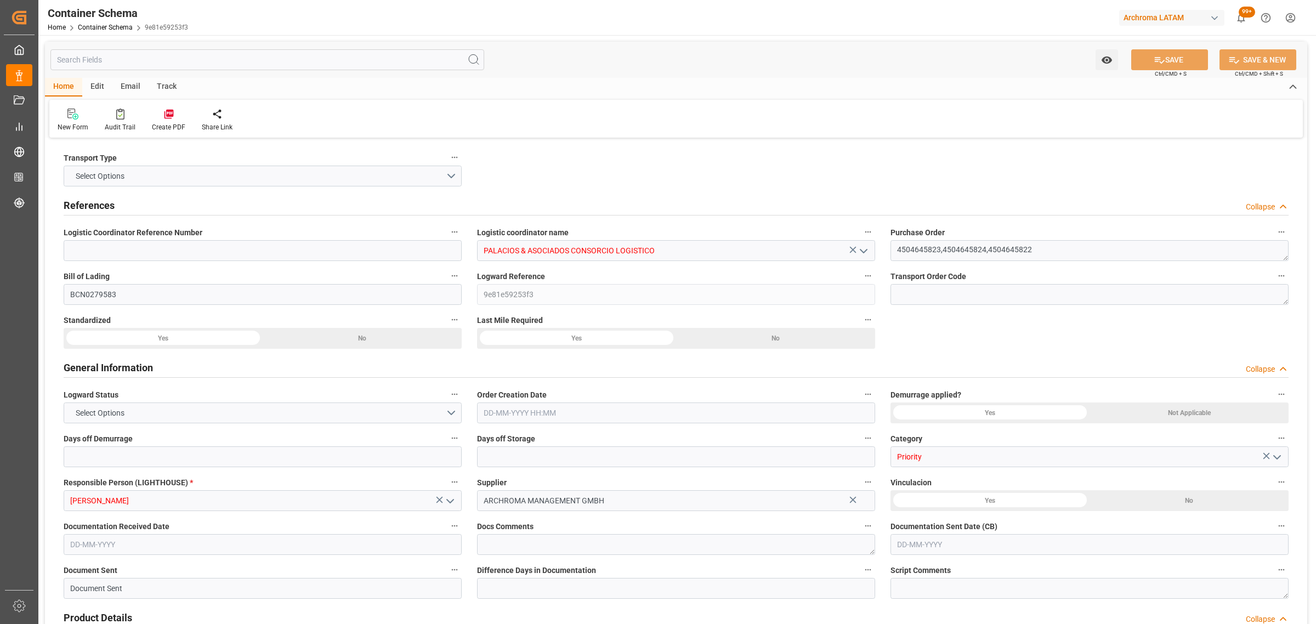
type input "0"
type input "3"
type input "13"
type input "2760"
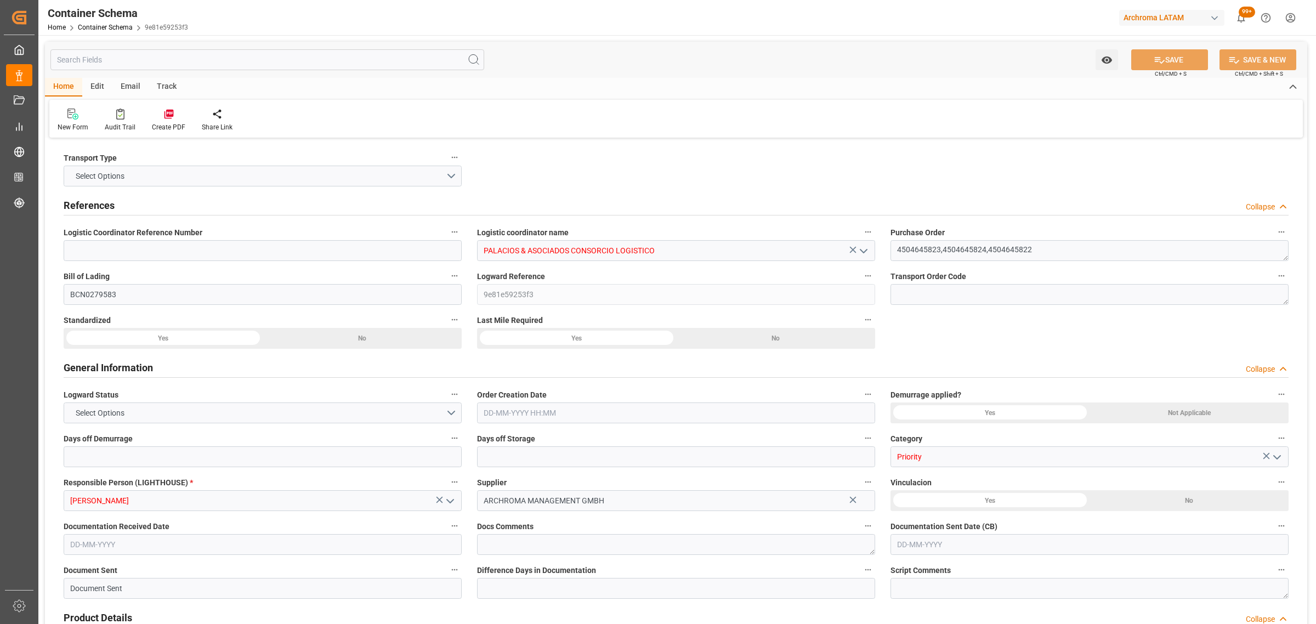
type input "2890.92"
type input "CMACGM"
type input "CMA CGM Group"
type input "ESBCN"
type input "PECLL"
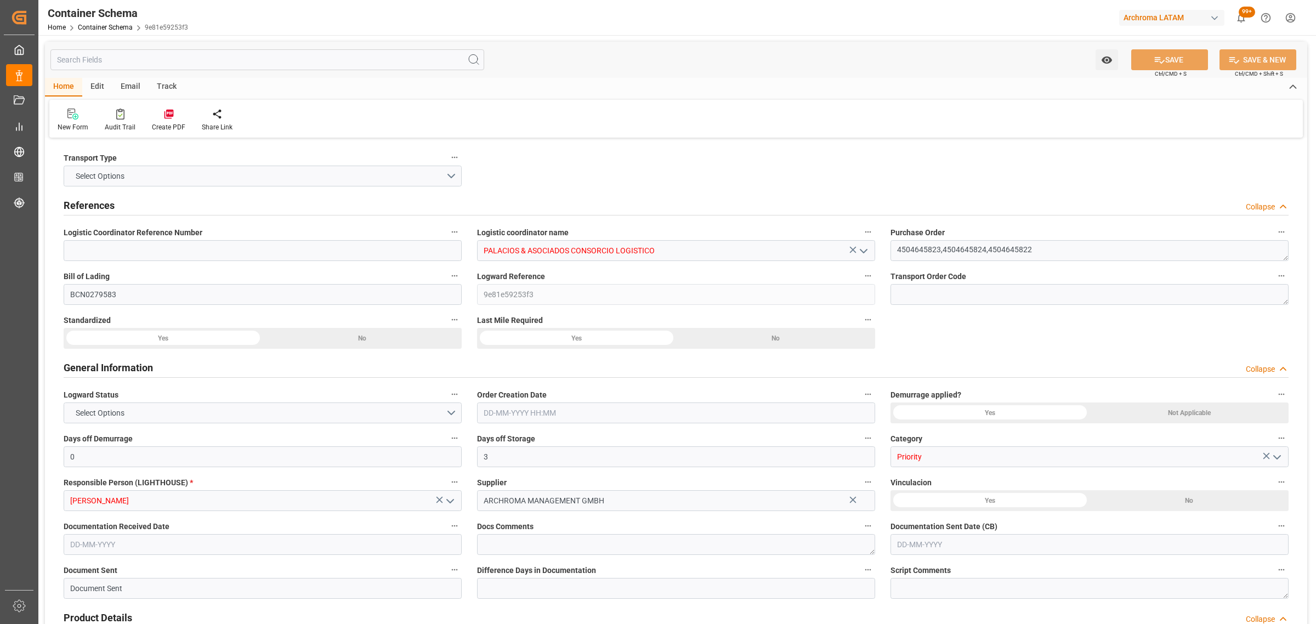
type input "PECLL"
type input "9948231"
type input "[DATE] 00:00"
type input "[DATE]"
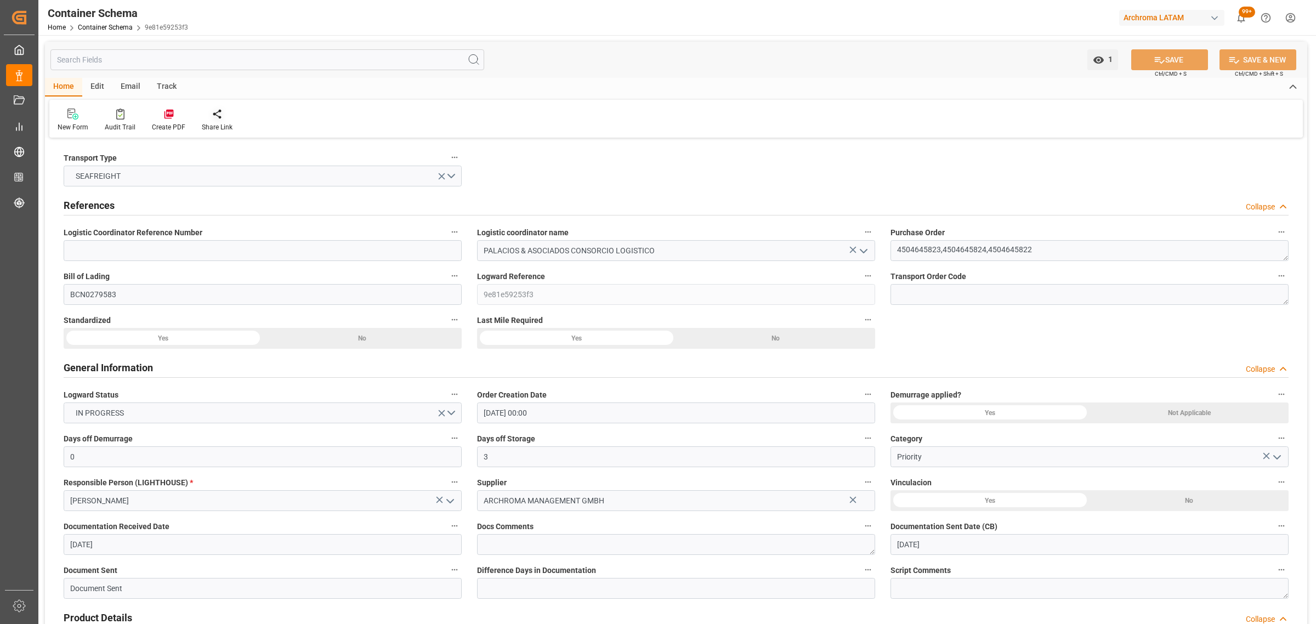
type input "[DATE]"
type input "[DATE] 16:00"
type input "[DATE] 00:00"
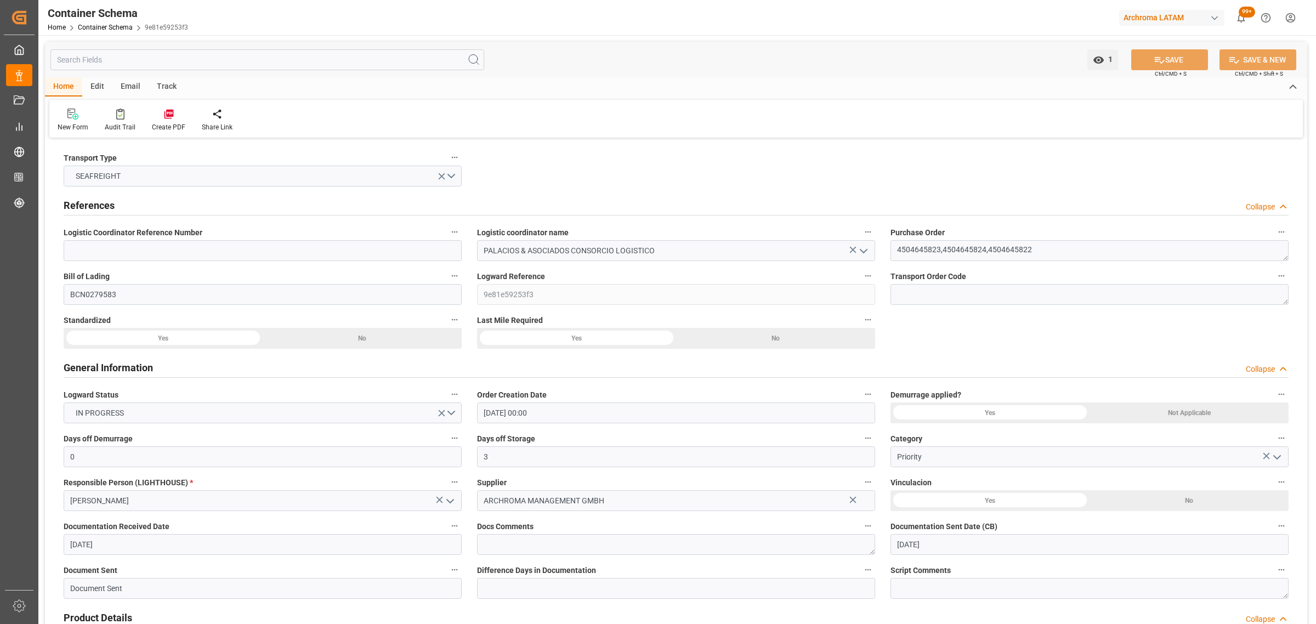
click at [131, 89] on div "Email" at bounding box center [130, 87] width 36 height 19
click at [83, 118] on div at bounding box center [74, 114] width 33 height 12
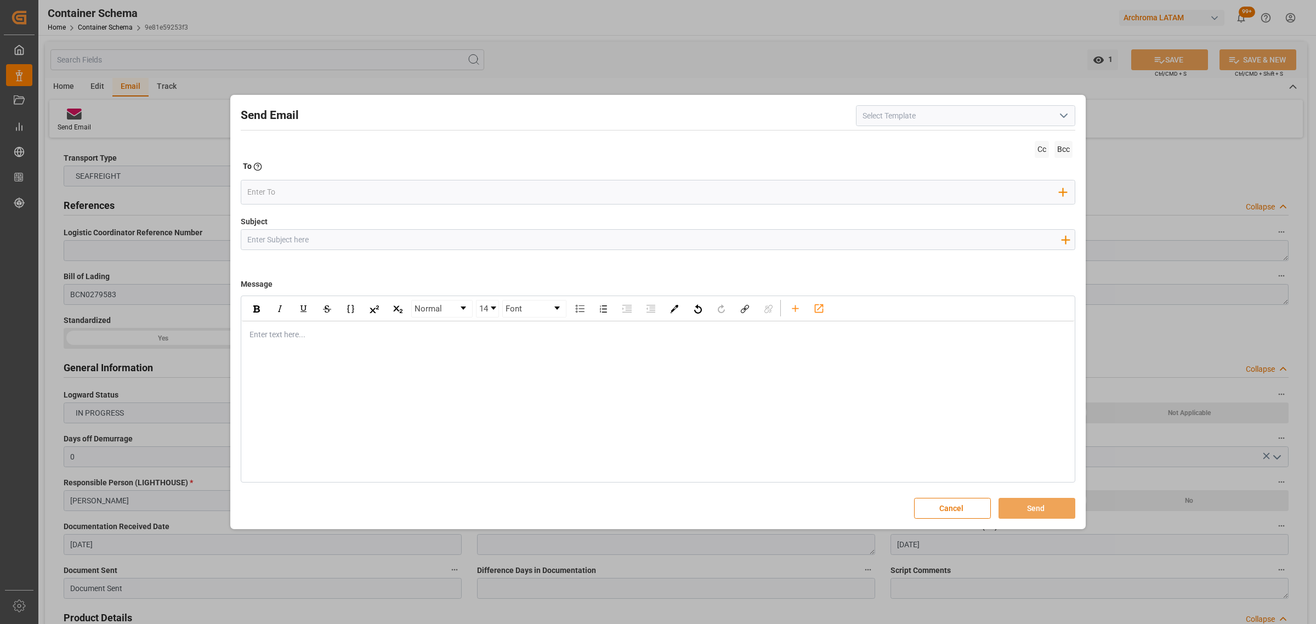
click at [327, 240] on input "Subject" at bounding box center [653, 239] width 825 height 19
drag, startPoint x: 423, startPoint y: 225, endPoint x: 423, endPoint y: 240, distance: 14.8
click at [423, 225] on div "Subject Add field to Subject" at bounding box center [658, 243] width 835 height 55
click at [422, 242] on input "Subject" at bounding box center [653, 239] width 825 height 19
paste input "PO 4504645822,4504645823,4504645824//TE//VARIACION ETA//ARCHROMA MANAGEMENT GMB…"
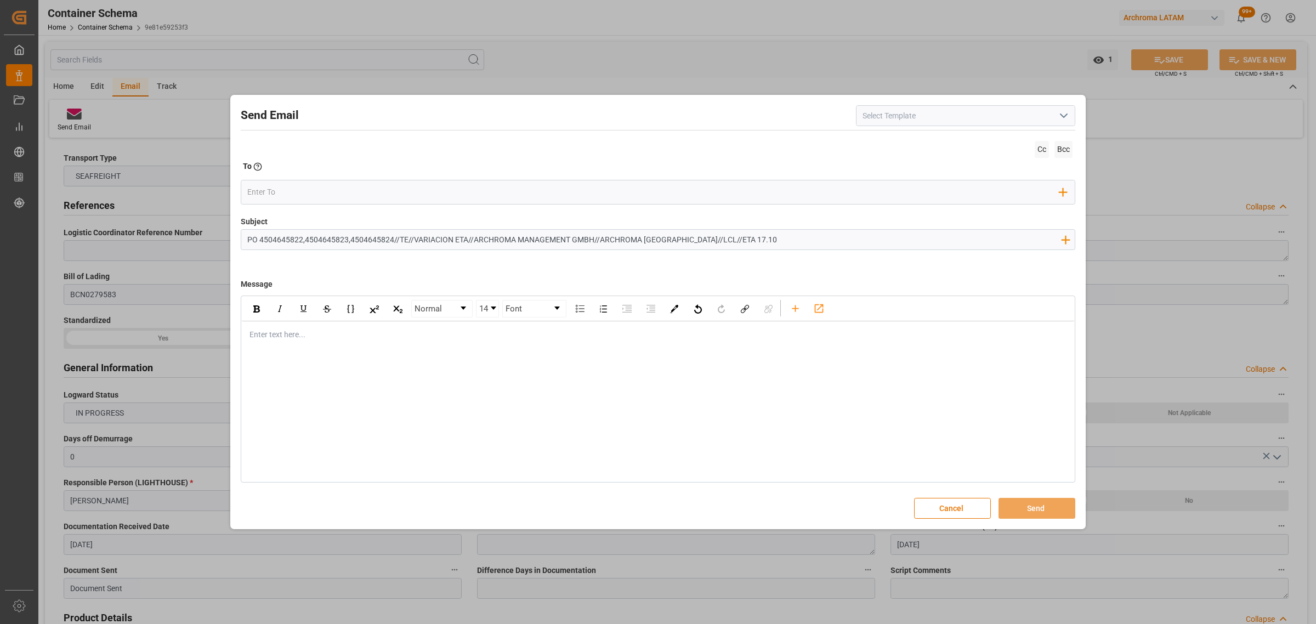
type input "PO 4504645822,4504645823,4504645824//TE//VARIACION ETA//ARCHROMA MANAGEMENT GMB…"
click at [291, 328] on div "Enter text here..." at bounding box center [658, 334] width 832 height 27
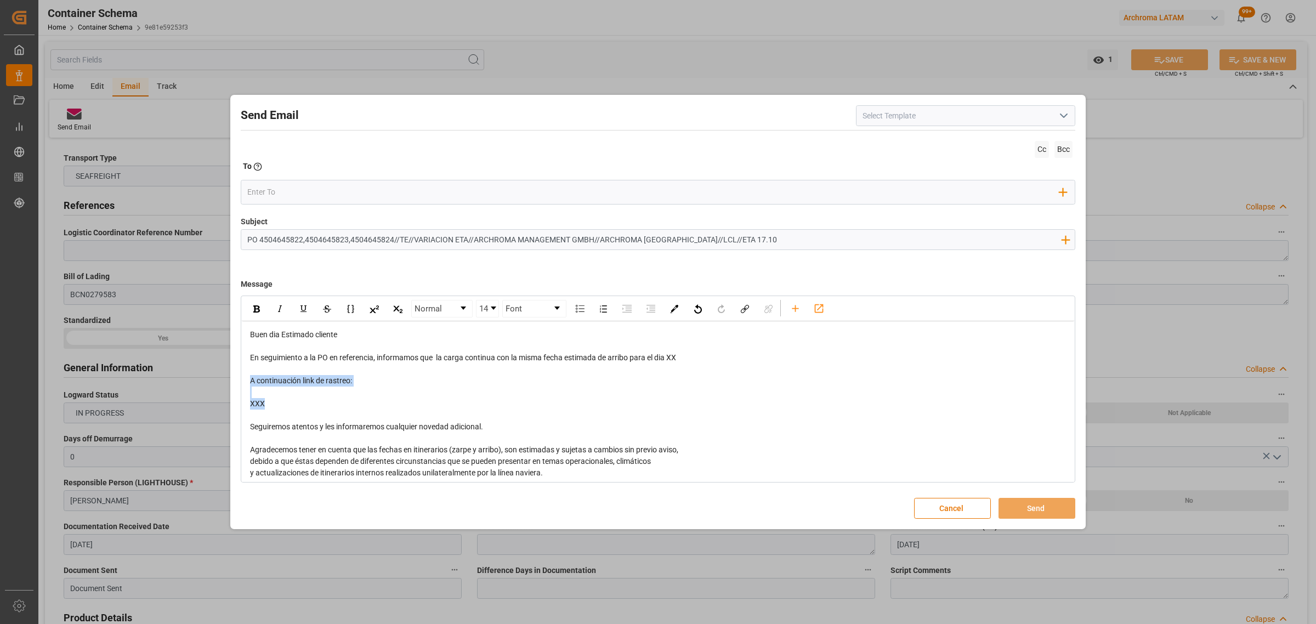
drag, startPoint x: 291, startPoint y: 409, endPoint x: 246, endPoint y: 382, distance: 52.1
click at [246, 382] on div "Buen dia Estimado cliente En seguimiento a la PO en referencia, informamos que …" at bounding box center [658, 432] width 832 height 223
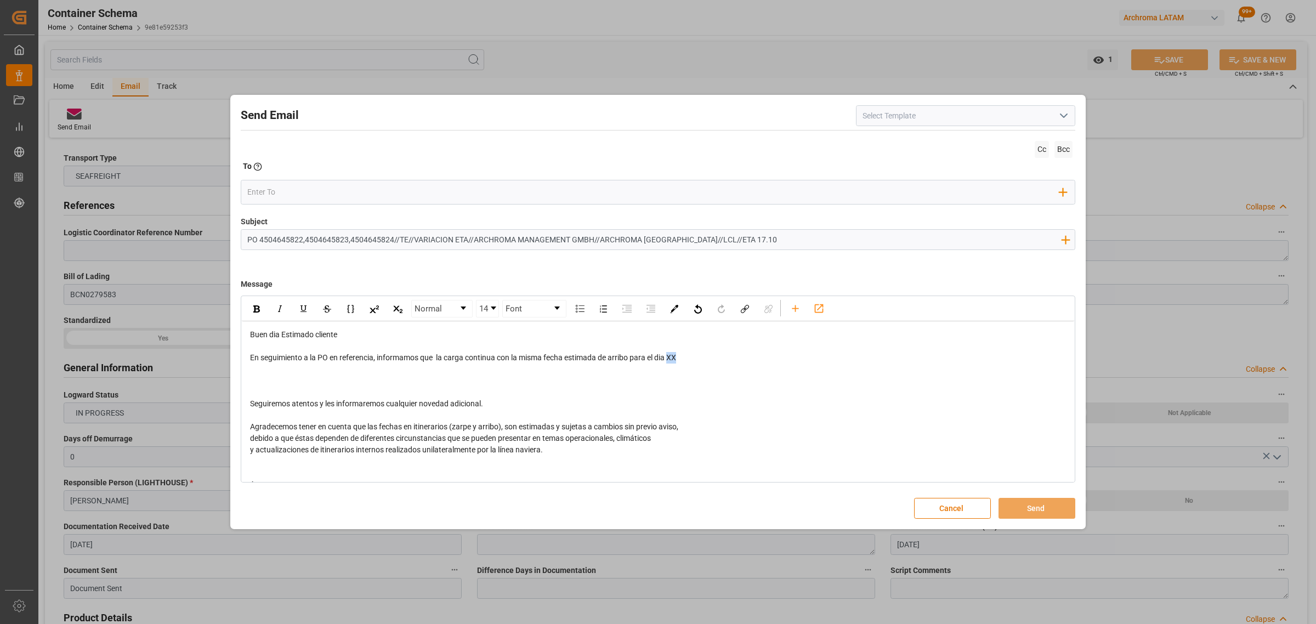
drag, startPoint x: 694, startPoint y: 362, endPoint x: 670, endPoint y: 361, distance: 24.2
click at [670, 361] on div "En seguimiento a la PO en referencia, informamos que la carga continua con la m…" at bounding box center [658, 358] width 817 height 12
drag, startPoint x: 684, startPoint y: 358, endPoint x: 673, endPoint y: 358, distance: 11.0
click at [673, 358] on div "En seguimiento a la PO en referencia, informamos que la carga continua con la m…" at bounding box center [658, 358] width 817 height 12
click at [256, 315] on div "rdw-inline-control" at bounding box center [256, 309] width 19 height 16
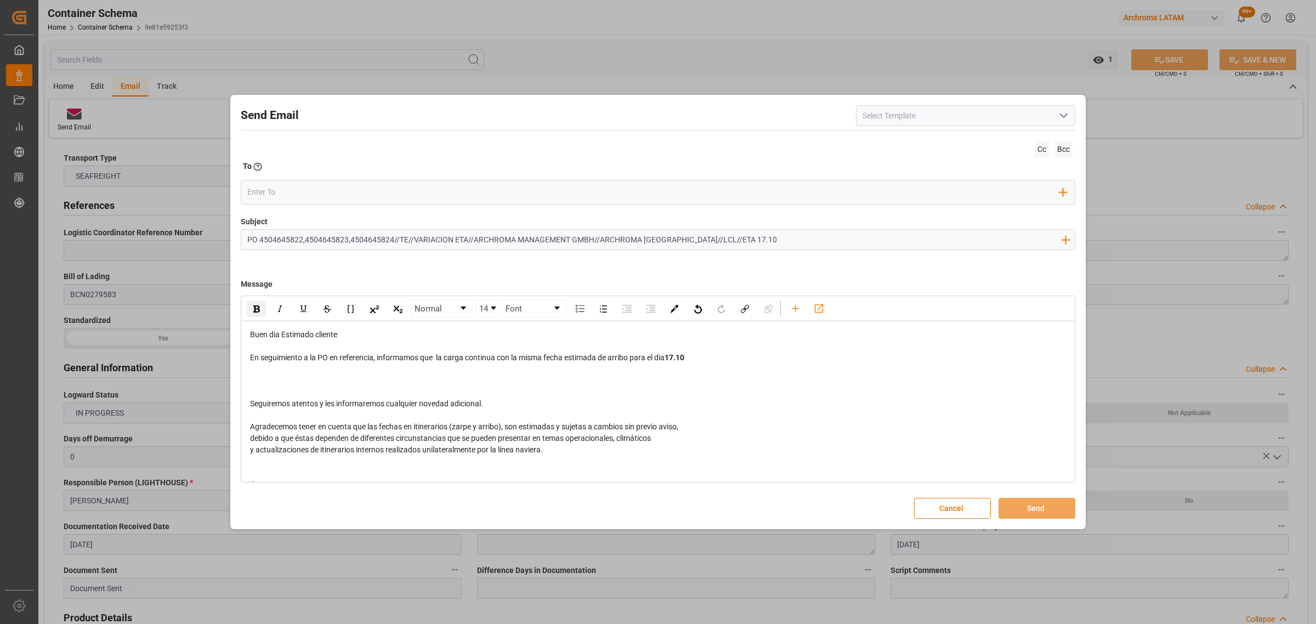
click at [292, 377] on div "rdw-editor" at bounding box center [658, 381] width 817 height 12
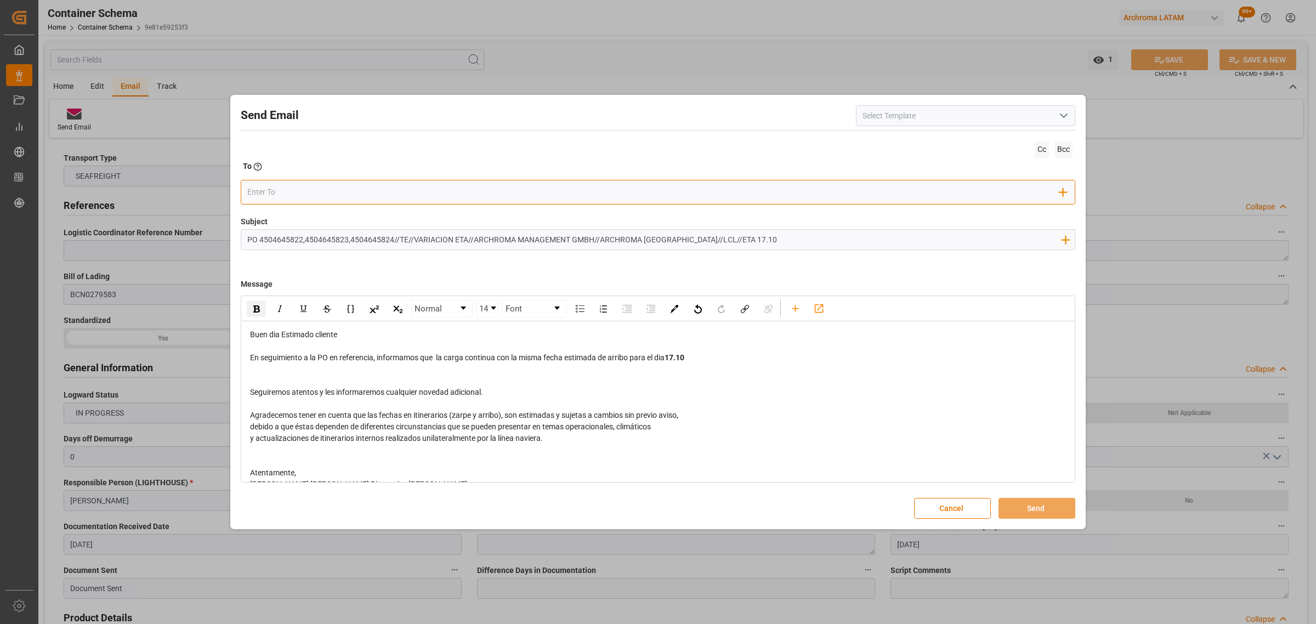
click at [308, 195] on input "email" at bounding box center [653, 192] width 813 height 16
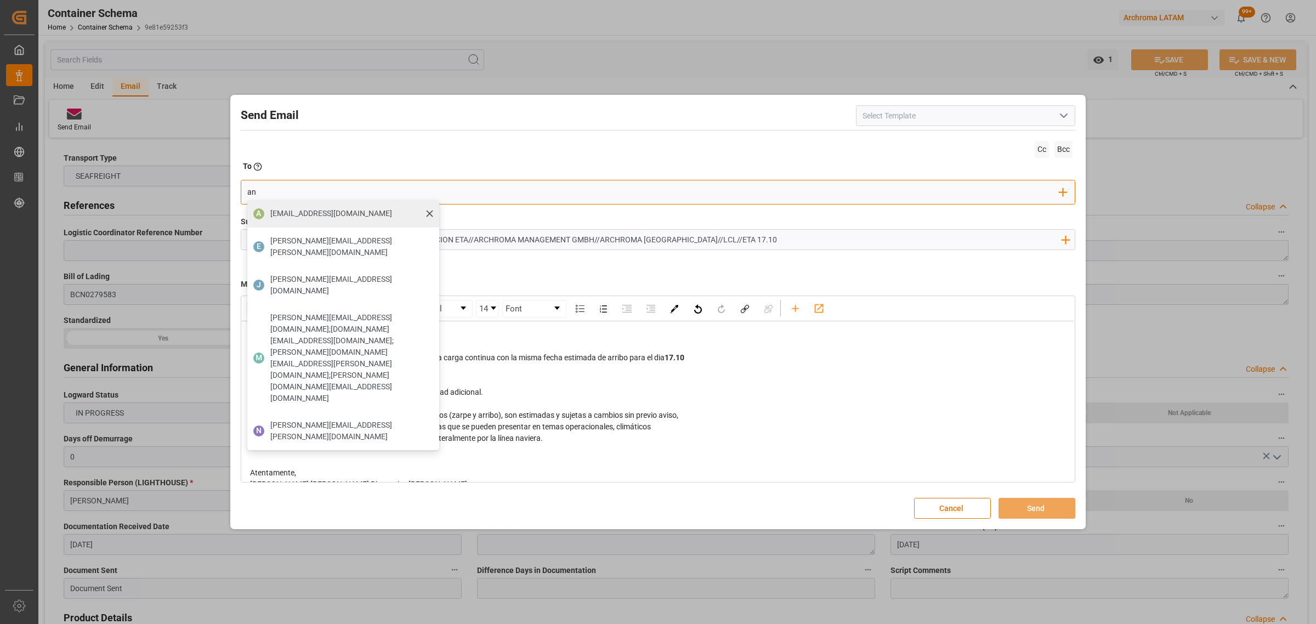
type input "[PERSON_NAME]"
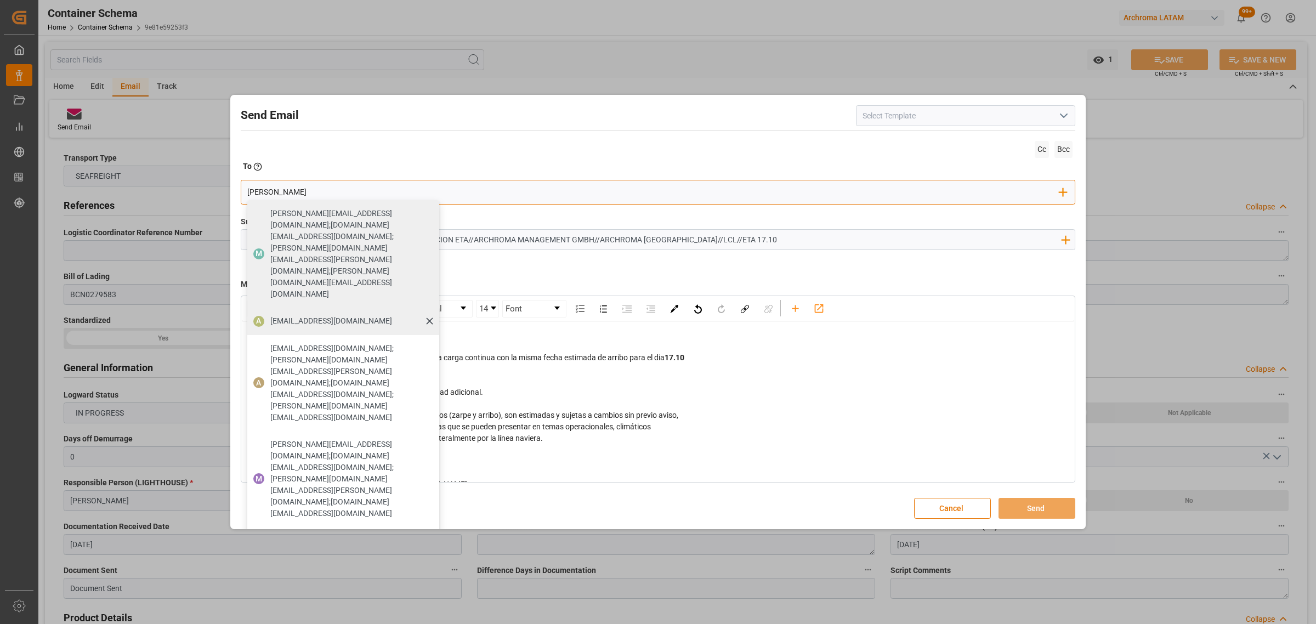
click at [335, 315] on span "[EMAIL_ADDRESS][DOMAIN_NAME]" at bounding box center [331, 321] width 122 height 12
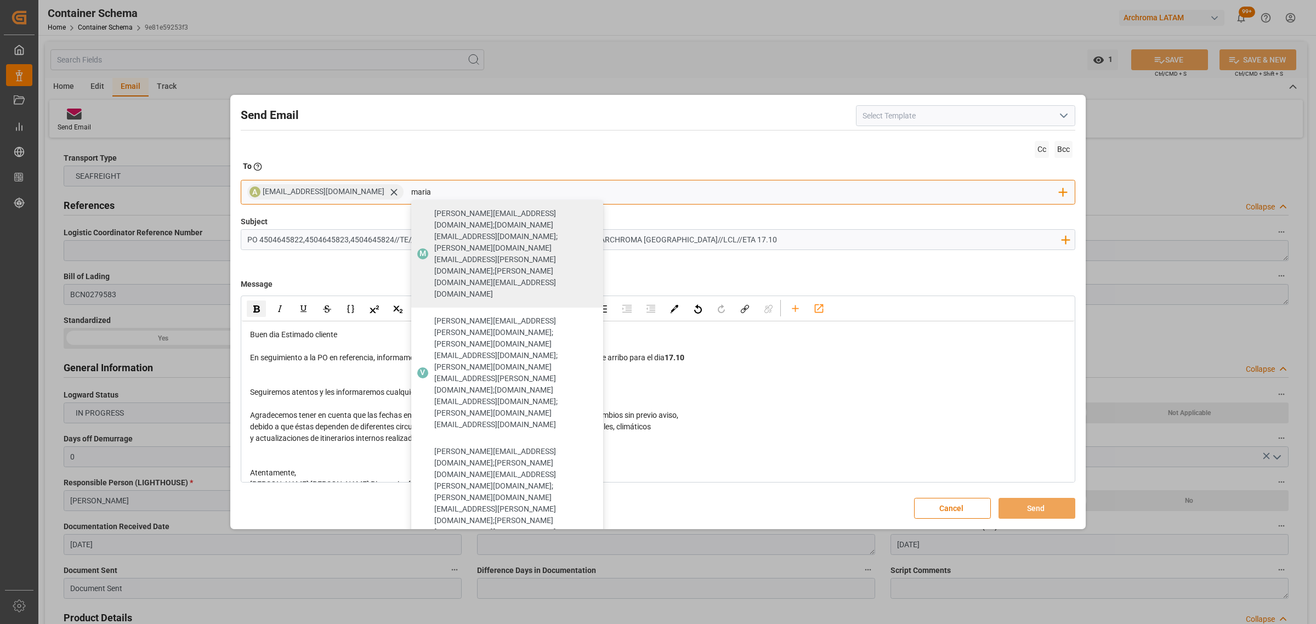
type input "maria"
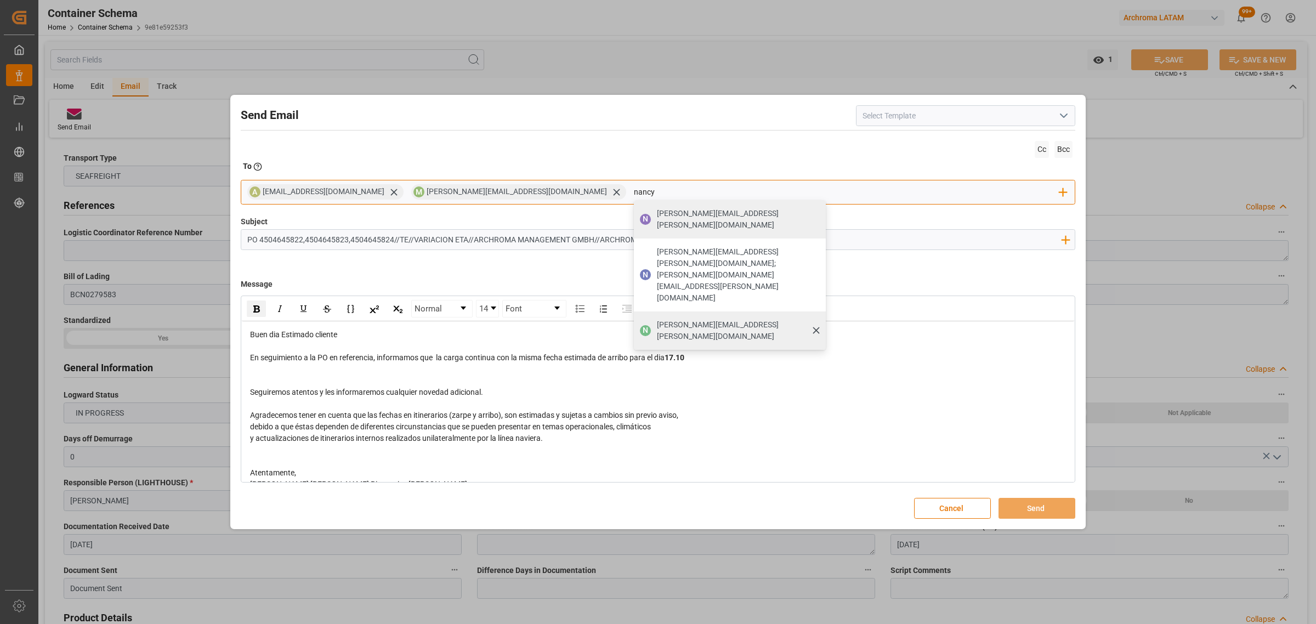
type input "nancy"
click at [657, 319] on span "[PERSON_NAME][EMAIL_ADDRESS][PERSON_NAME][DOMAIN_NAME]" at bounding box center [737, 330] width 161 height 23
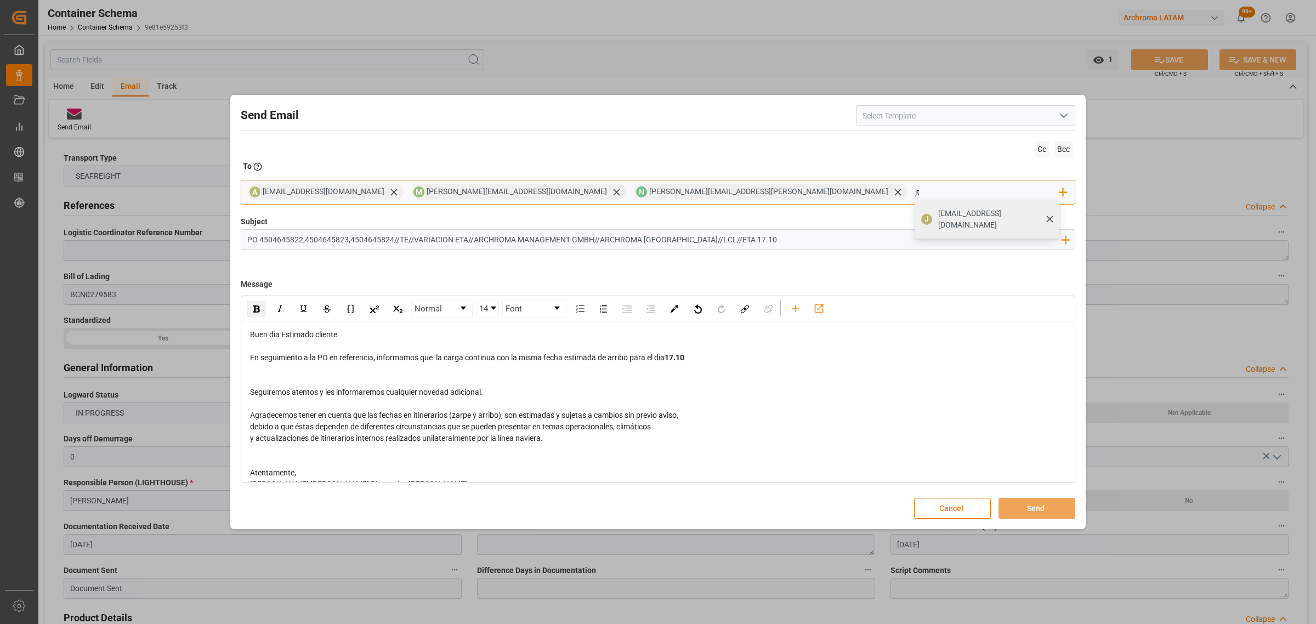
type input "jt"
click at [938, 219] on span "[EMAIL_ADDRESS][DOMAIN_NAME]" at bounding box center [995, 219] width 114 height 23
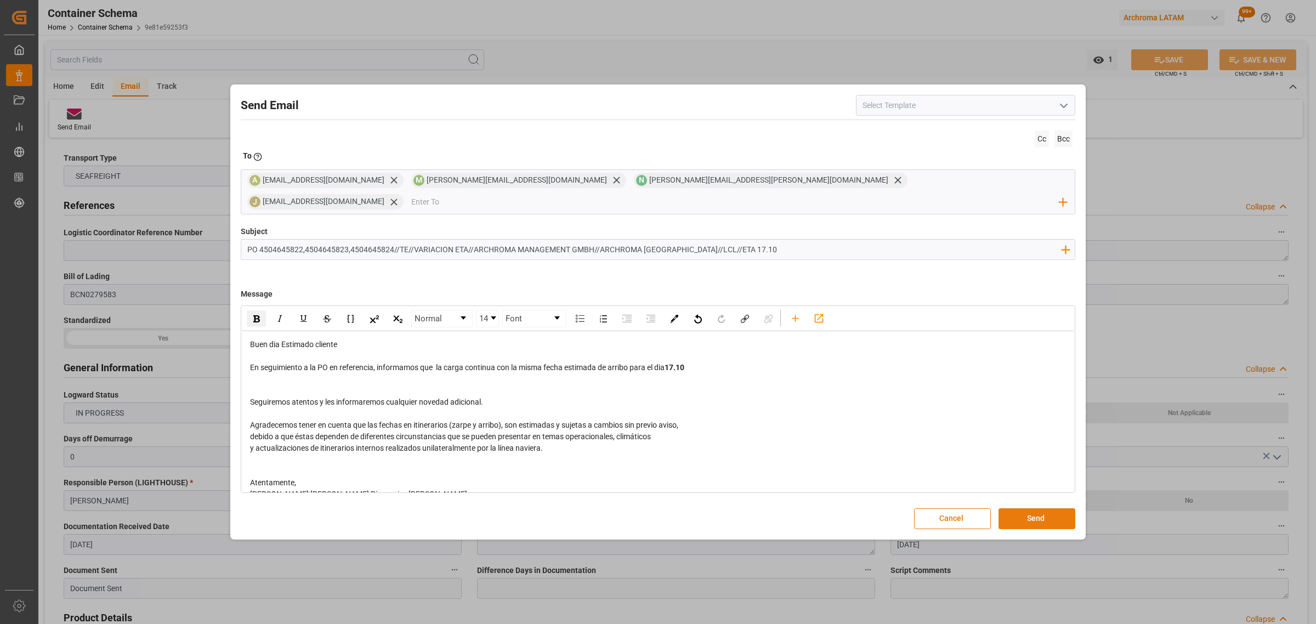
click at [1041, 508] on button "Send" at bounding box center [1037, 518] width 77 height 21
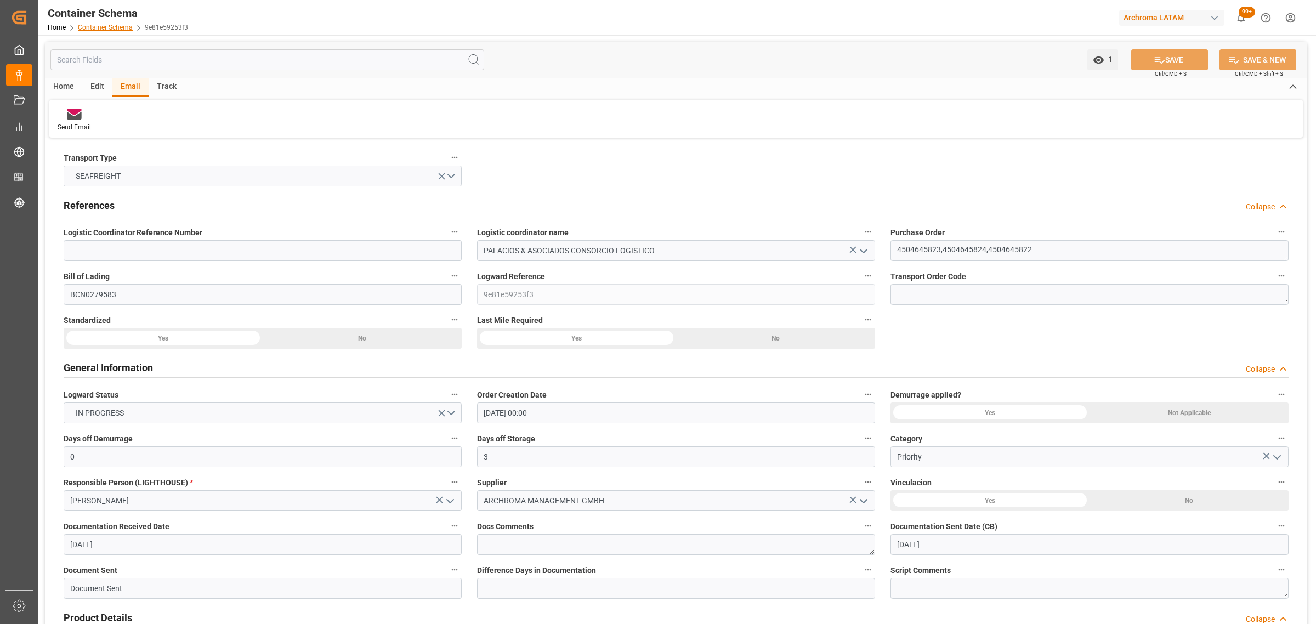
click at [99, 25] on link "Container Schema" at bounding box center [105, 28] width 55 height 8
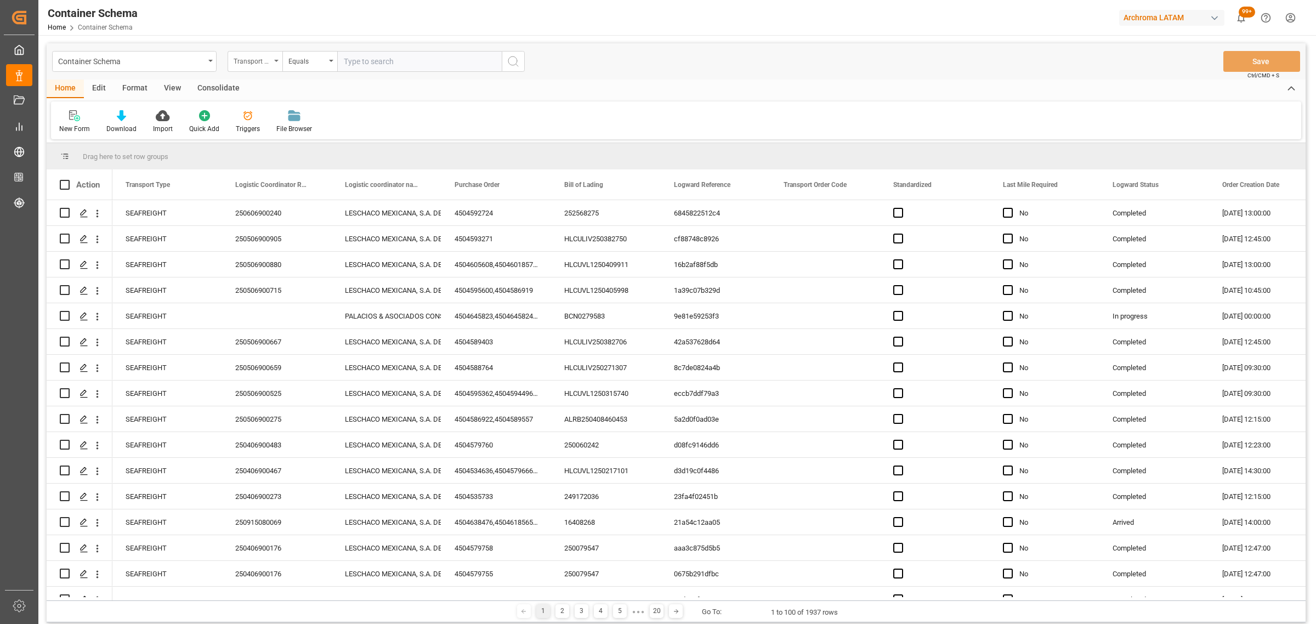
click at [251, 66] on div "Transport Type" at bounding box center [255, 61] width 55 height 21
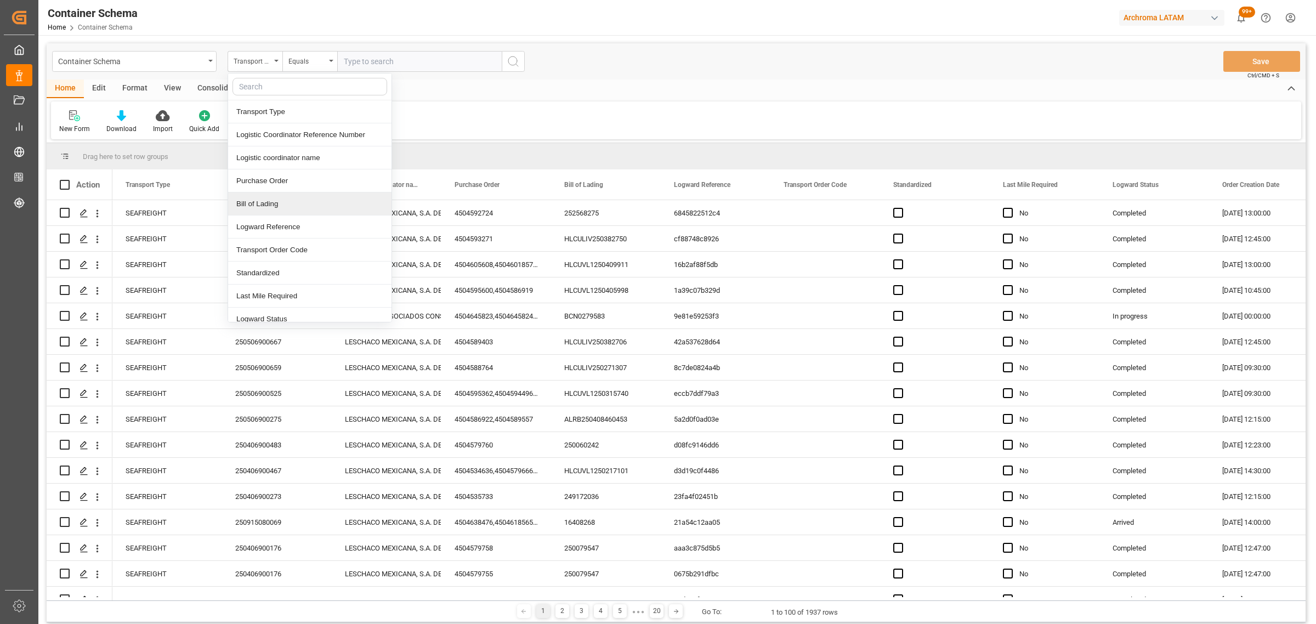
click at [277, 203] on div "Bill of Lading" at bounding box center [309, 203] width 163 height 23
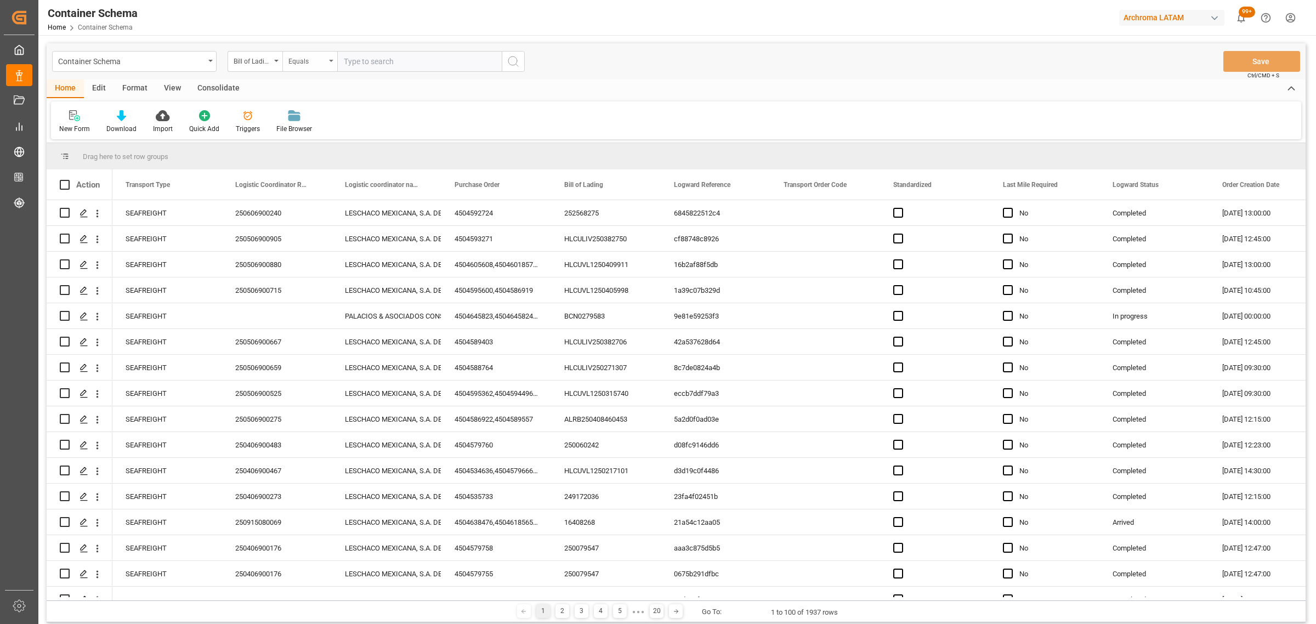
click at [311, 59] on div "Equals" at bounding box center [306, 60] width 37 height 13
click at [352, 140] on div "Fuzzy search" at bounding box center [364, 134] width 163 height 23
click at [396, 59] on input "text" at bounding box center [419, 61] width 165 height 21
paste input "CTLMU2505436"
type input "CTLMU2505436"
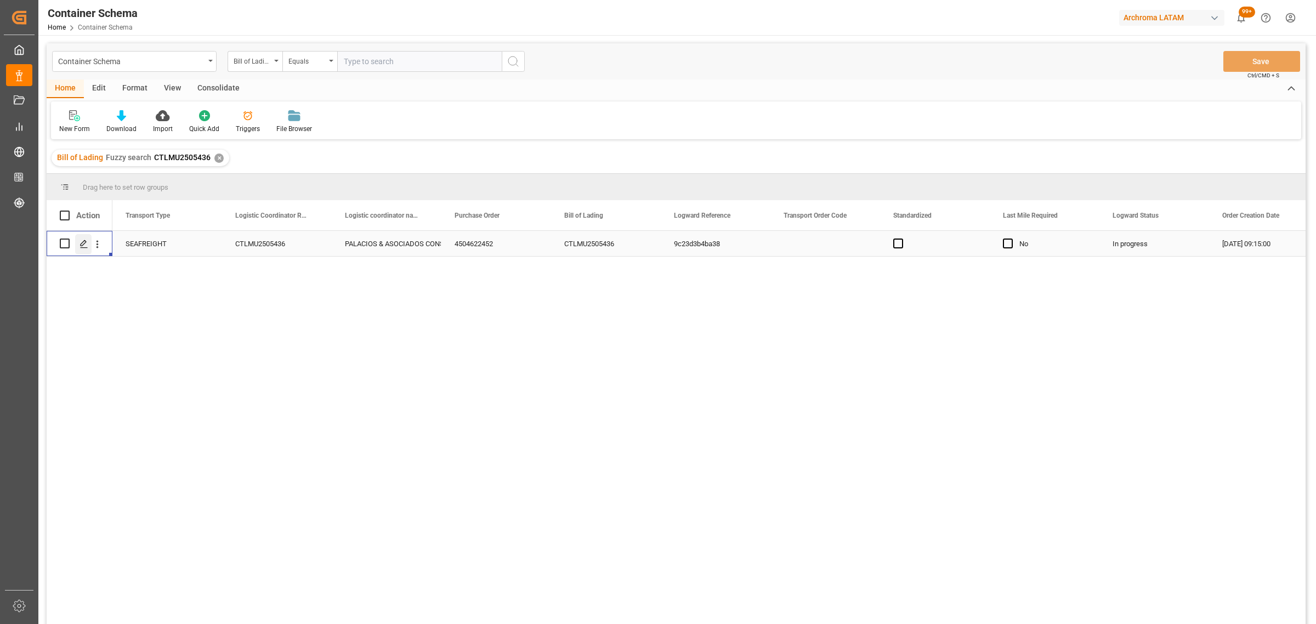
click at [81, 245] on polygon "Press SPACE to select this row." at bounding box center [83, 242] width 5 height 5
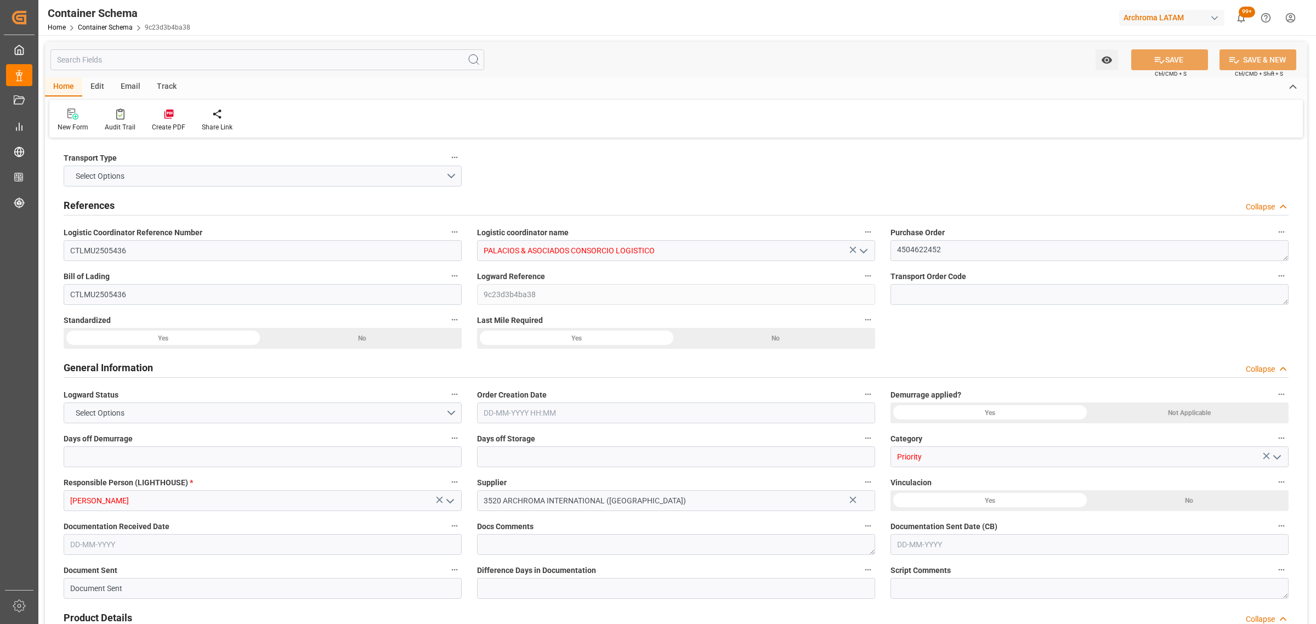
type input "0"
type input "1"
type input "2"
type input "475"
type input "537.3"
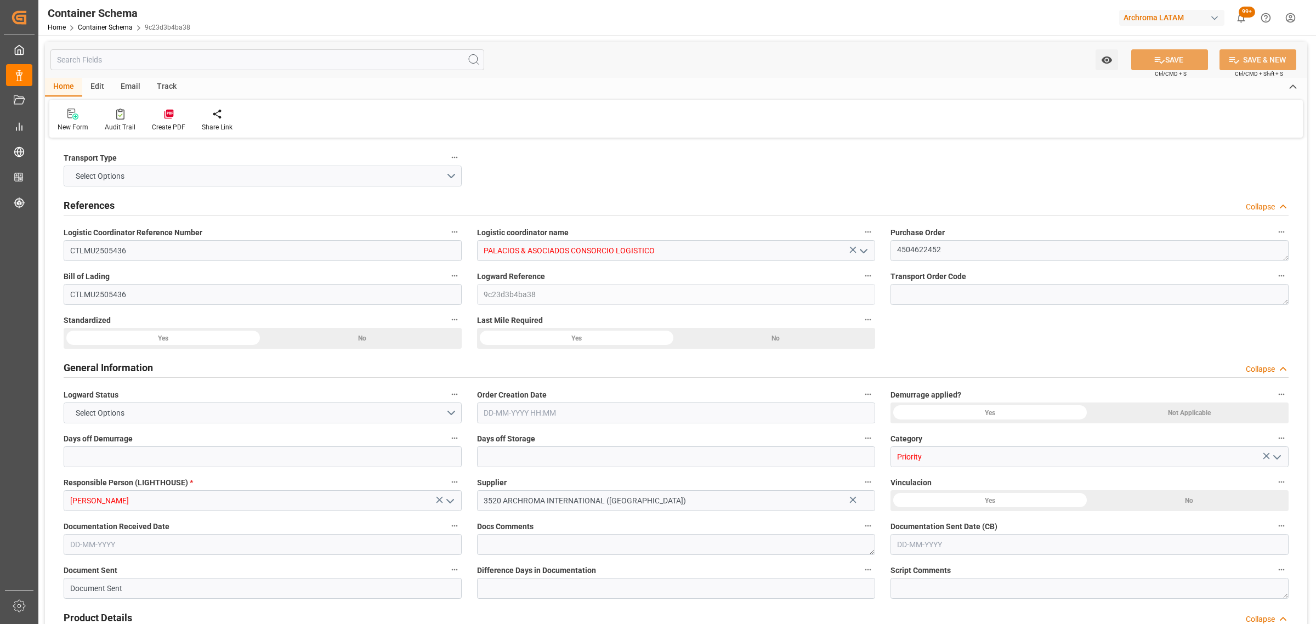
type input "MSC"
type input "Mediterranean Shipping Company"
type input "INNSA"
type input "PECLL"
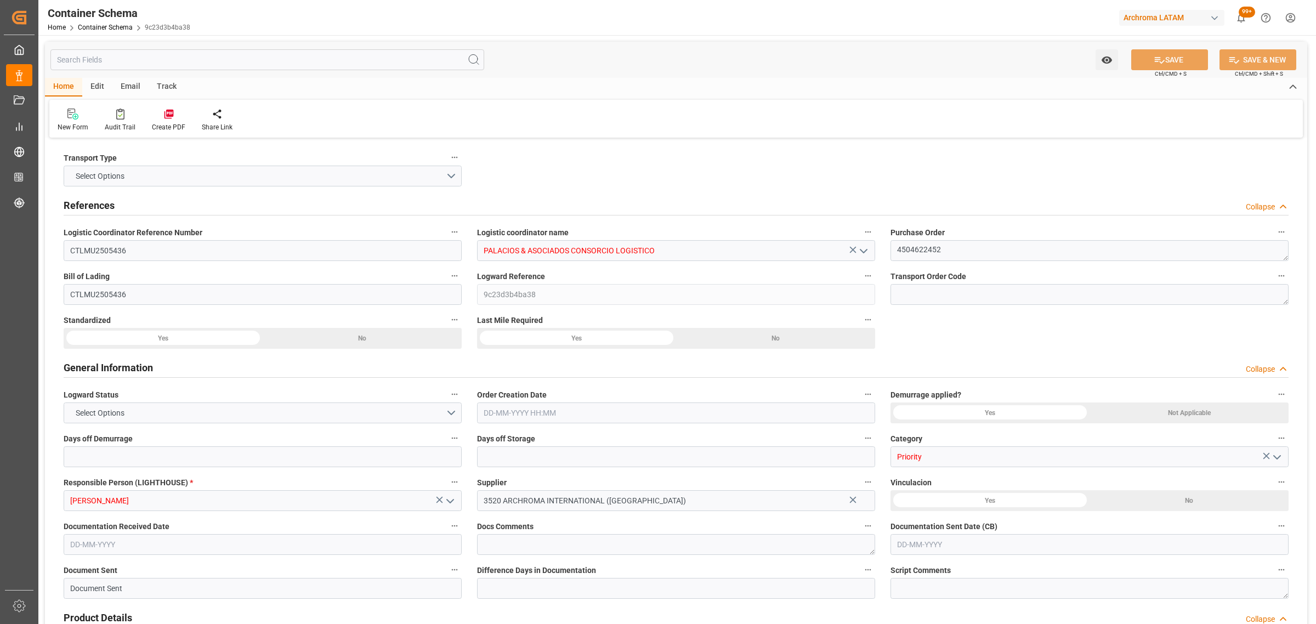
type input "9908059"
type input "[DATE] 09:15"
type input "[DATE]"
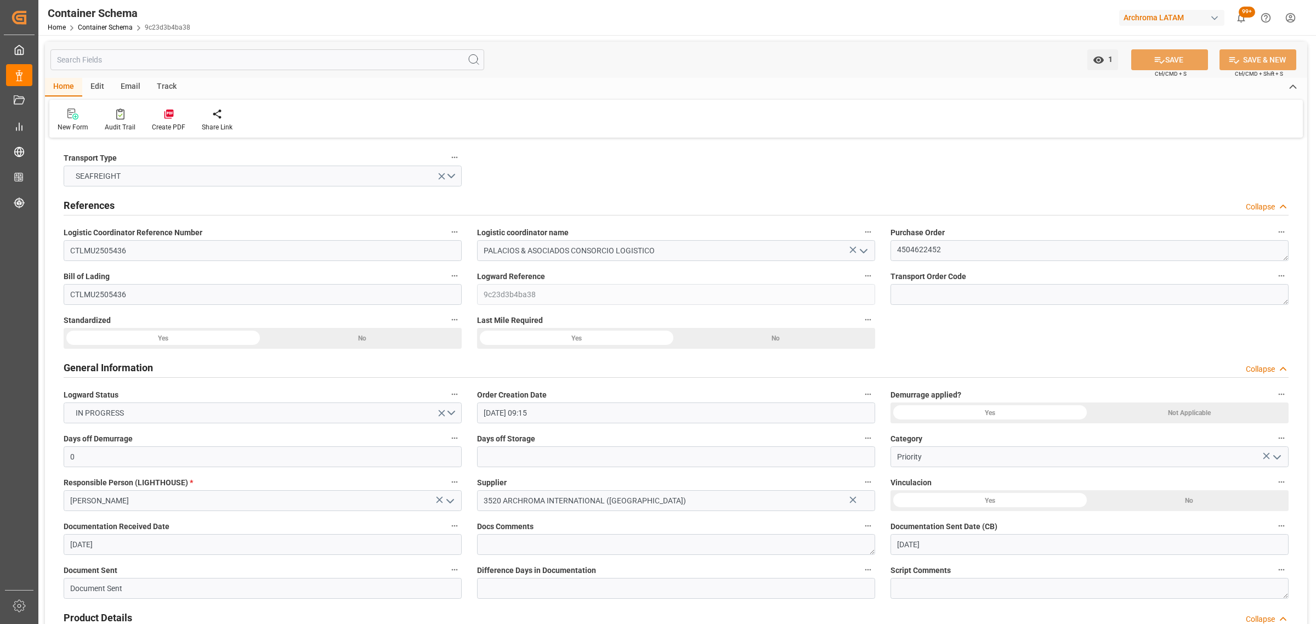
type input "[DATE]"
type input "[DATE] 00:00"
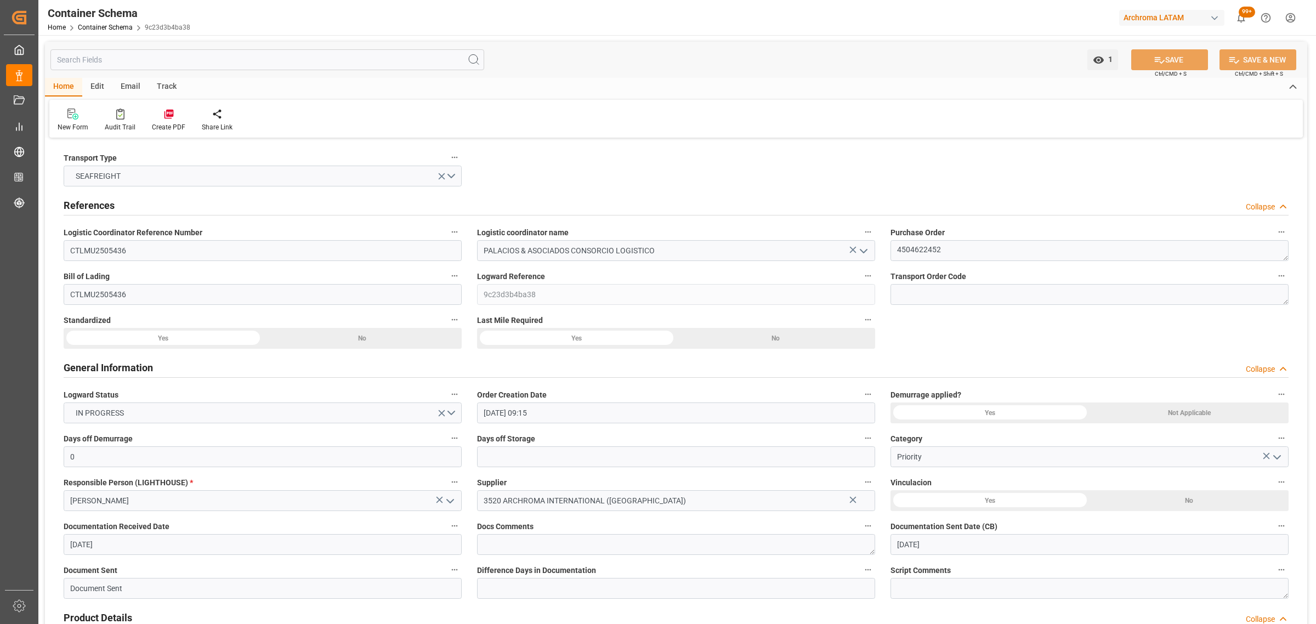
type input "[DATE] 00:00"
click at [114, 88] on div "Email" at bounding box center [130, 87] width 36 height 19
click at [72, 122] on div "Send Email" at bounding box center [74, 127] width 33 height 10
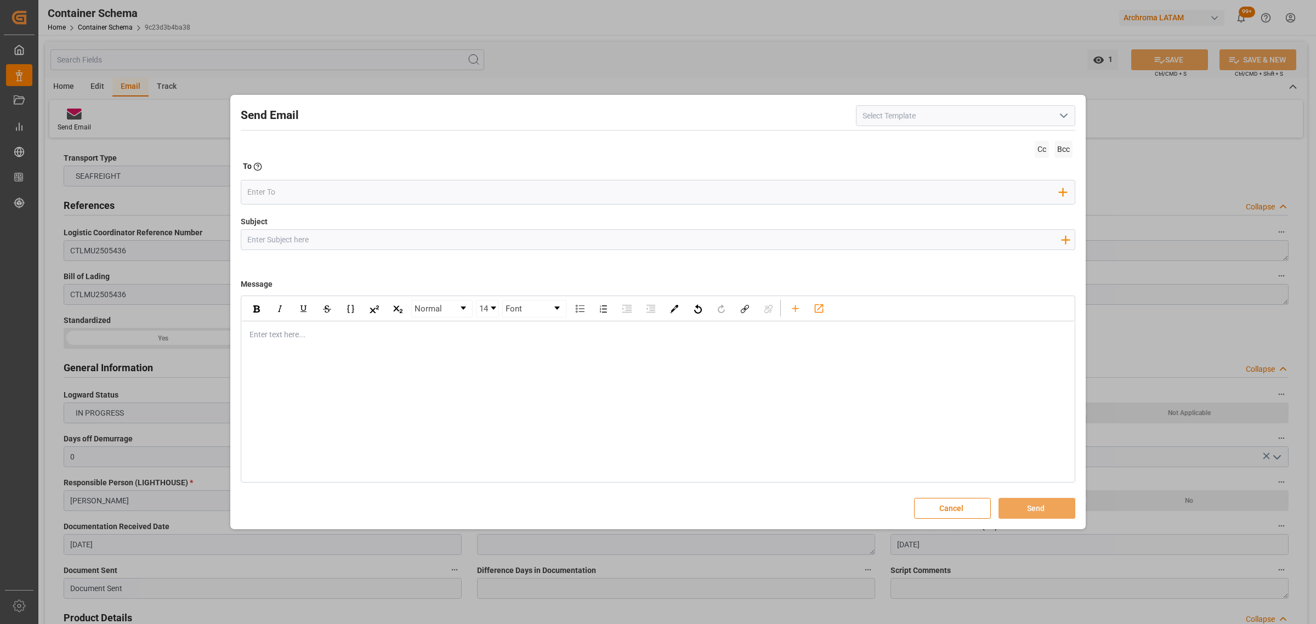
click at [936, 501] on button "Cancel" at bounding box center [952, 508] width 77 height 21
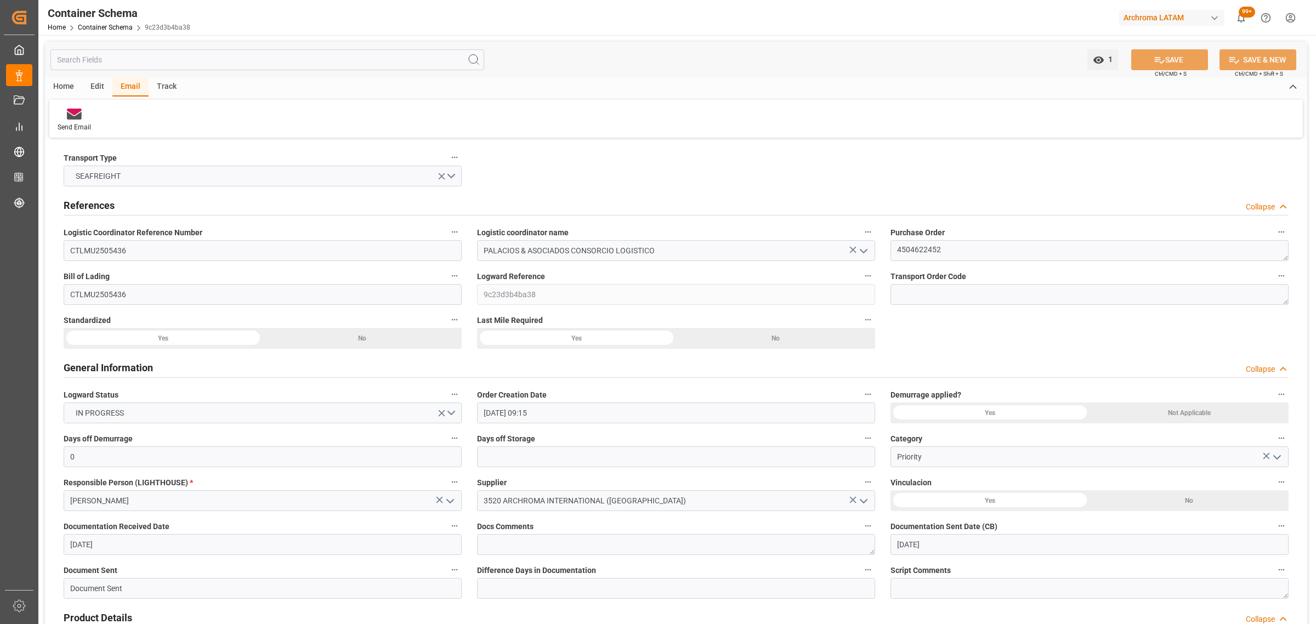
click at [157, 86] on div "Track" at bounding box center [167, 87] width 36 height 19
click at [78, 115] on div at bounding box center [71, 114] width 26 height 12
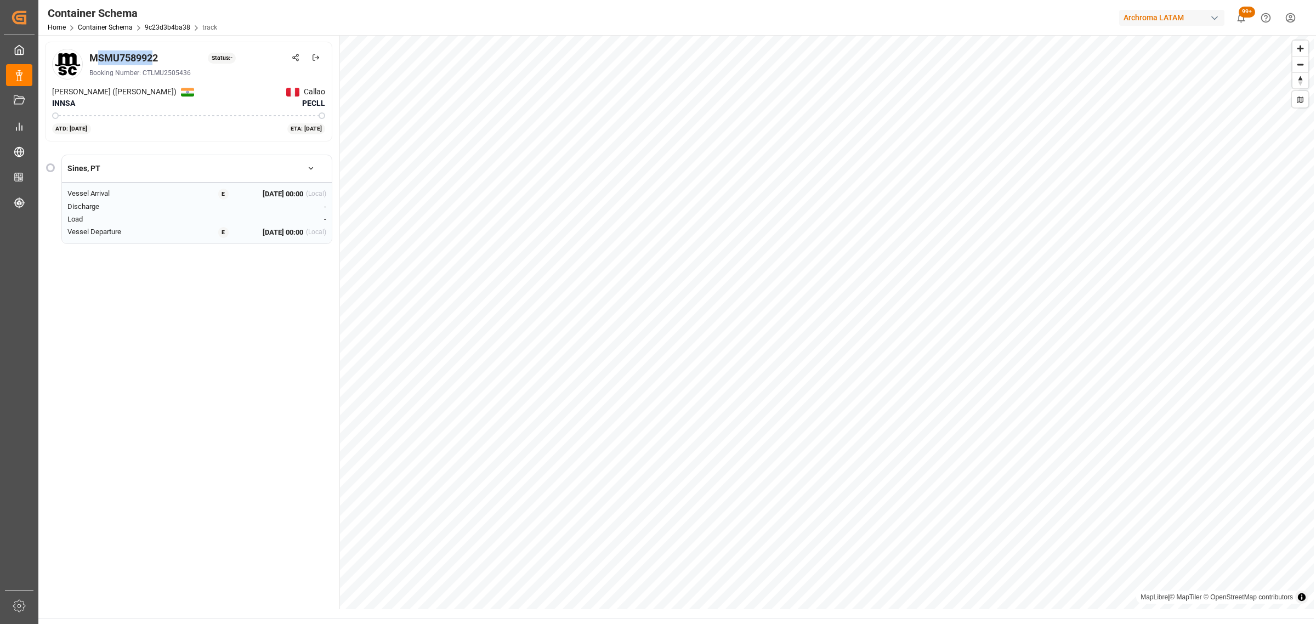
drag, startPoint x: 141, startPoint y: 50, endPoint x: 97, endPoint y: 59, distance: 45.4
click at [93, 58] on div "MSMU7589922" at bounding box center [123, 57] width 69 height 15
drag, startPoint x: 166, startPoint y: 58, endPoint x: 90, endPoint y: 58, distance: 75.1
click at [90, 58] on div "MSMU7589922 Status: -" at bounding box center [207, 57] width 236 height 15
copy div "MSMU7589922"
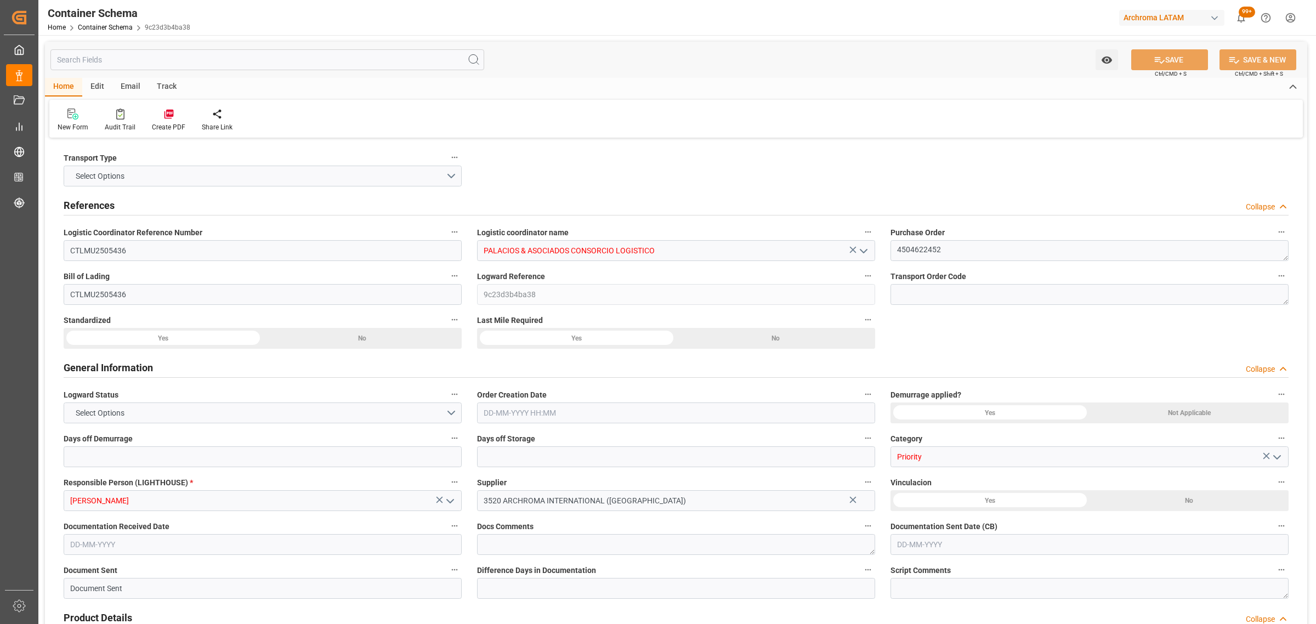
type input "0"
type input "1"
type input "2"
type input "475"
type input "537.3"
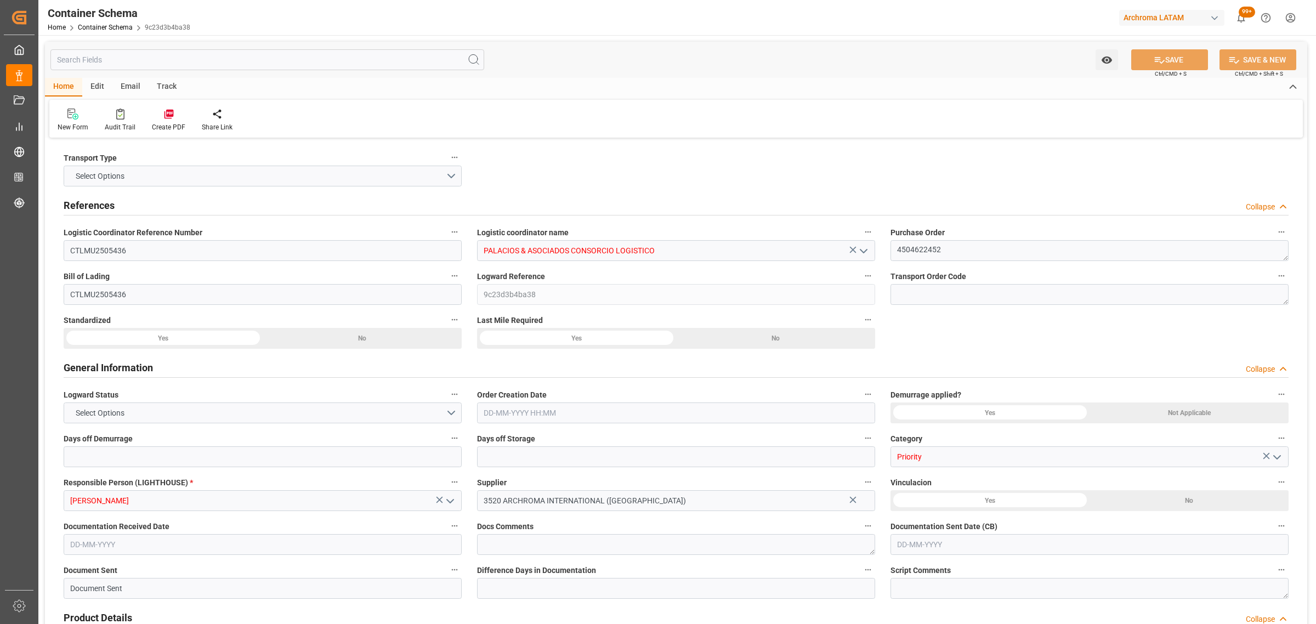
type input "MSC"
type input "Mediterranean Shipping Company"
type input "INNSA"
type input "PECLL"
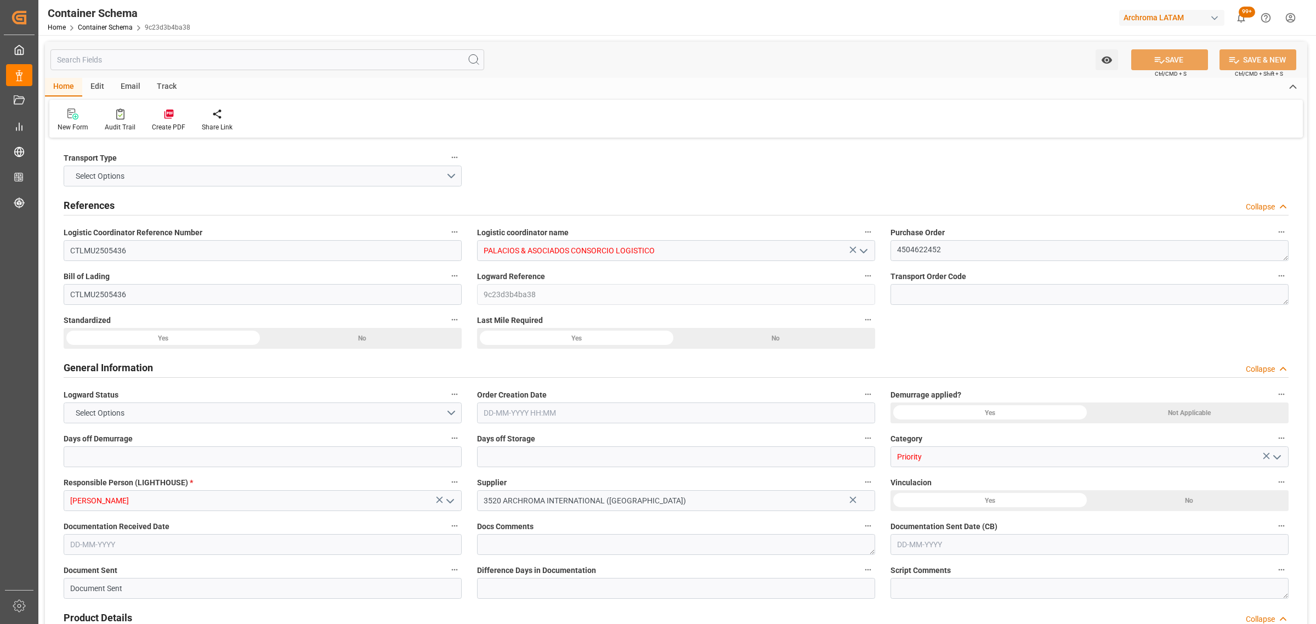
type input "9908059"
type input "[DATE] 09:15"
drag, startPoint x: 130, startPoint y: 88, endPoint x: 149, endPoint y: 89, distance: 18.7
click at [130, 88] on div "Email" at bounding box center [130, 87] width 36 height 19
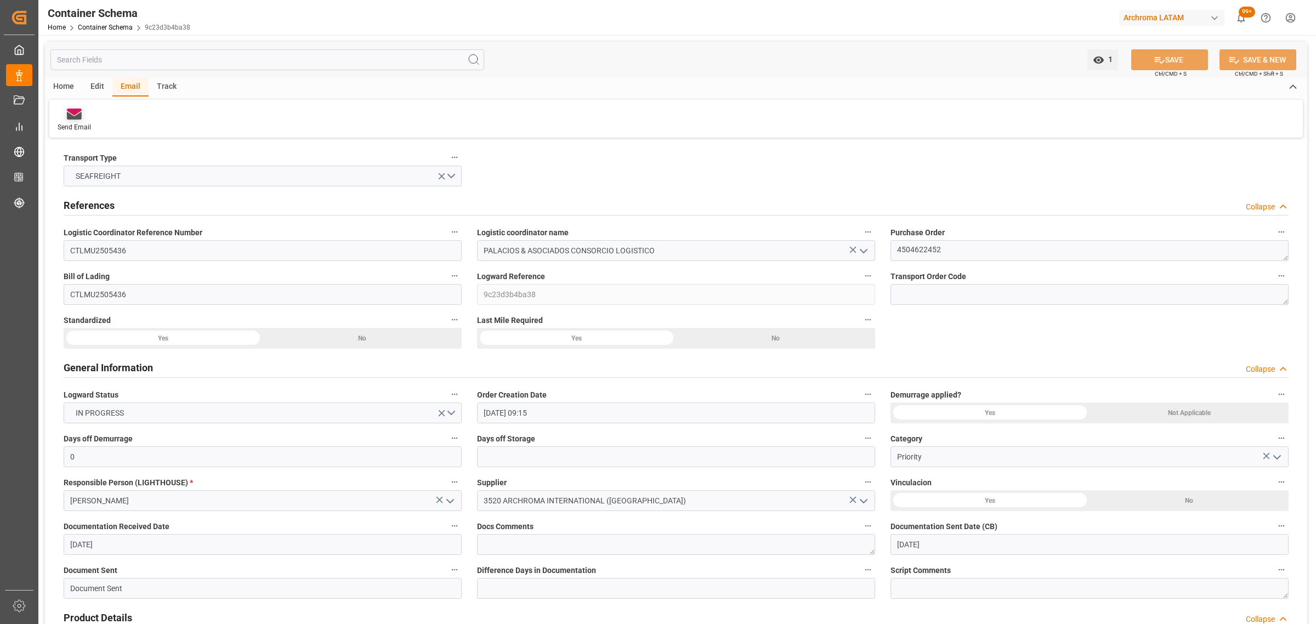
click at [72, 114] on icon at bounding box center [74, 114] width 15 height 11
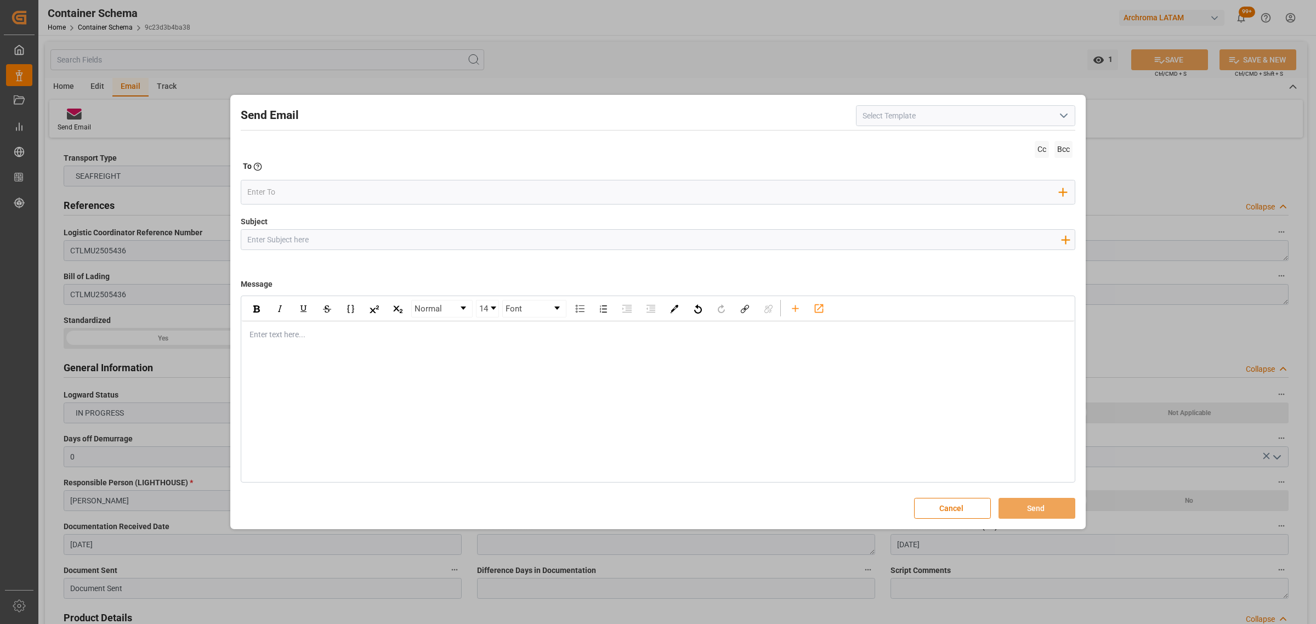
click at [415, 237] on input "Subject" at bounding box center [653, 239] width 825 height 19
click at [360, 235] on input "Subject" at bounding box center [653, 239] width 825 height 19
paste input "PO 4504622452 30 //TE//LOGWARD STATUS/ARCHROMA MANAGEMENT GMBH// ARCHROMA [GEOG…"
drag, startPoint x: 396, startPoint y: 237, endPoint x: 332, endPoint y: 241, distance: 63.7
click at [332, 241] on input "PO 4504622452 30 //TE//LOGWARD STATUS/ARCHROMA MANAGEMENT GMBH// ARCHROMA [GEOG…" at bounding box center [653, 239] width 825 height 19
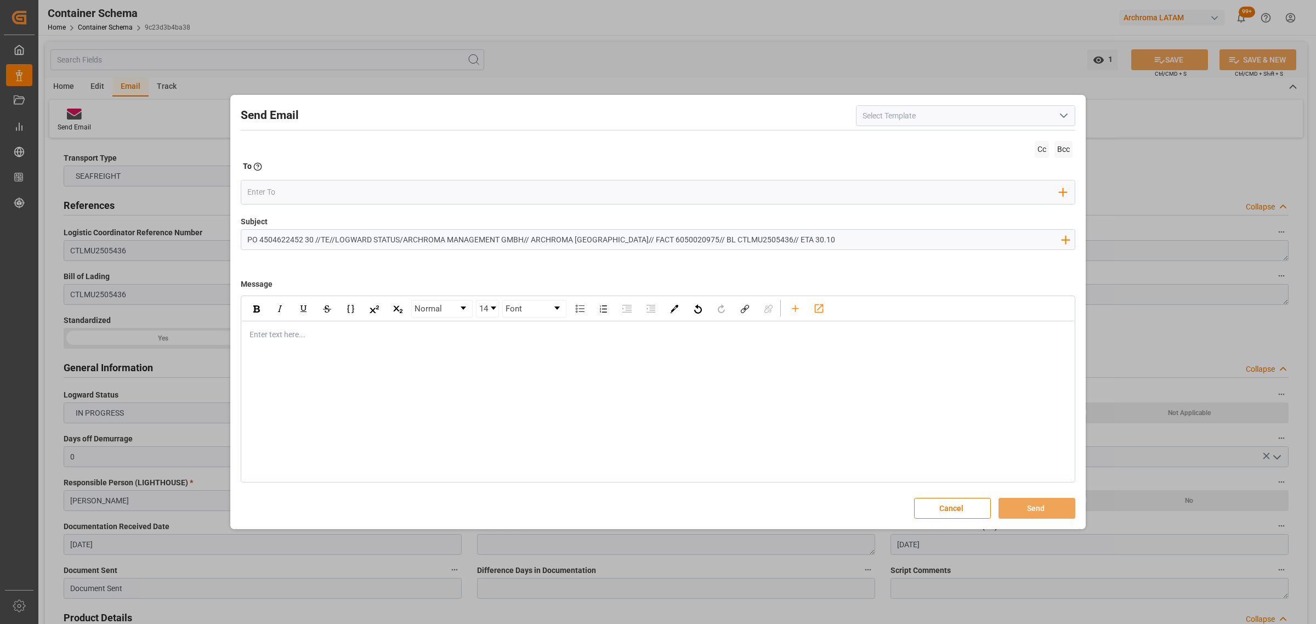
click at [396, 243] on input "PO 4504622452 30 //TE//LOGWARD STATUS/ARCHROMA MANAGEMENT GMBH// ARCHROMA [GEOG…" at bounding box center [653, 239] width 825 height 19
drag, startPoint x: 399, startPoint y: 239, endPoint x: 335, endPoint y: 240, distance: 64.7
click at [335, 240] on input "PO 4504622452 30 //TE//LOGWARD STATUS/ARCHROMA MANAGEMENT GMBH// ARCHROMA [GEOG…" at bounding box center [653, 239] width 825 height 19
drag, startPoint x: 786, startPoint y: 242, endPoint x: 749, endPoint y: 241, distance: 37.3
click at [749, 241] on input "PO 4504622452 30 //TE//VARIACION ETA/ARCHROMA MANAGEMENT GMBH// ARCHROMA [GEOGR…" at bounding box center [653, 239] width 825 height 19
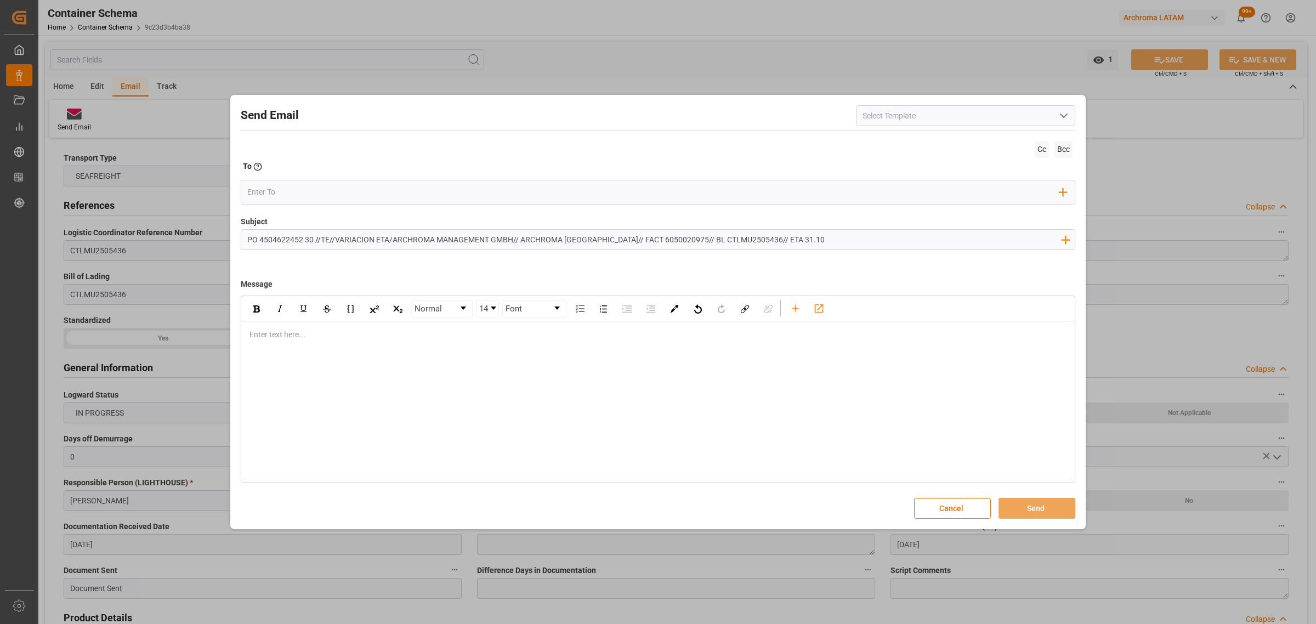
click at [302, 341] on div "rdw-editor" at bounding box center [658, 335] width 817 height 12
click at [313, 324] on div "Enter text here..." at bounding box center [658, 334] width 832 height 27
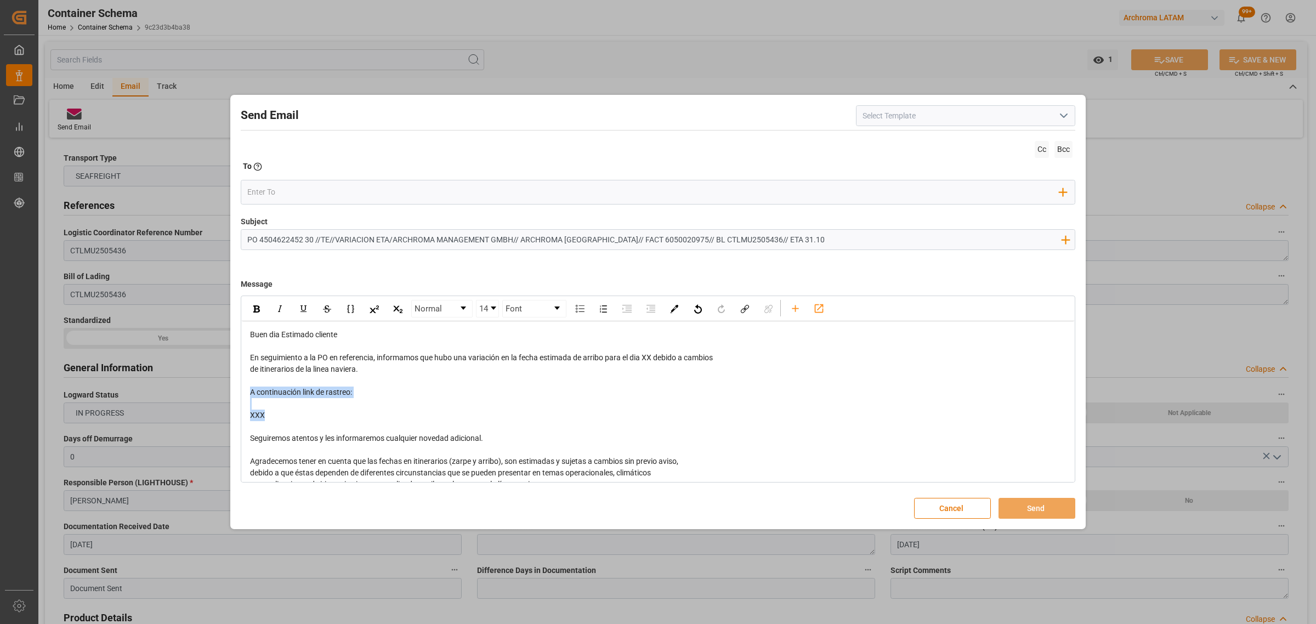
drag, startPoint x: 272, startPoint y: 418, endPoint x: 240, endPoint y: 390, distance: 42.0
click at [241, 390] on div "Normal 14 Font Buen dia Estimado cliente En seguimiento a la PO en referencia, …" at bounding box center [658, 389] width 835 height 187
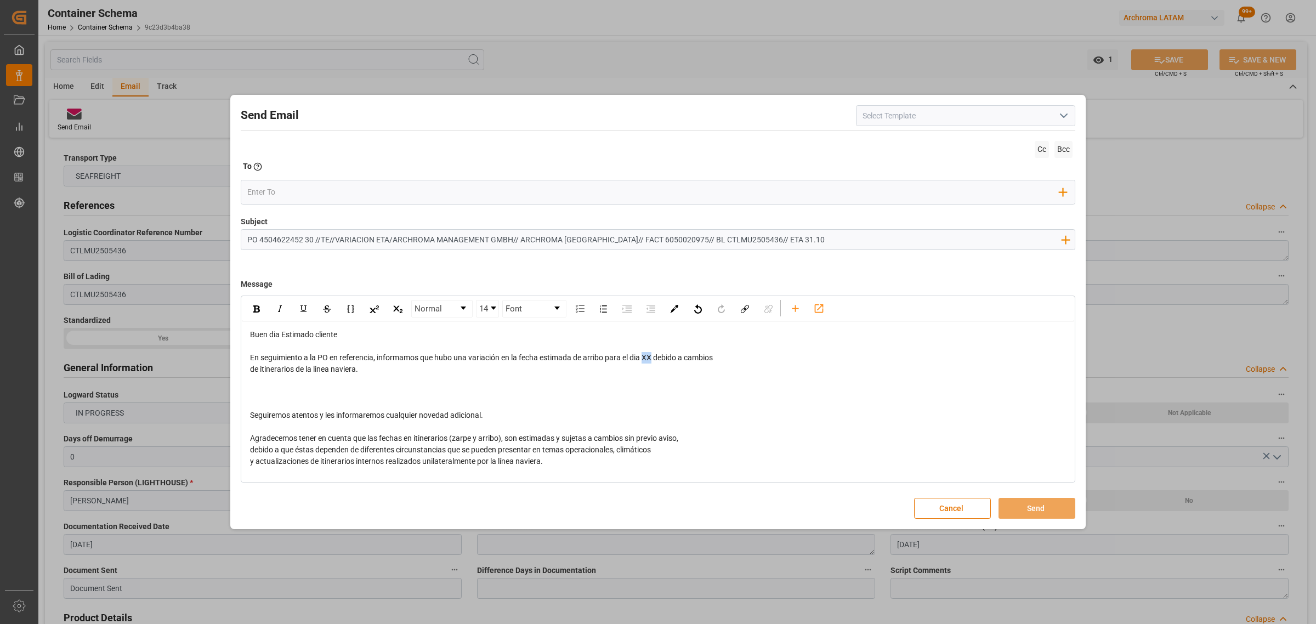
drag, startPoint x: 653, startPoint y: 357, endPoint x: 645, endPoint y: 360, distance: 8.2
click at [645, 360] on span "En seguimiento a la PO en referencia, informamos que hubo una variación en la f…" at bounding box center [481, 357] width 463 height 9
drag, startPoint x: 665, startPoint y: 355, endPoint x: 646, endPoint y: 357, distance: 19.3
click at [646, 357] on span "En seguimiento a la PO en referencia, informamos que hubo una variación en la f…" at bounding box center [486, 357] width 473 height 9
click at [257, 311] on img "rdw-inline-control" at bounding box center [256, 308] width 7 height 7
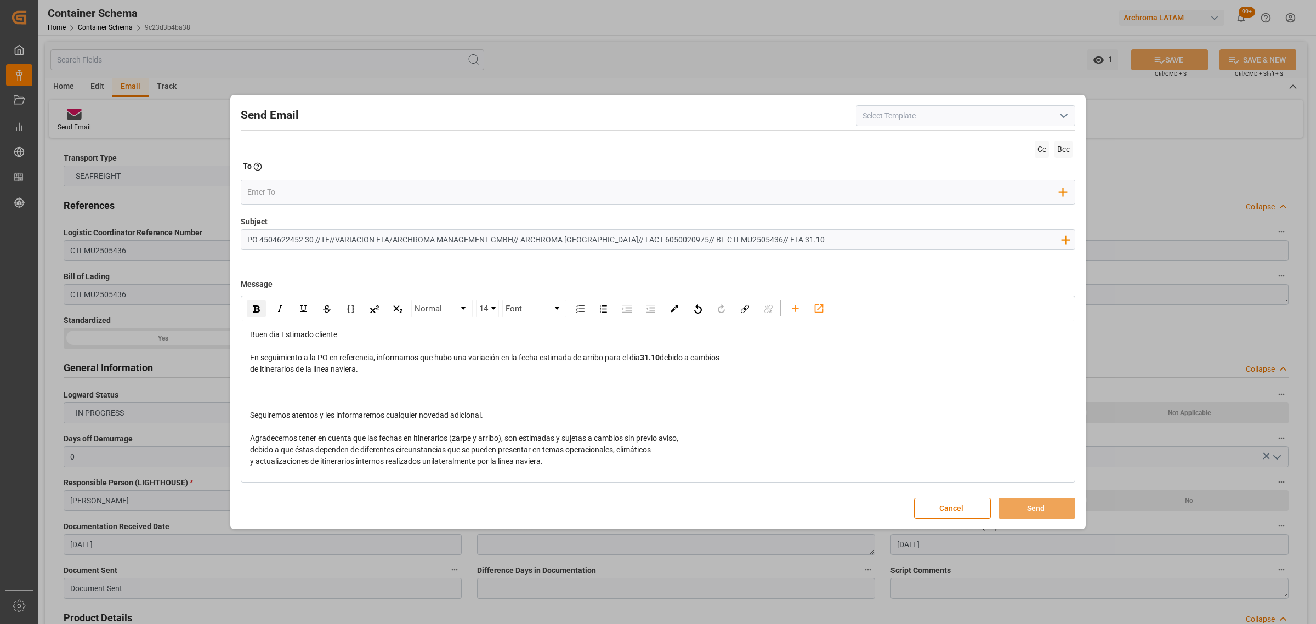
click at [313, 393] on div "rdw-editor" at bounding box center [658, 393] width 817 height 12
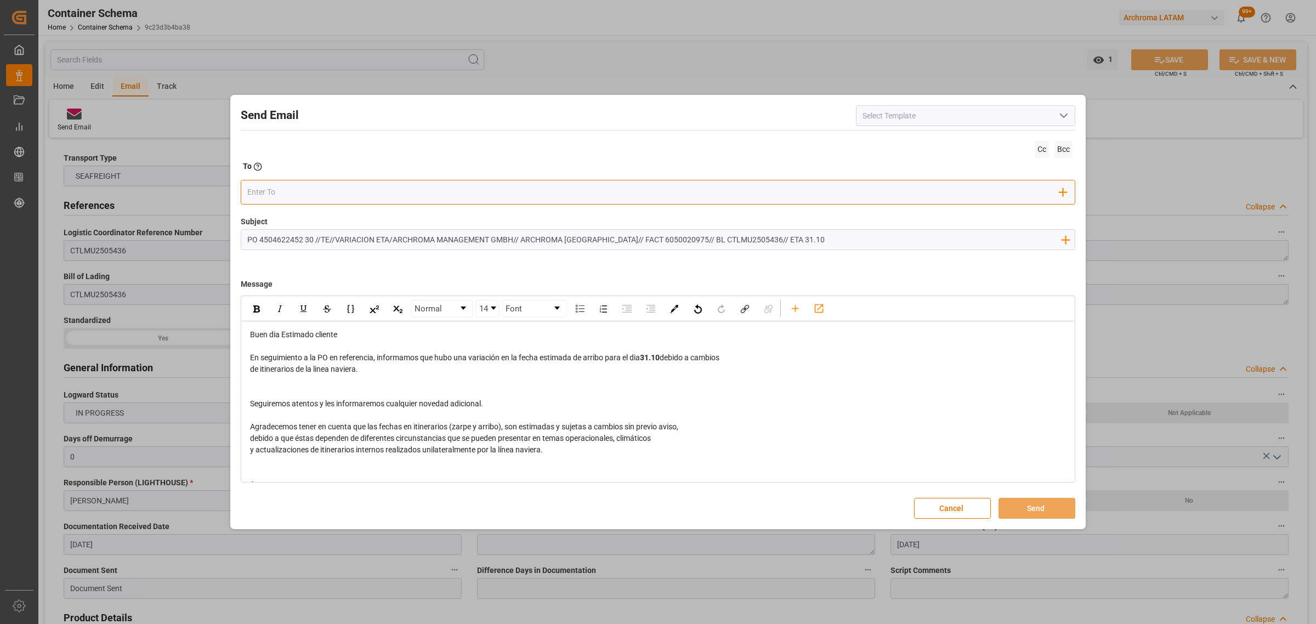
click at [291, 196] on input "email" at bounding box center [653, 192] width 813 height 16
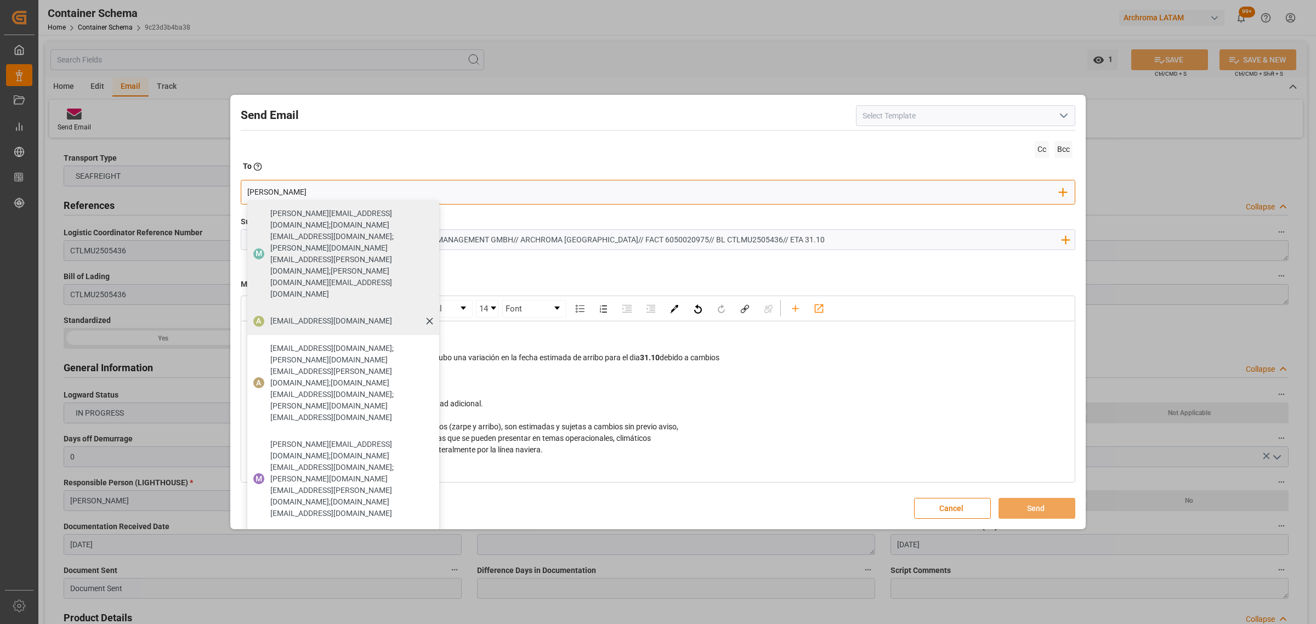
click at [324, 315] on span "[EMAIL_ADDRESS][DOMAIN_NAME]" at bounding box center [331, 321] width 122 height 12
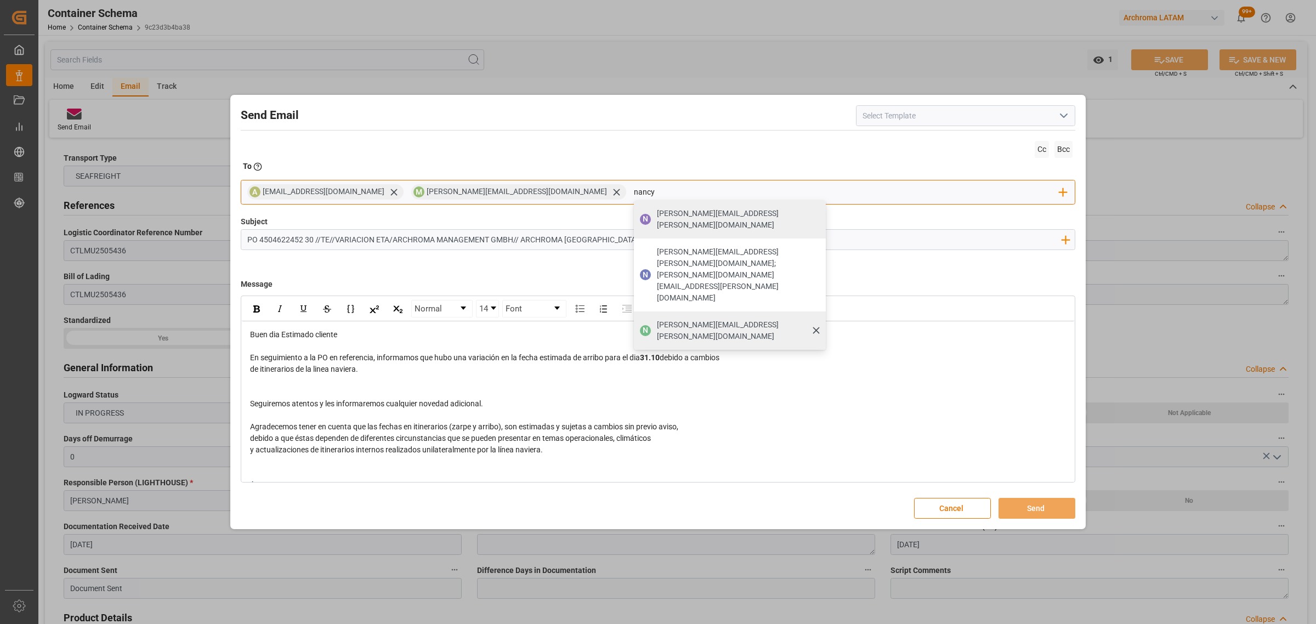
click at [657, 319] on span "[PERSON_NAME][EMAIL_ADDRESS][PERSON_NAME][DOMAIN_NAME]" at bounding box center [737, 330] width 161 height 23
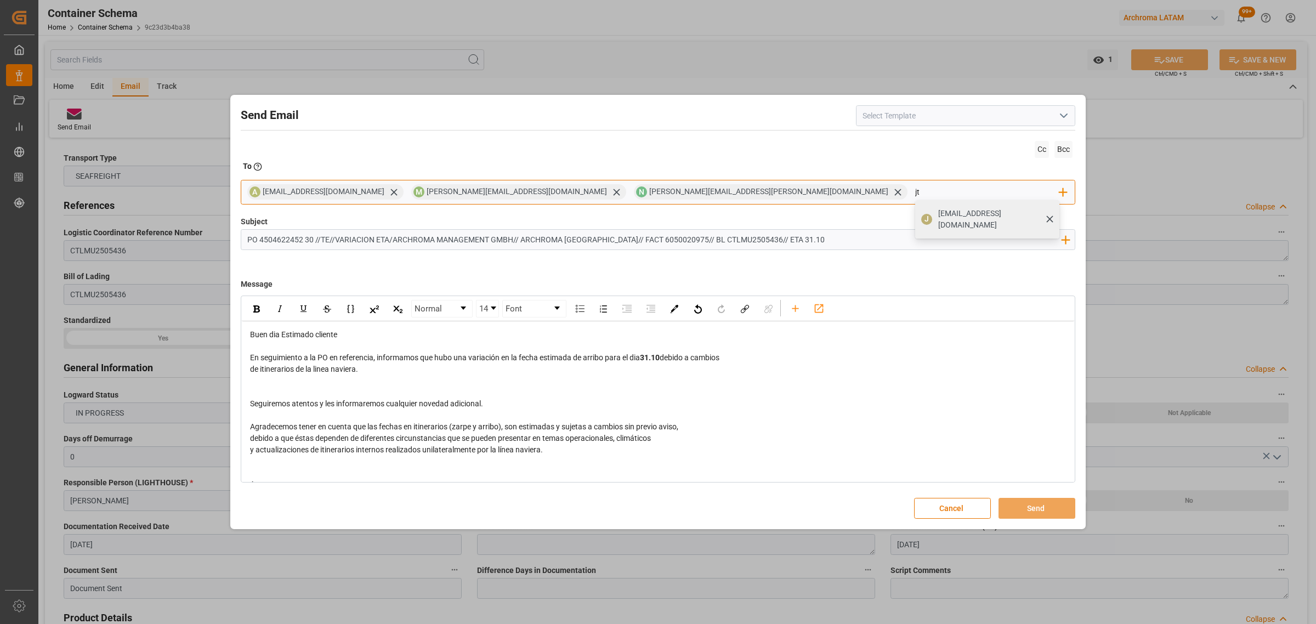
click at [938, 218] on span "[EMAIL_ADDRESS][DOMAIN_NAME]" at bounding box center [995, 219] width 114 height 23
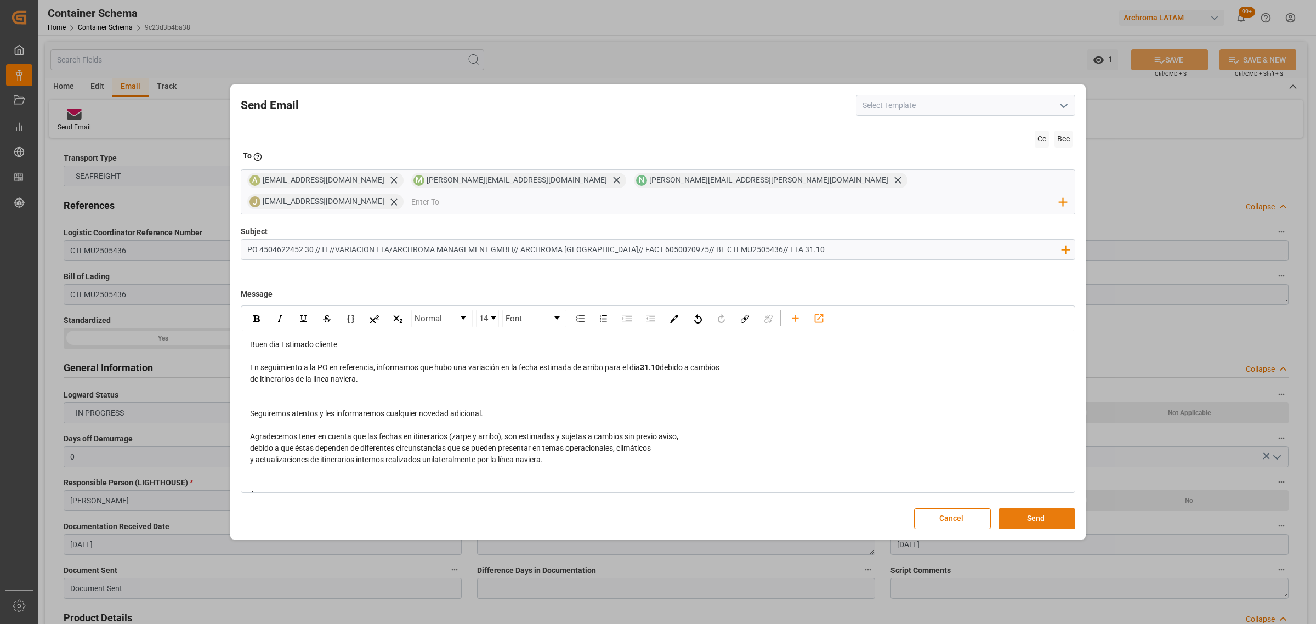
click at [1047, 508] on button "Send" at bounding box center [1037, 518] width 77 height 21
